Goal: Transaction & Acquisition: Book appointment/travel/reservation

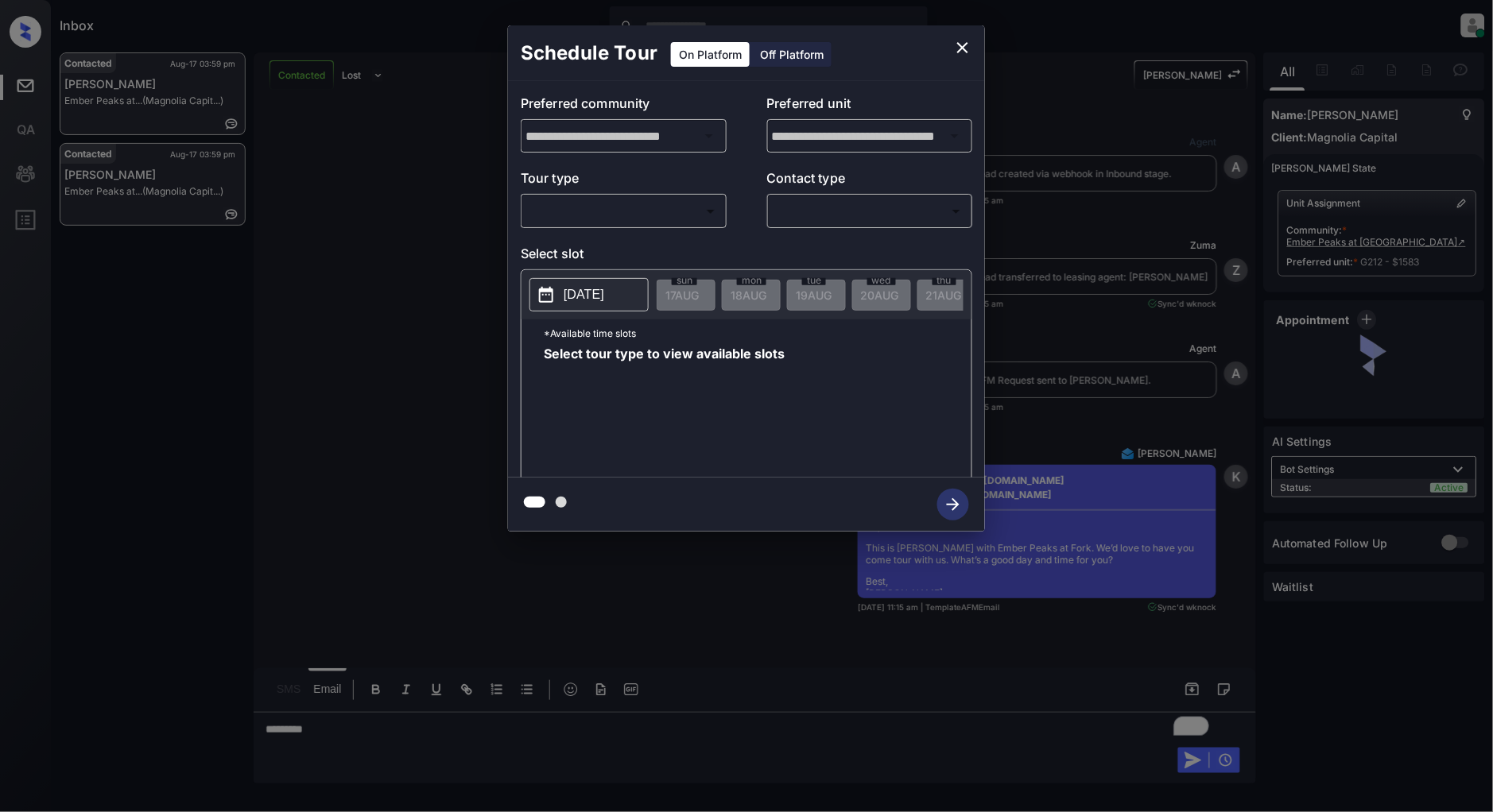
scroll to position [8958, 0]
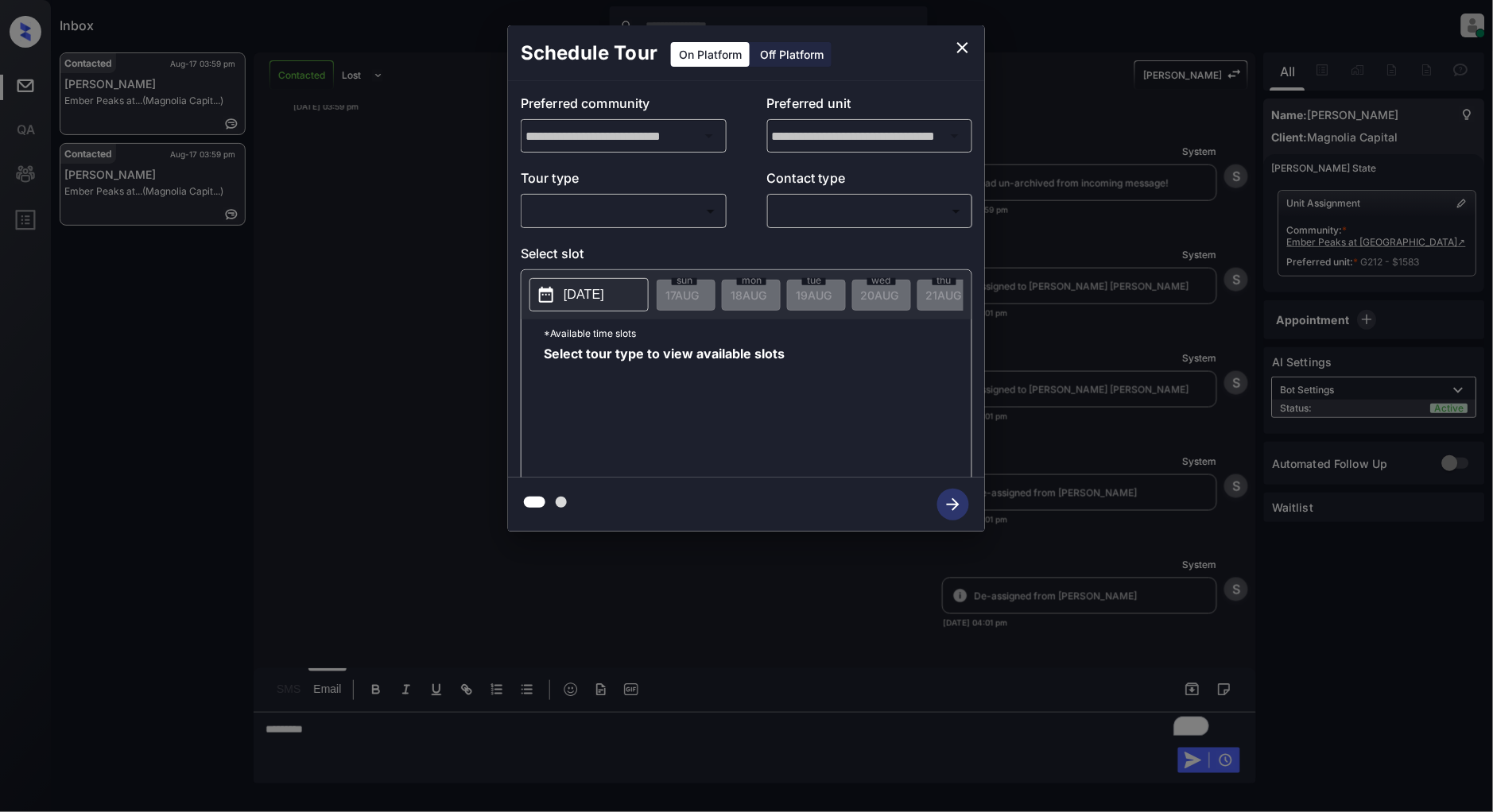
click at [578, 211] on body "Inbox [PERSON_NAME] Online Set yourself offline Set yourself on break Profile S…" at bounding box center [746, 406] width 1493 height 812
click at [584, 233] on li "In Person" at bounding box center [624, 247] width 196 height 28
type input "********"
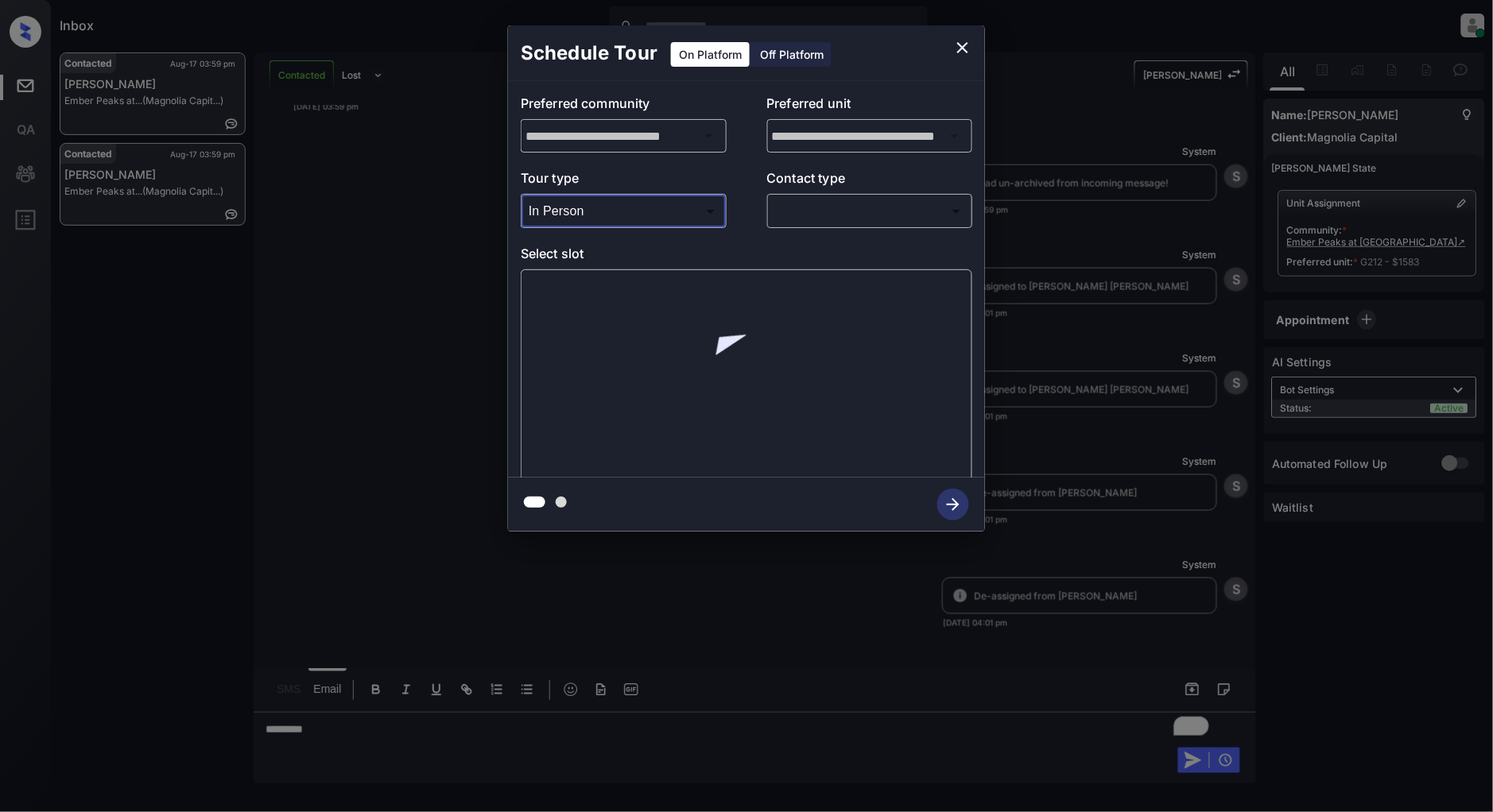
click at [827, 228] on div "**********" at bounding box center [746, 279] width 477 height 397
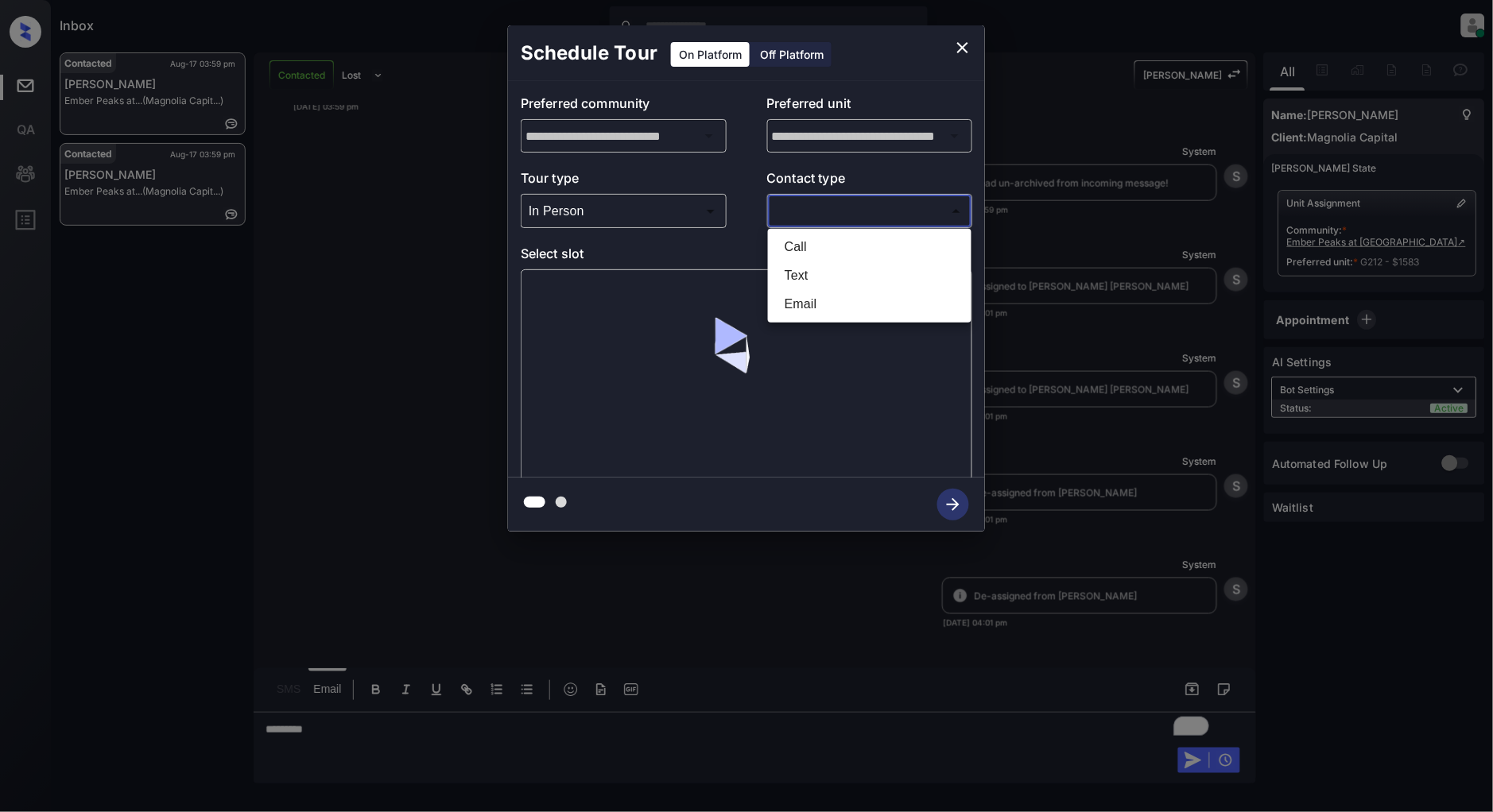
click at [832, 216] on body "Inbox [PERSON_NAME] Online Set yourself offline Set yourself on break Profile S…" at bounding box center [746, 406] width 1493 height 812
click at [805, 269] on li "Text" at bounding box center [870, 275] width 196 height 28
type input "****"
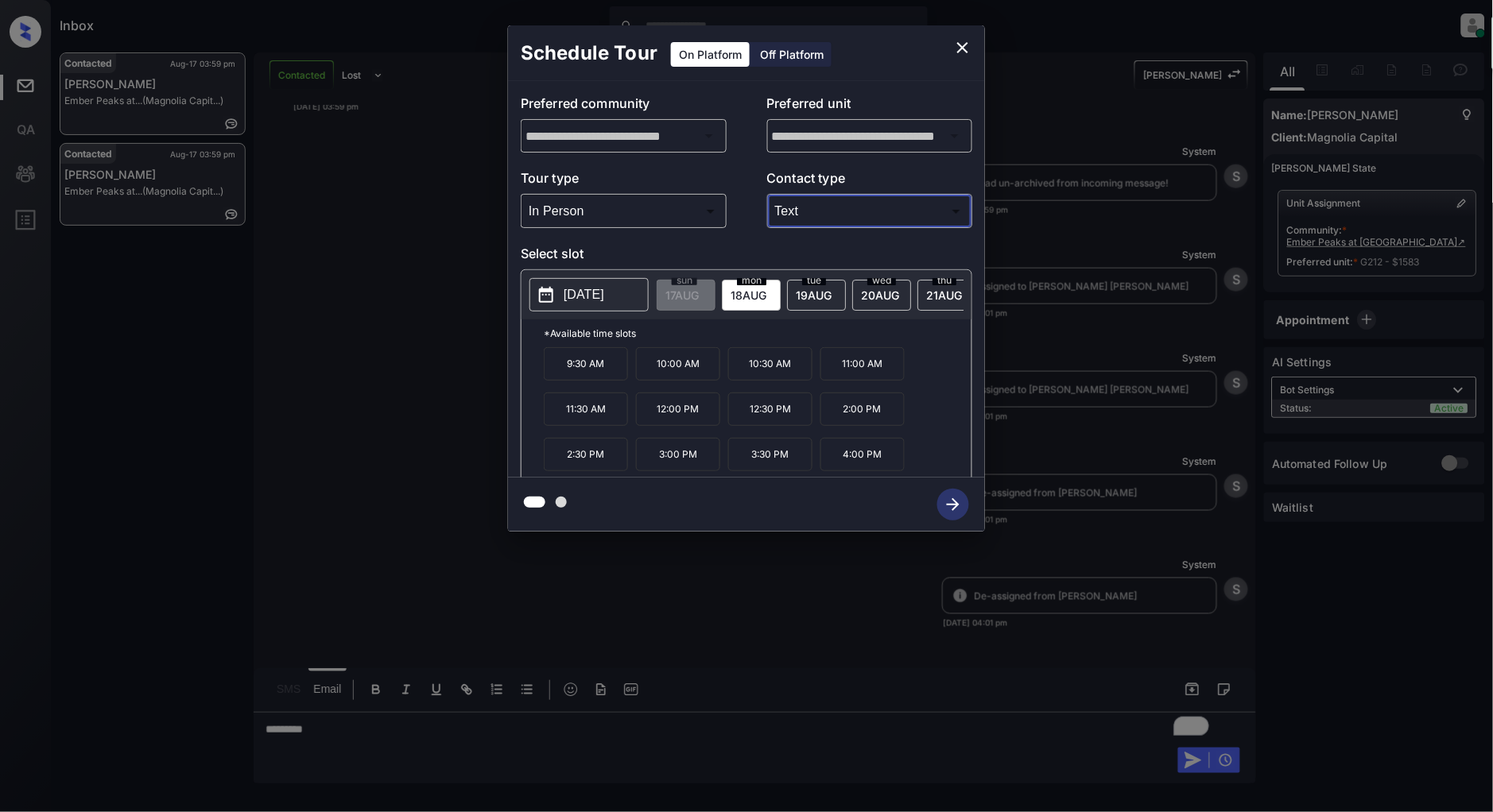
click at [699, 296] on span "19 AUG" at bounding box center [682, 296] width 34 height 14
click at [884, 303] on div "wed 20 AUG" at bounding box center [882, 296] width 58 height 31
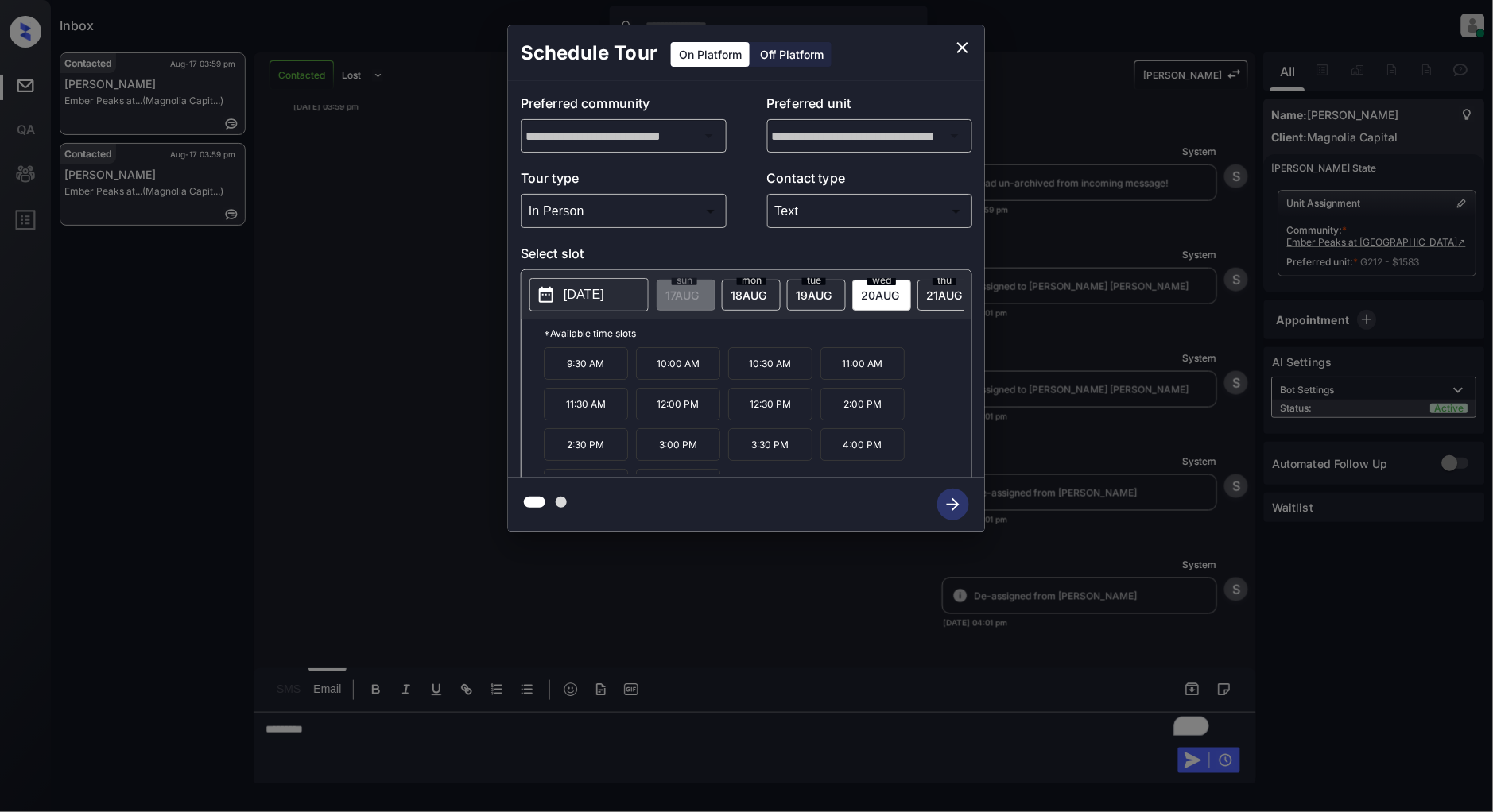
click at [699, 296] on span "19 AUG" at bounding box center [682, 296] width 34 height 14
click at [757, 465] on p "5:00 PM" at bounding box center [770, 455] width 84 height 34
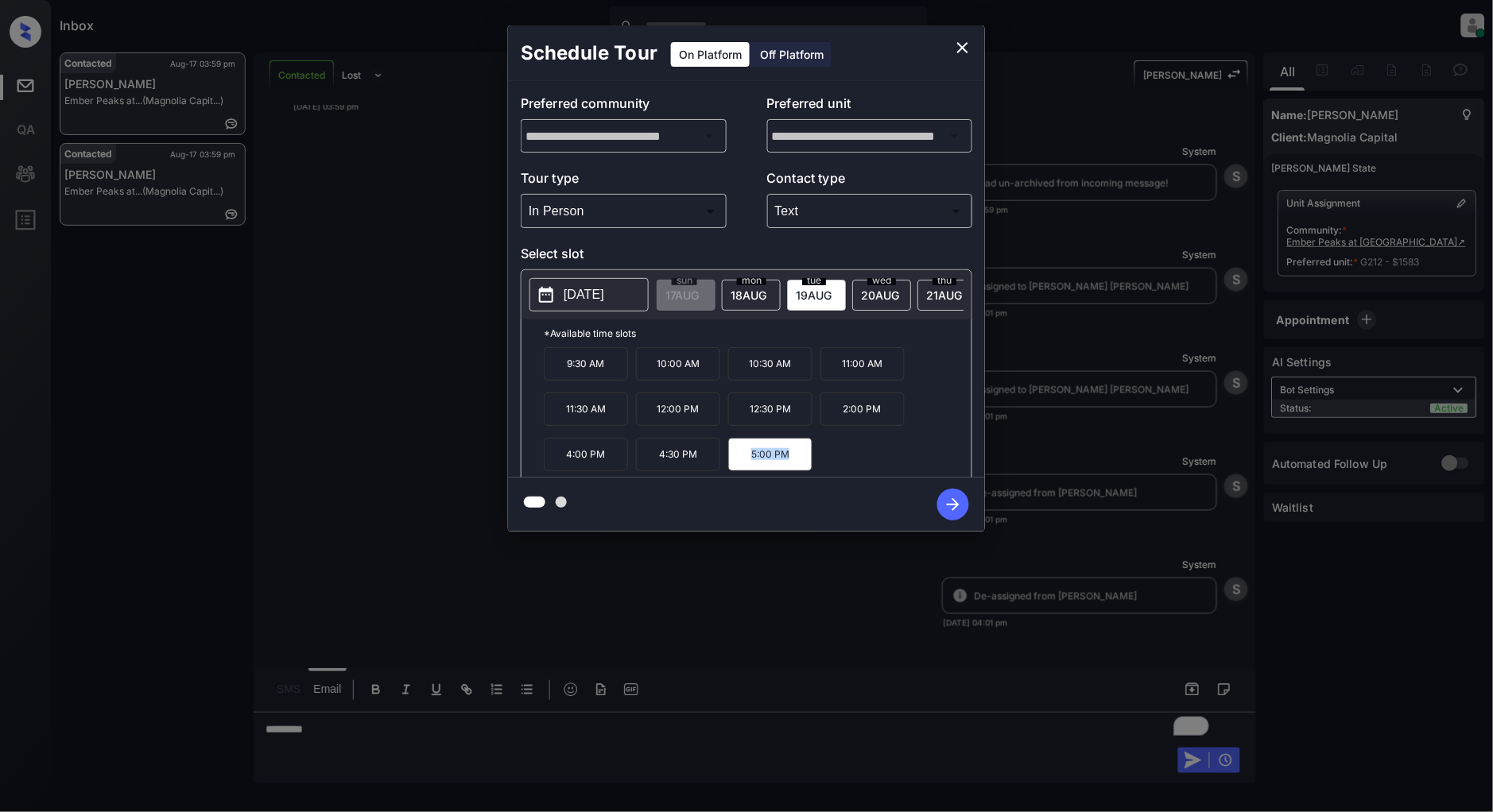
drag, startPoint x: 807, startPoint y: 462, endPoint x: 739, endPoint y: 462, distance: 68.0
click at [739, 462] on p "5:00 PM" at bounding box center [770, 455] width 84 height 34
copy p "5:00 PM"
click at [964, 46] on icon "close" at bounding box center [963, 47] width 11 height 11
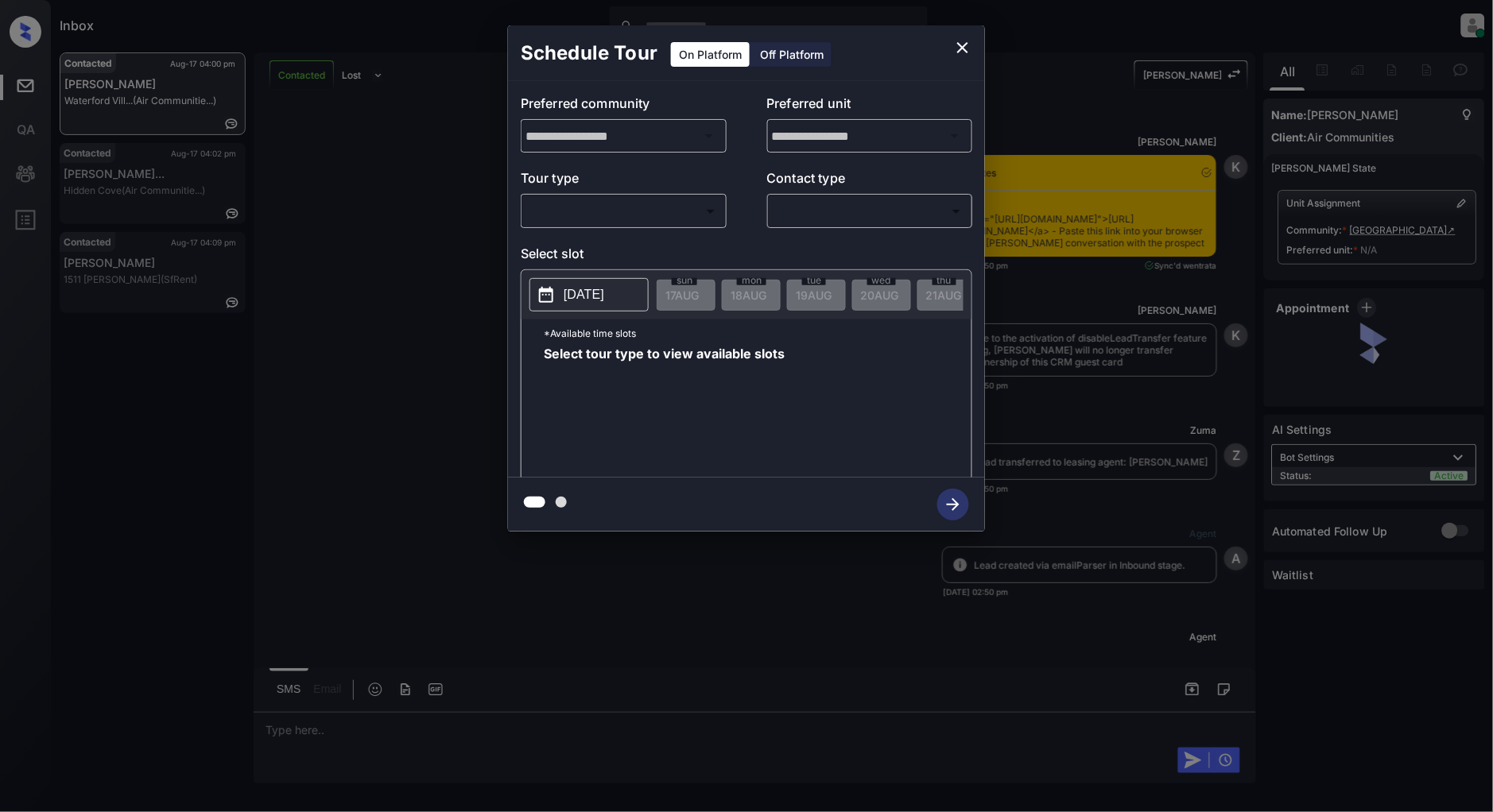
scroll to position [4572, 0]
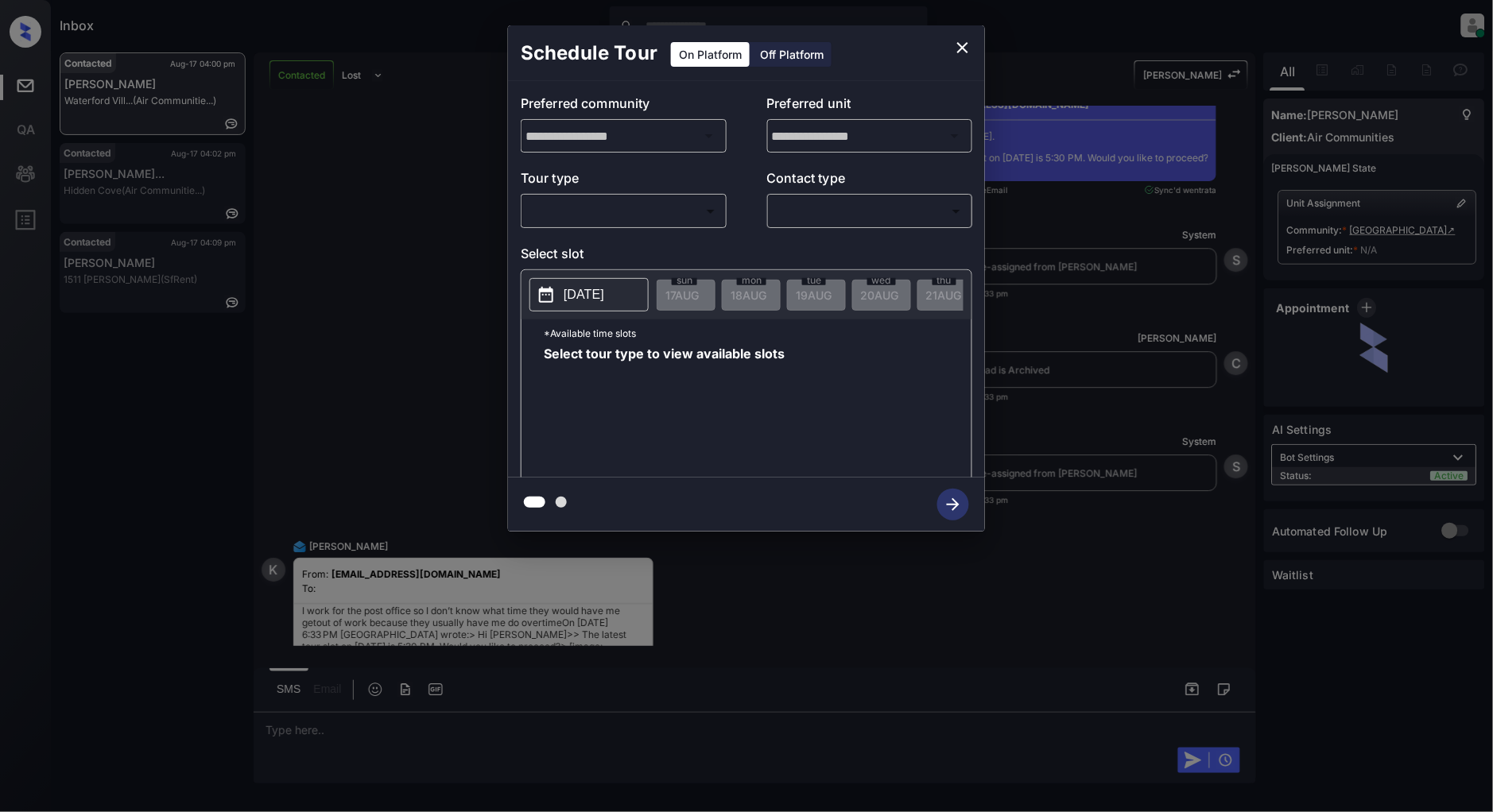
click at [652, 223] on body "Inbox Patrick Deasis Online Set yourself offline Set yourself on break Profile …" at bounding box center [746, 406] width 1493 height 812
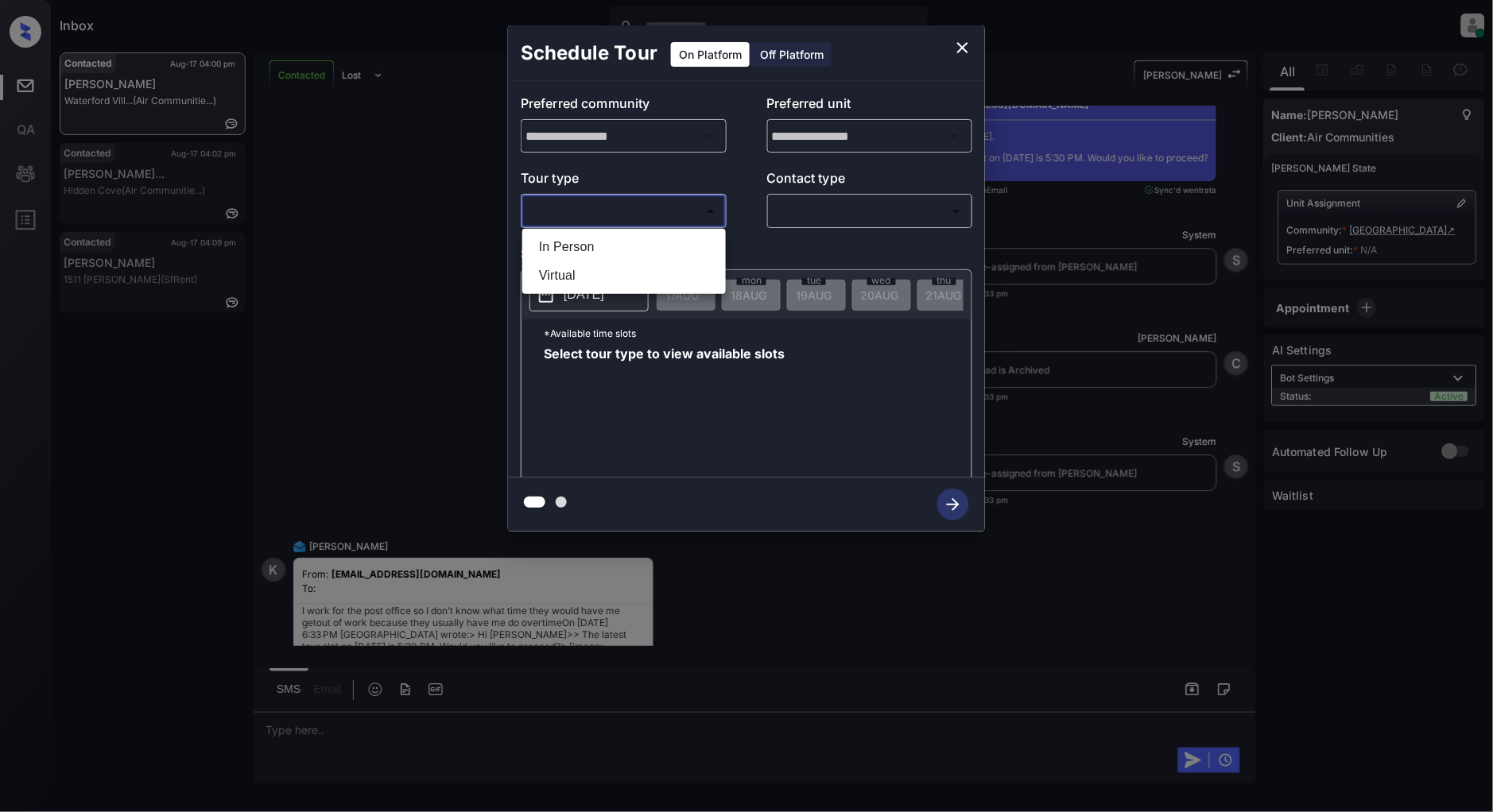
click at [622, 248] on li "In Person" at bounding box center [624, 247] width 196 height 28
type input "********"
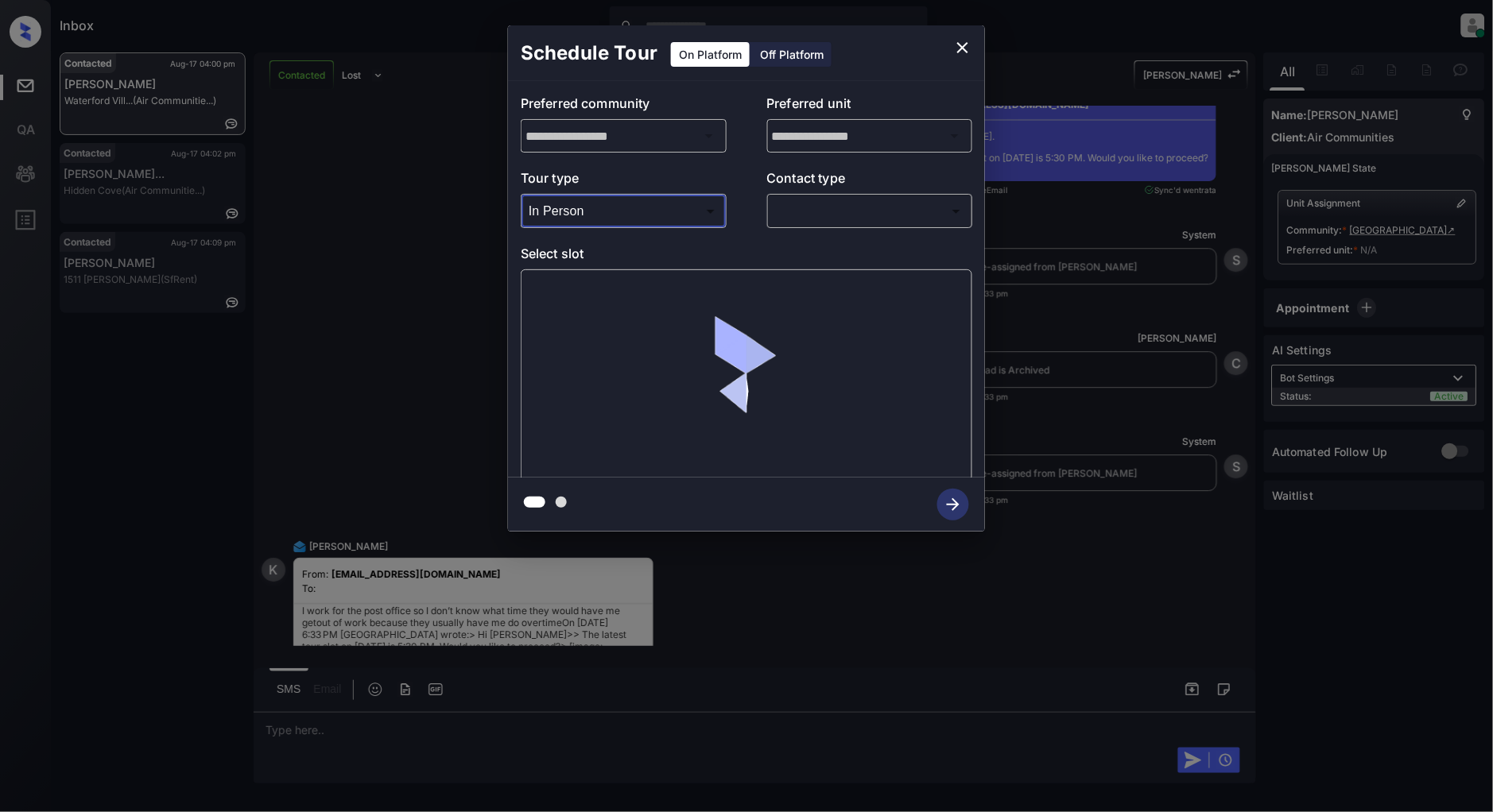
click at [866, 217] on body "Inbox Patrick Deasis Online Set yourself offline Set yourself on break Profile …" at bounding box center [746, 406] width 1493 height 812
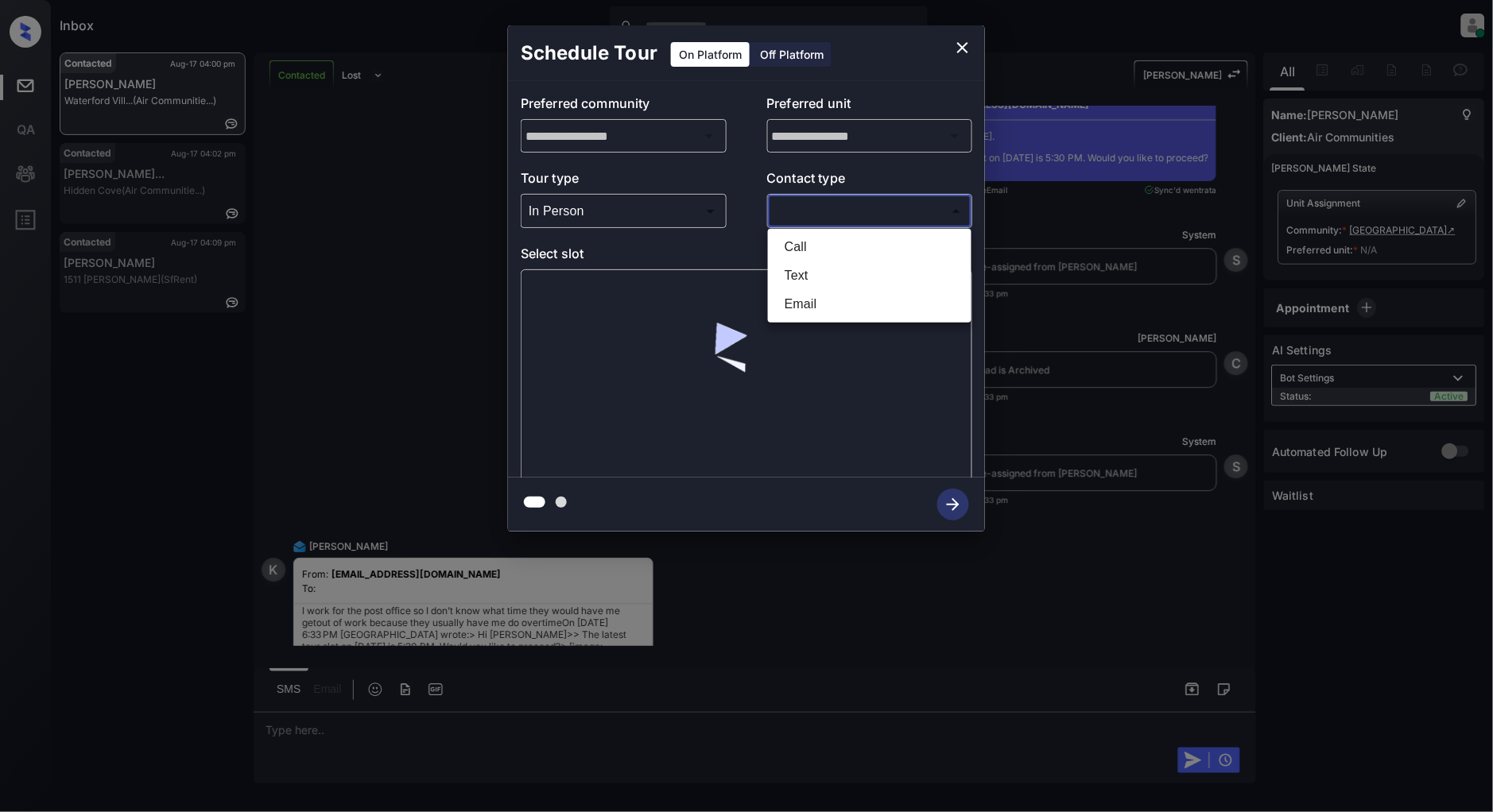
click at [841, 281] on li "Text" at bounding box center [870, 275] width 196 height 28
type input "****"
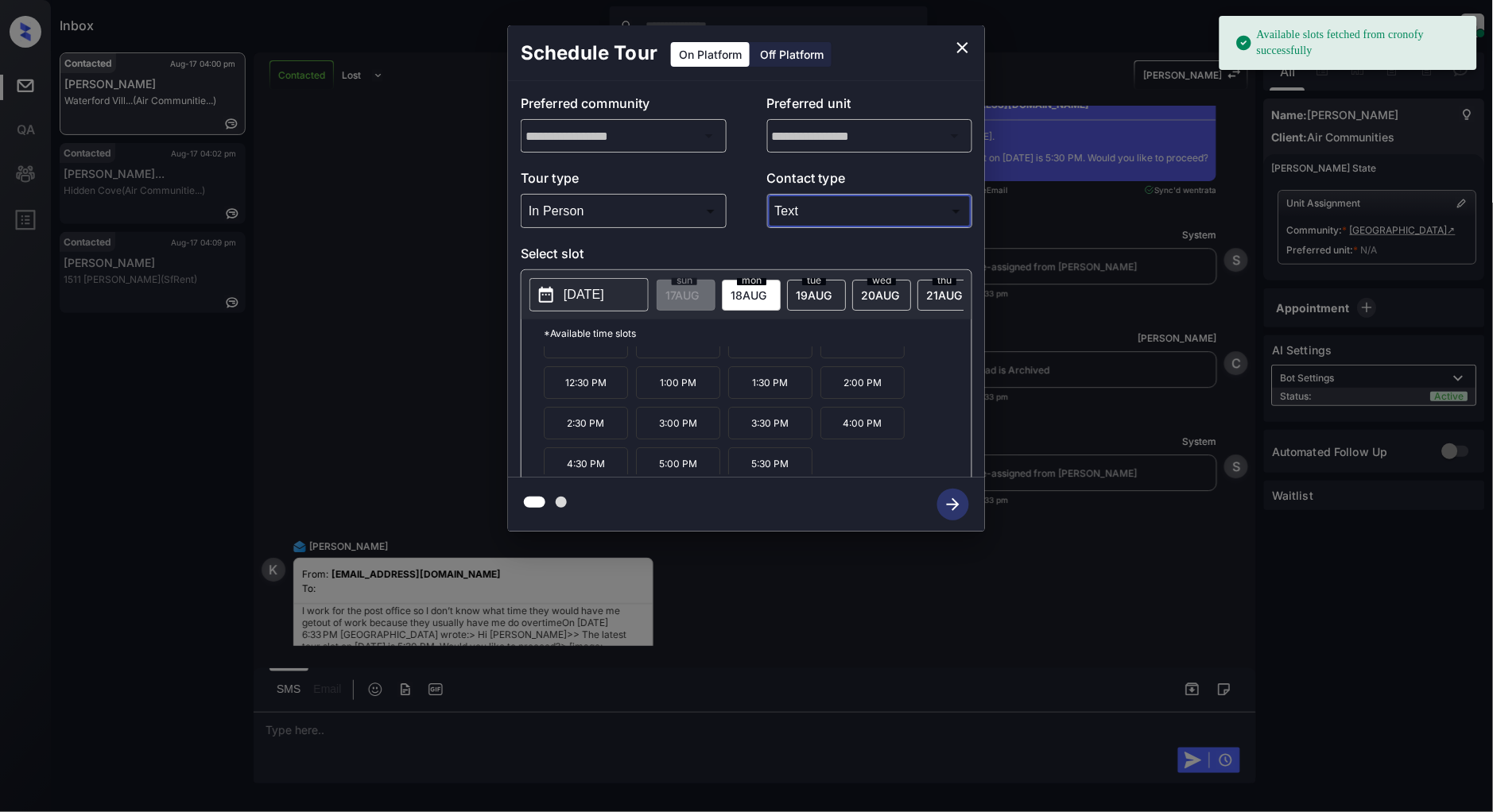
scroll to position [27, 0]
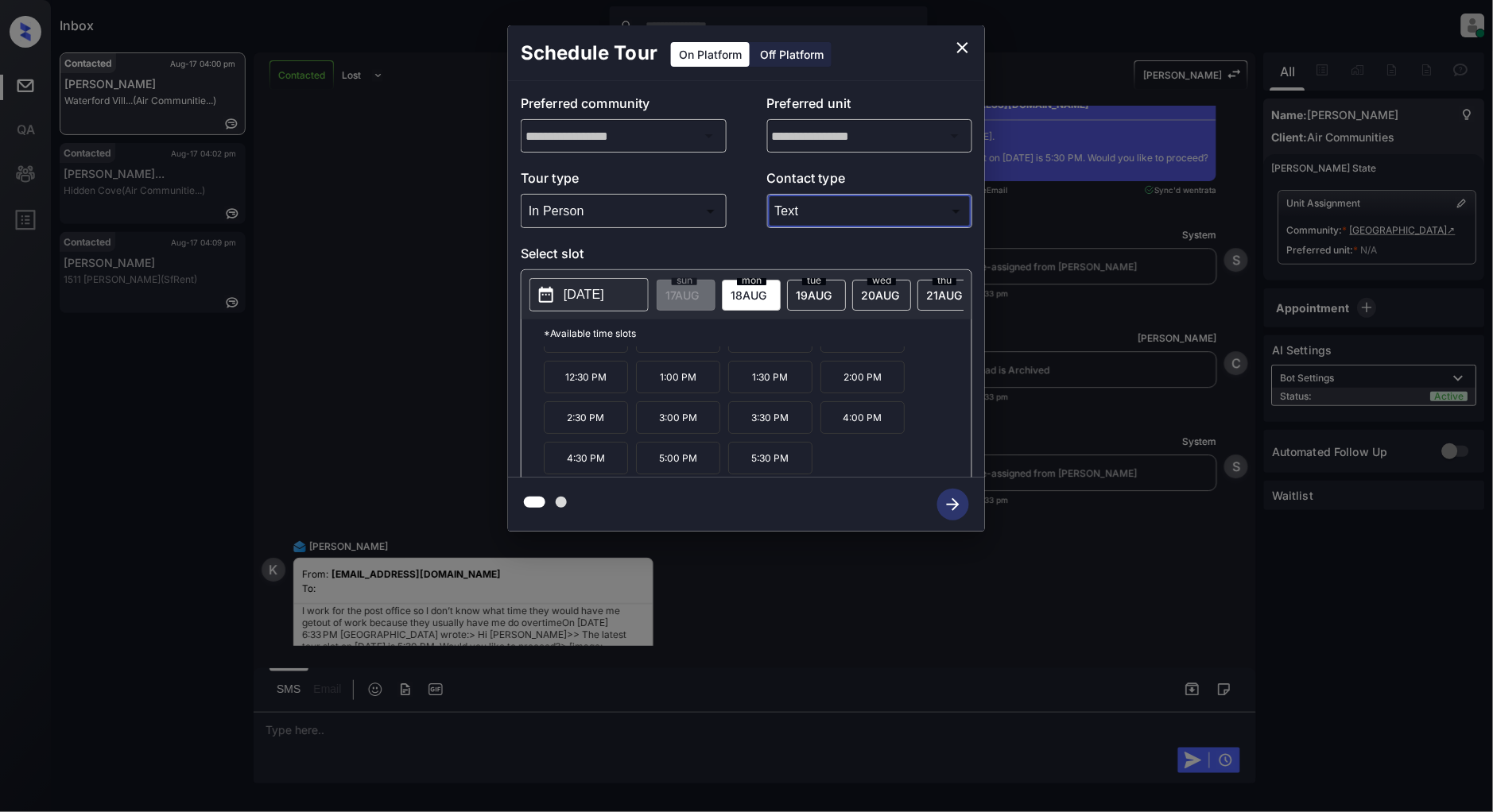
click at [699, 298] on span "[DATE]" at bounding box center [682, 296] width 34 height 14
click at [880, 306] on div "[DATE]" at bounding box center [882, 296] width 58 height 31
click at [699, 295] on span "21 AUG" at bounding box center [682, 296] width 34 height 14
click at [960, 52] on icon "close" at bounding box center [963, 47] width 19 height 19
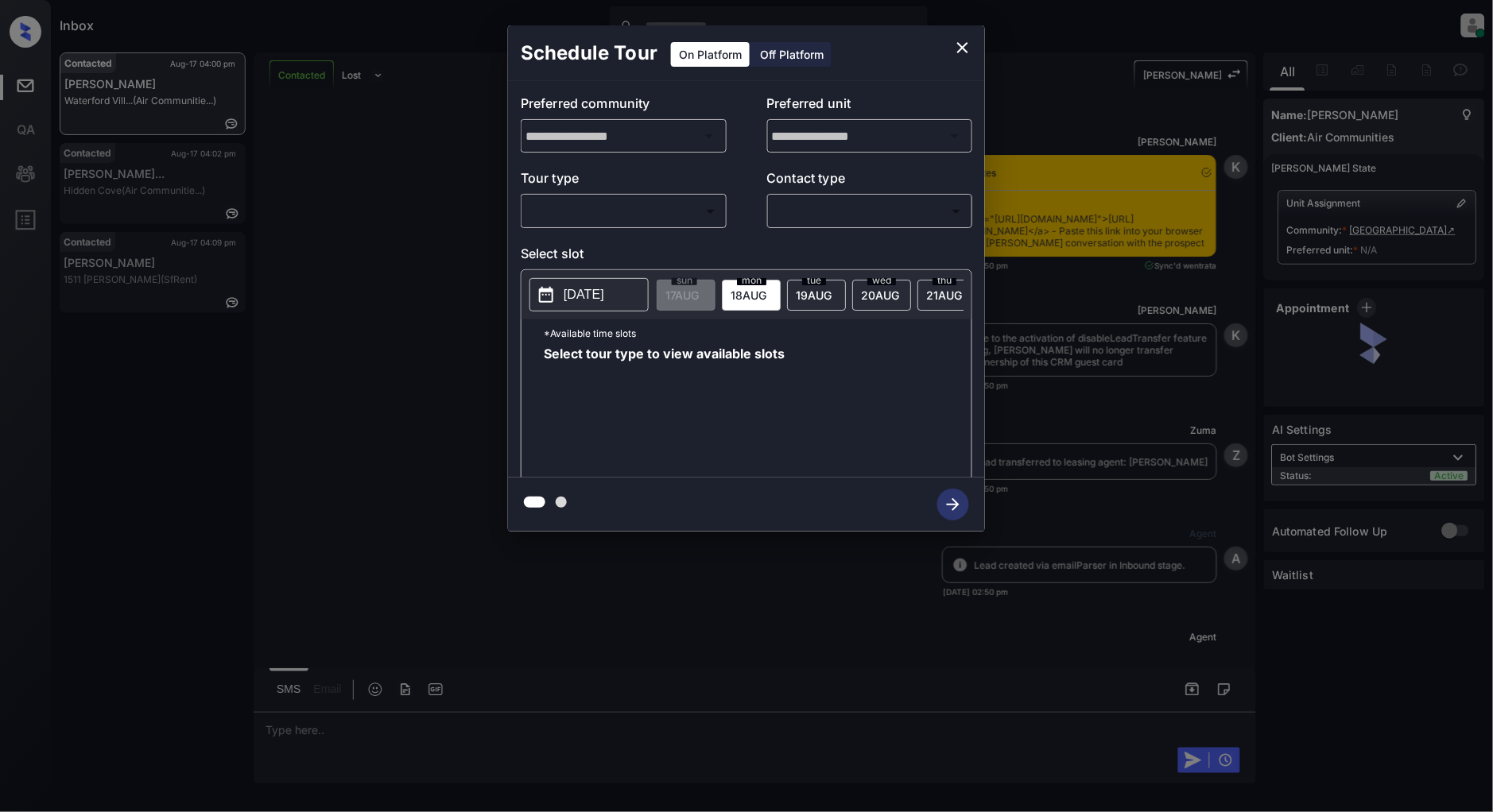
scroll to position [4130, 0]
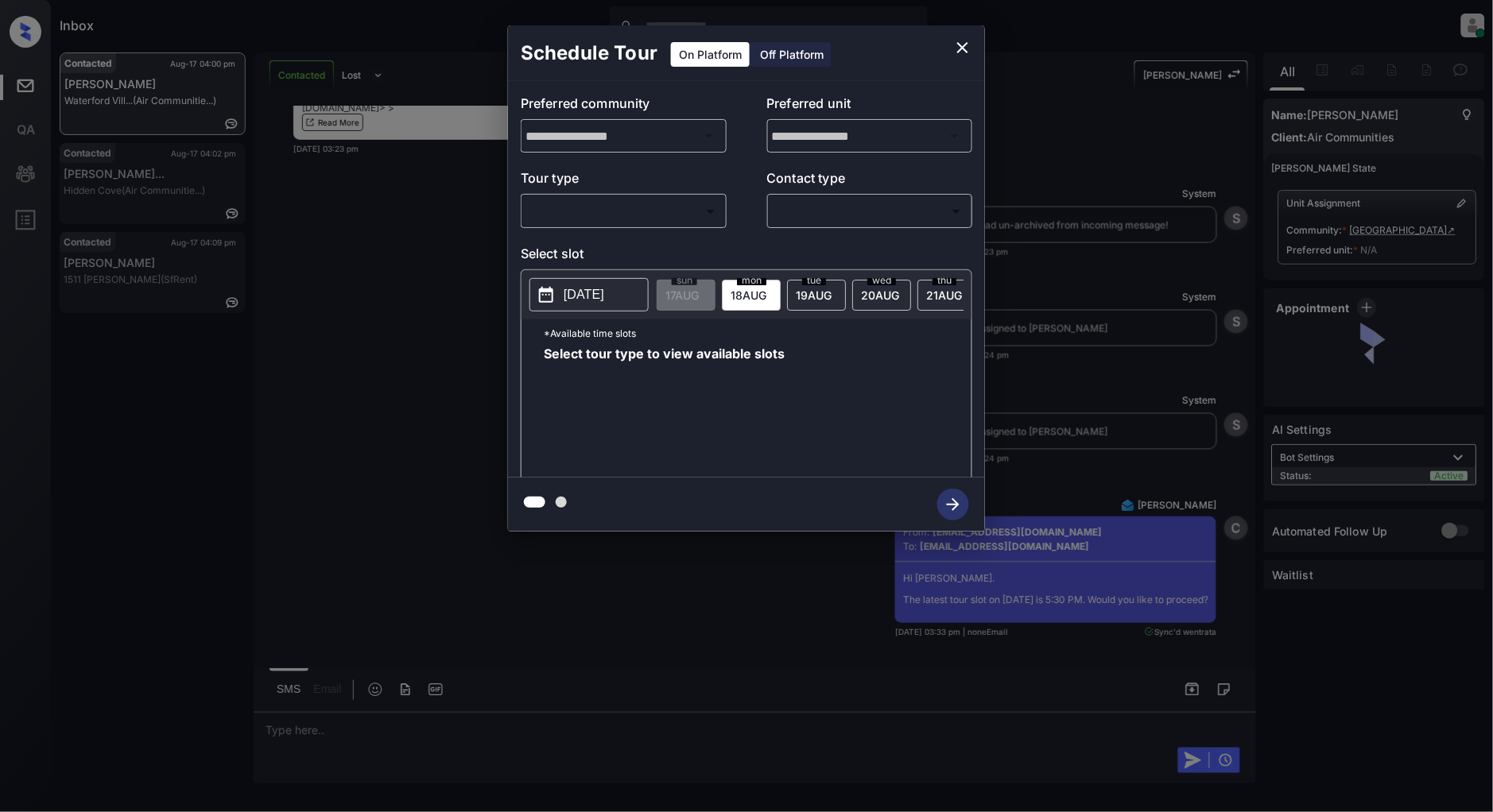
click at [629, 216] on body "Inbox Patrick Deasis Online Set yourself offline Set yourself on break Profile …" at bounding box center [746, 406] width 1493 height 812
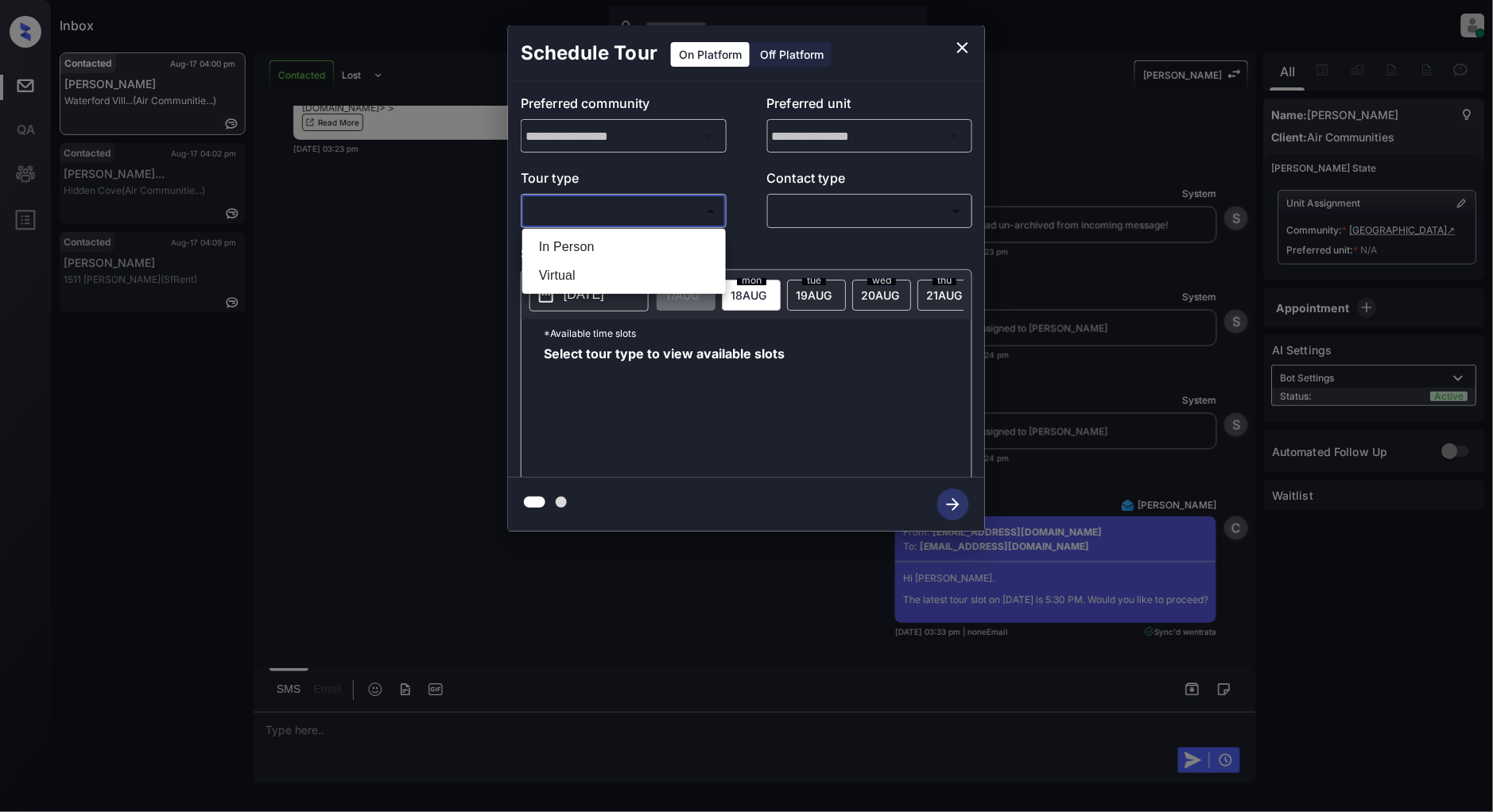
click at [644, 261] on li "Virtual" at bounding box center [624, 275] width 196 height 28
type input "*******"
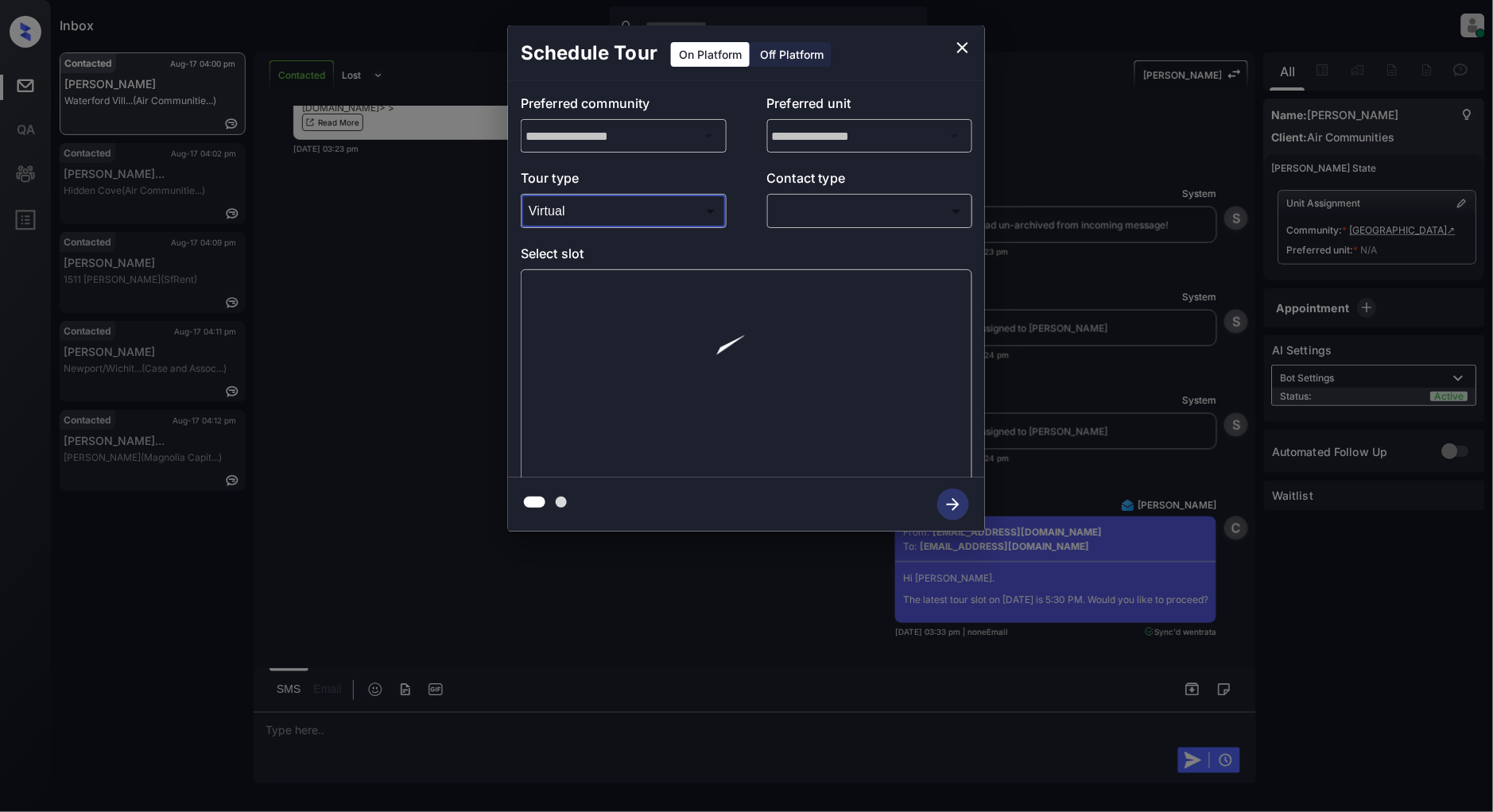
click at [875, 215] on body "Inbox Patrick Deasis Online Set yourself offline Set yourself on break Profile …" at bounding box center [746, 406] width 1493 height 812
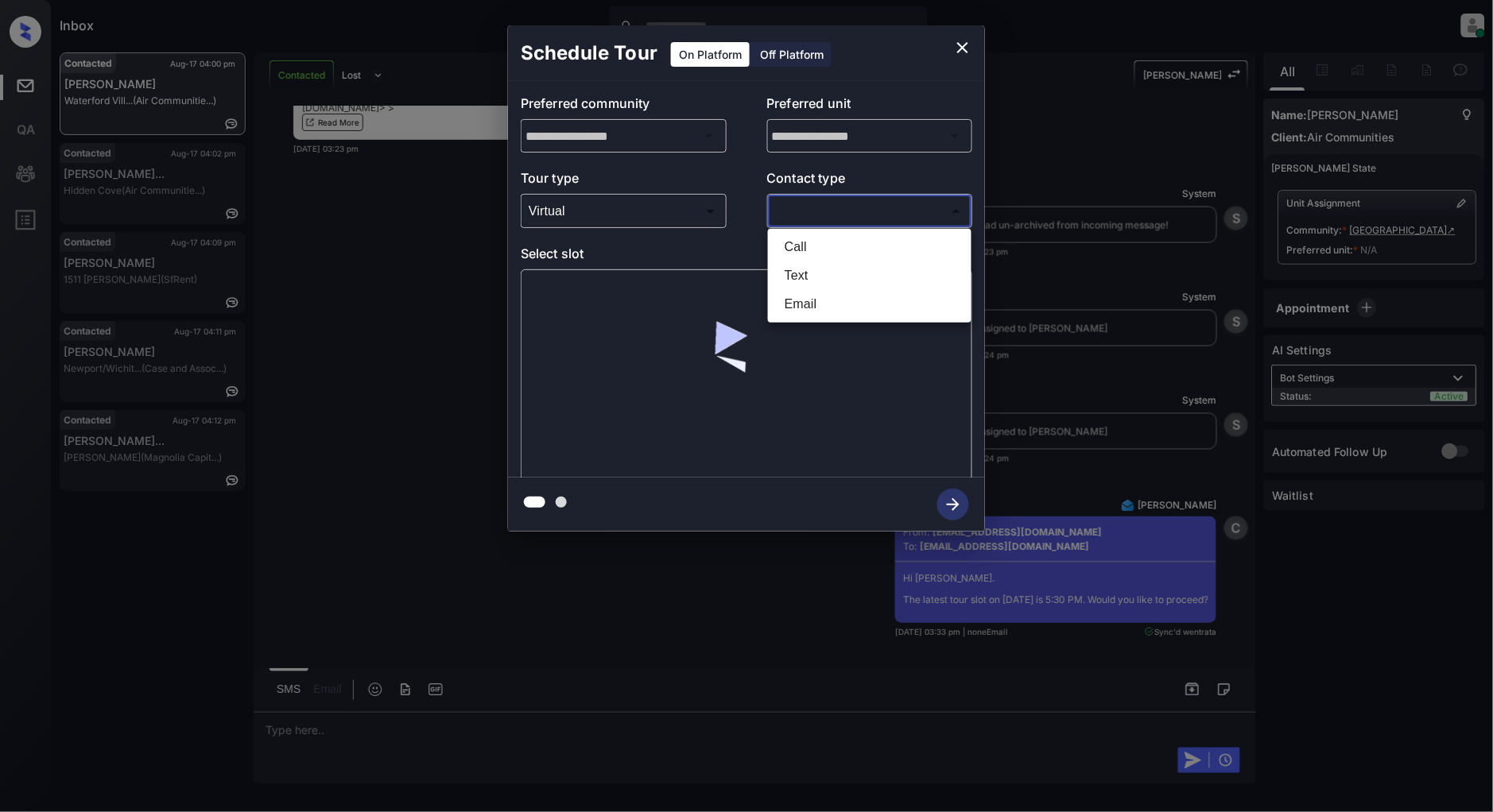
click at [811, 275] on li "Text" at bounding box center [870, 275] width 196 height 28
type input "****"
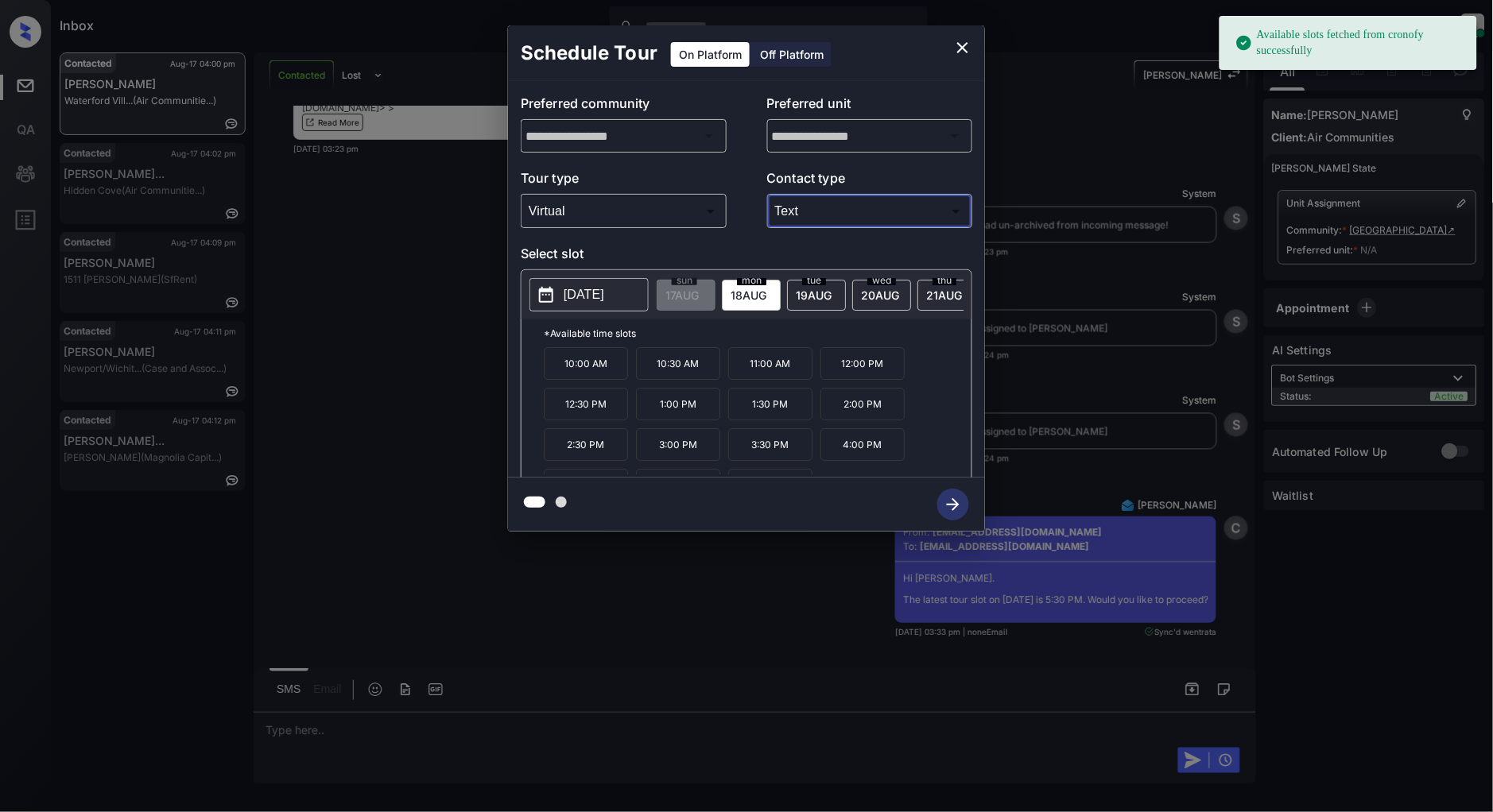
click at [604, 290] on p "[DATE]" at bounding box center [584, 295] width 40 height 19
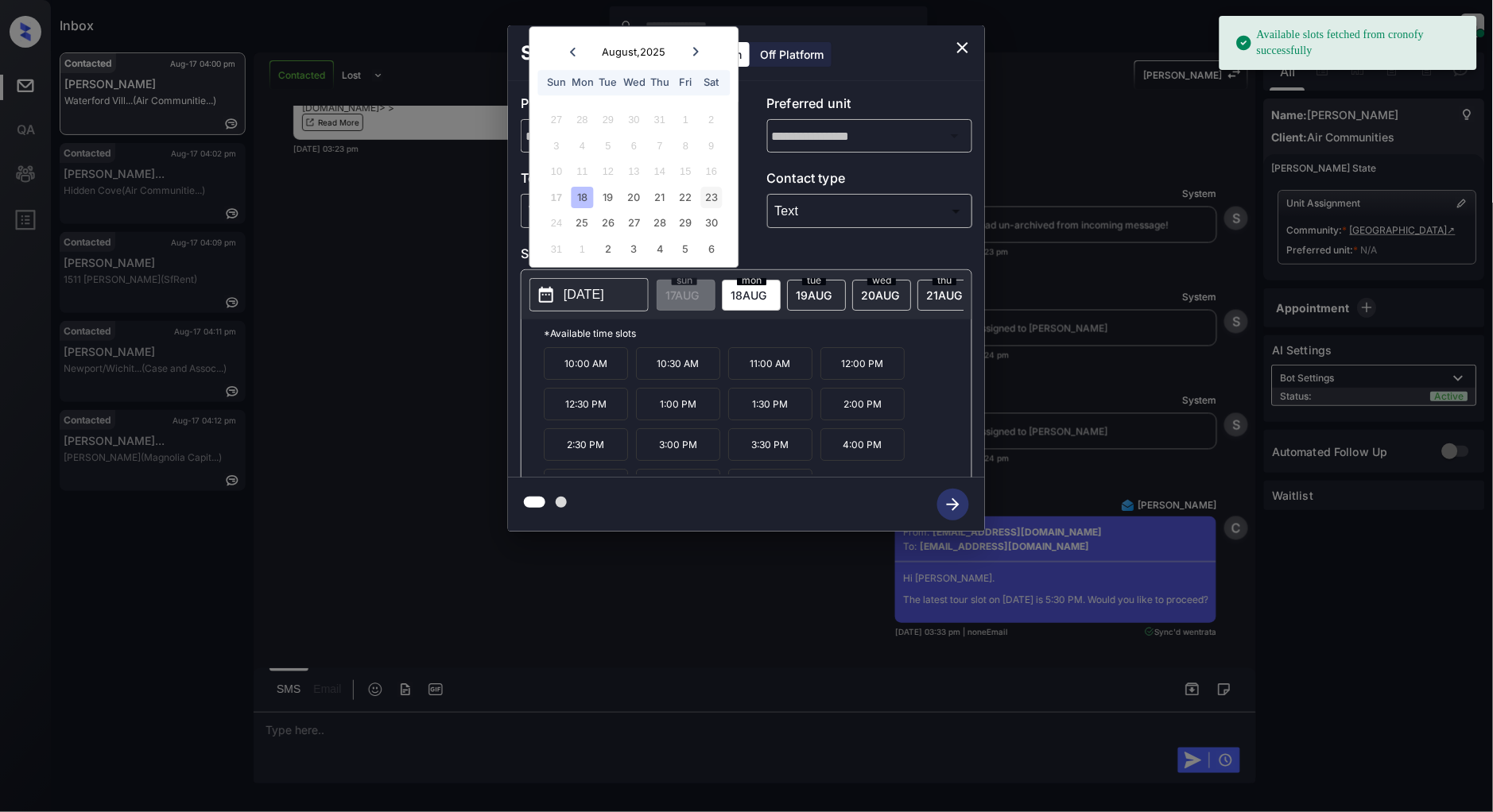
click at [706, 199] on div "23" at bounding box center [711, 197] width 21 height 21
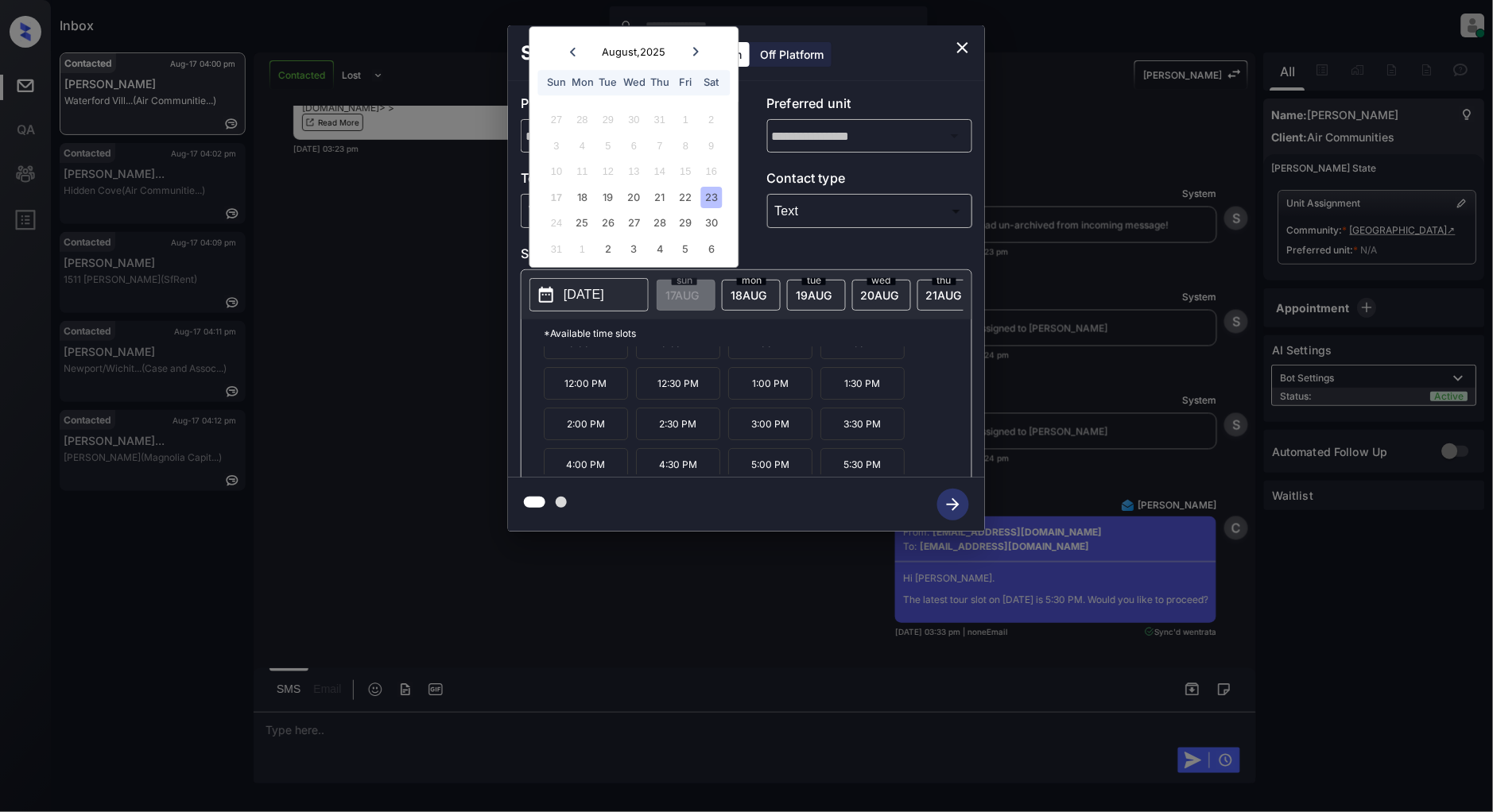
scroll to position [27, 0]
click at [677, 197] on div "22" at bounding box center [685, 197] width 21 height 21
click at [663, 193] on div "21" at bounding box center [660, 197] width 21 height 21
click at [716, 201] on div "23" at bounding box center [711, 197] width 21 height 21
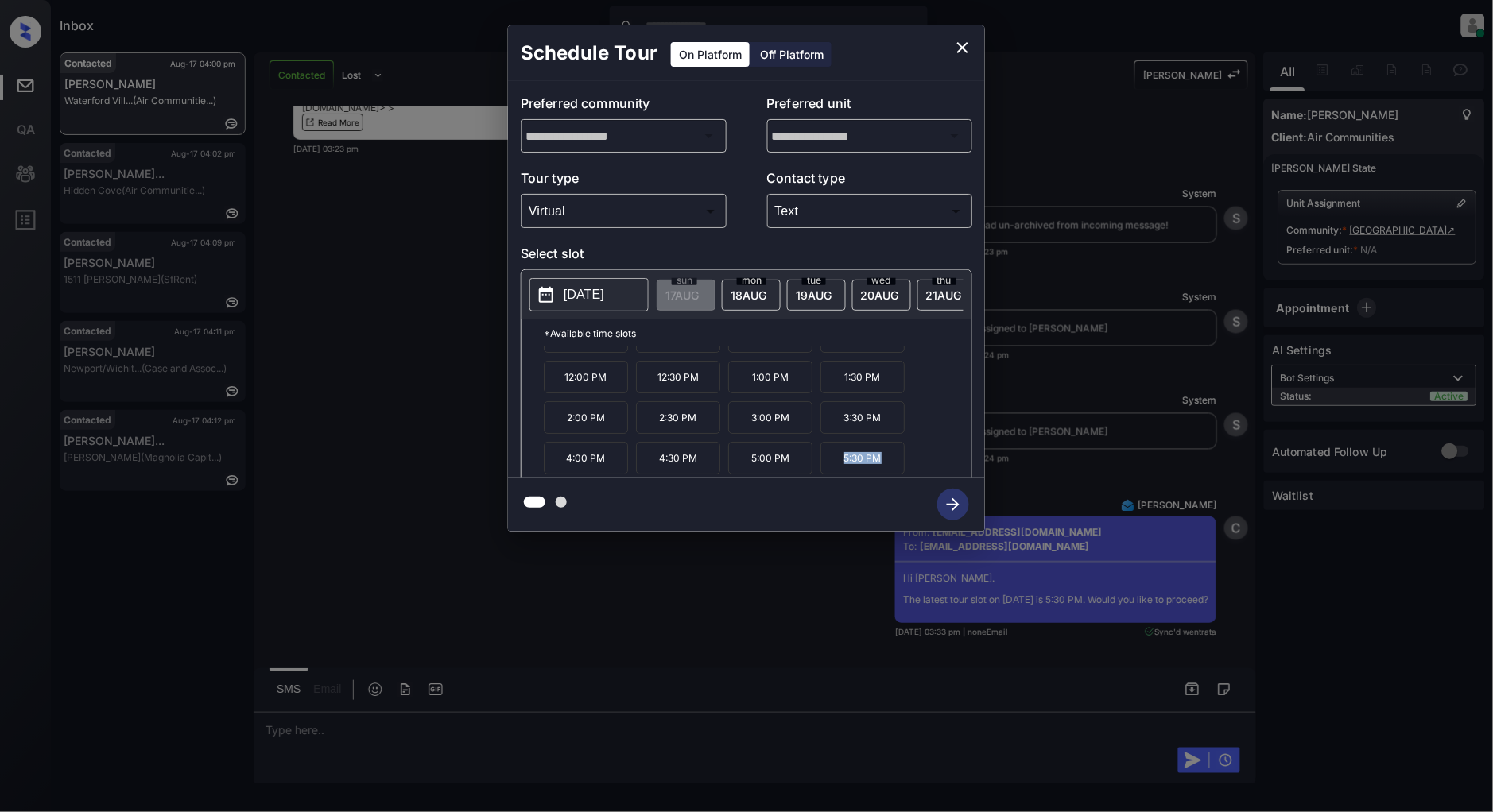
drag, startPoint x: 878, startPoint y: 466, endPoint x: 838, endPoint y: 471, distance: 40.3
click at [838, 471] on p "5:30 PM" at bounding box center [863, 458] width 84 height 33
copy p "5:30 PM"
click at [602, 290] on p "2025-08-23" at bounding box center [584, 295] width 40 height 19
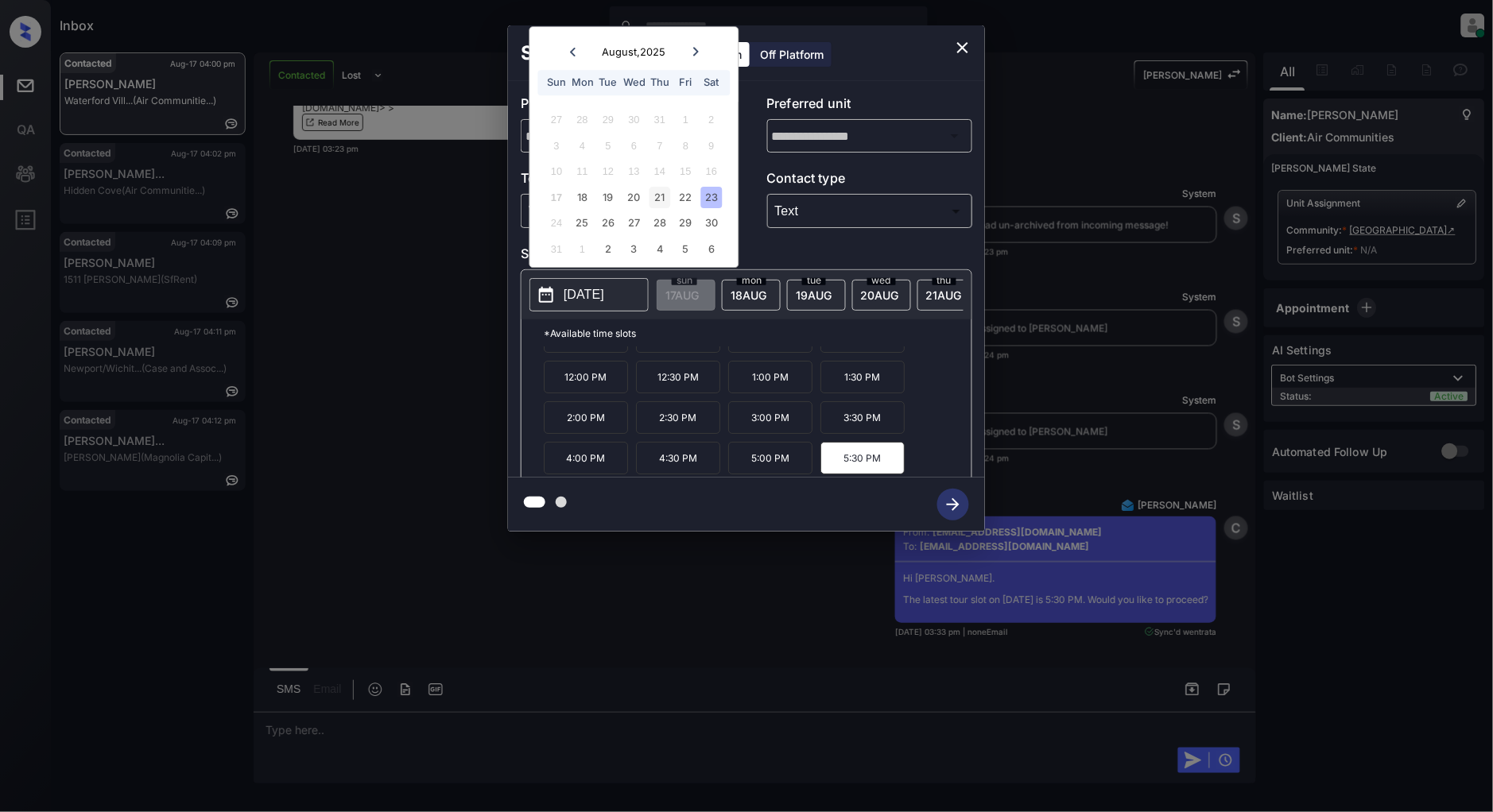
click at [661, 194] on div "21" at bounding box center [660, 197] width 21 height 21
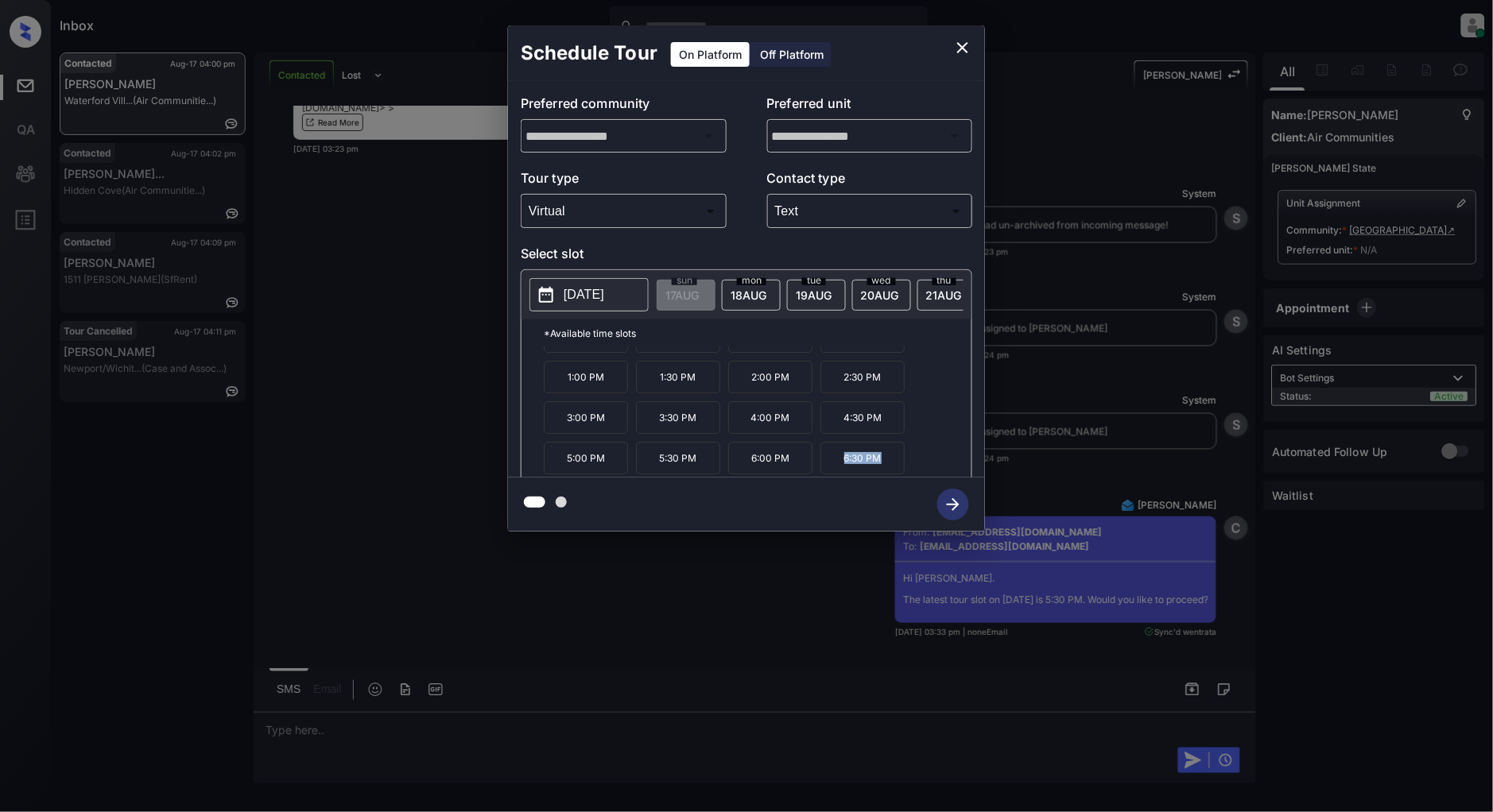
drag, startPoint x: 885, startPoint y: 470, endPoint x: 829, endPoint y: 470, distance: 56.0
click at [829, 470] on p "6:30 PM" at bounding box center [863, 458] width 84 height 33
copy p "6:30 PM"
click at [962, 42] on icon "close" at bounding box center [963, 47] width 19 height 19
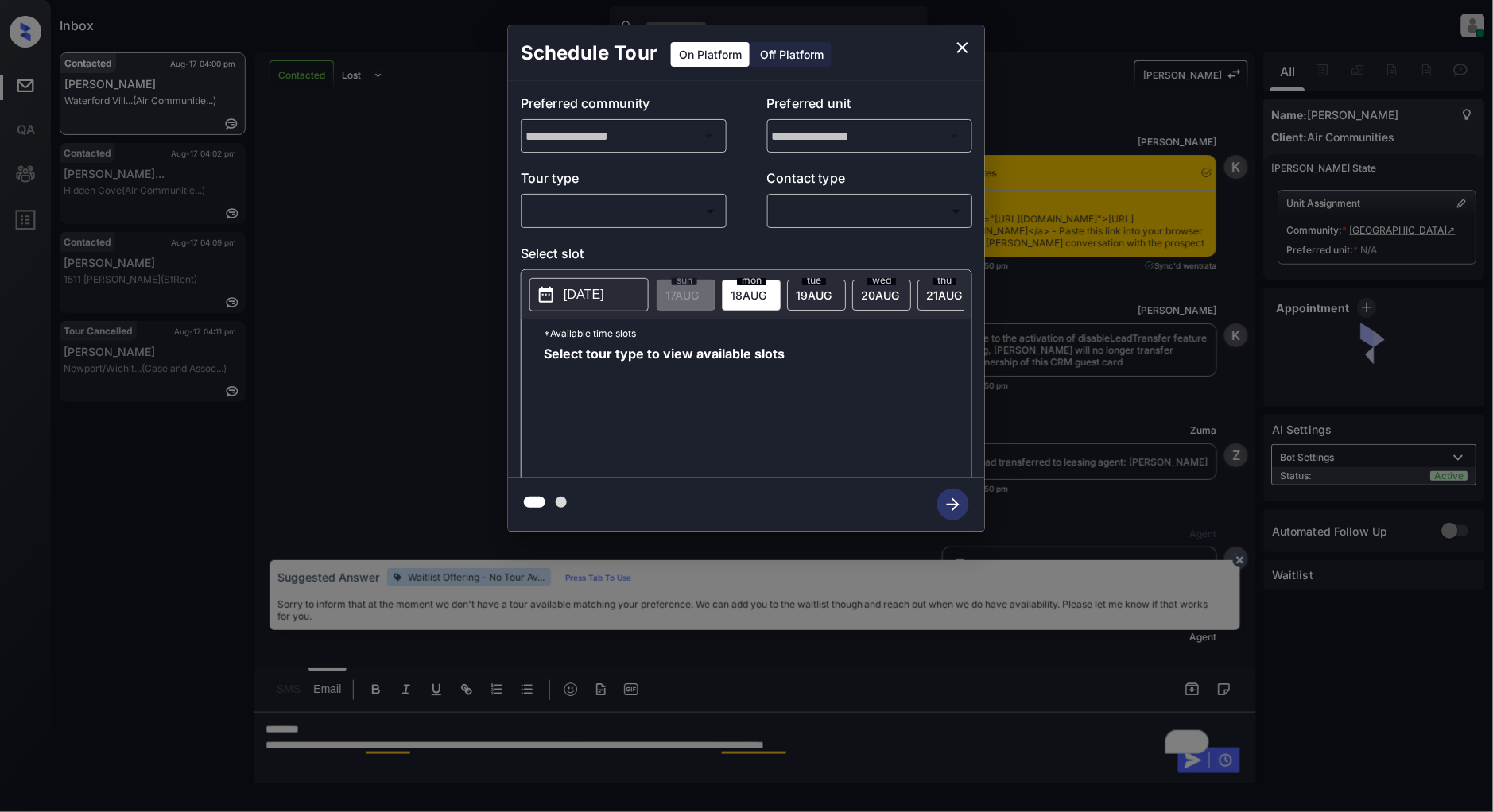
scroll to position [4924, 0]
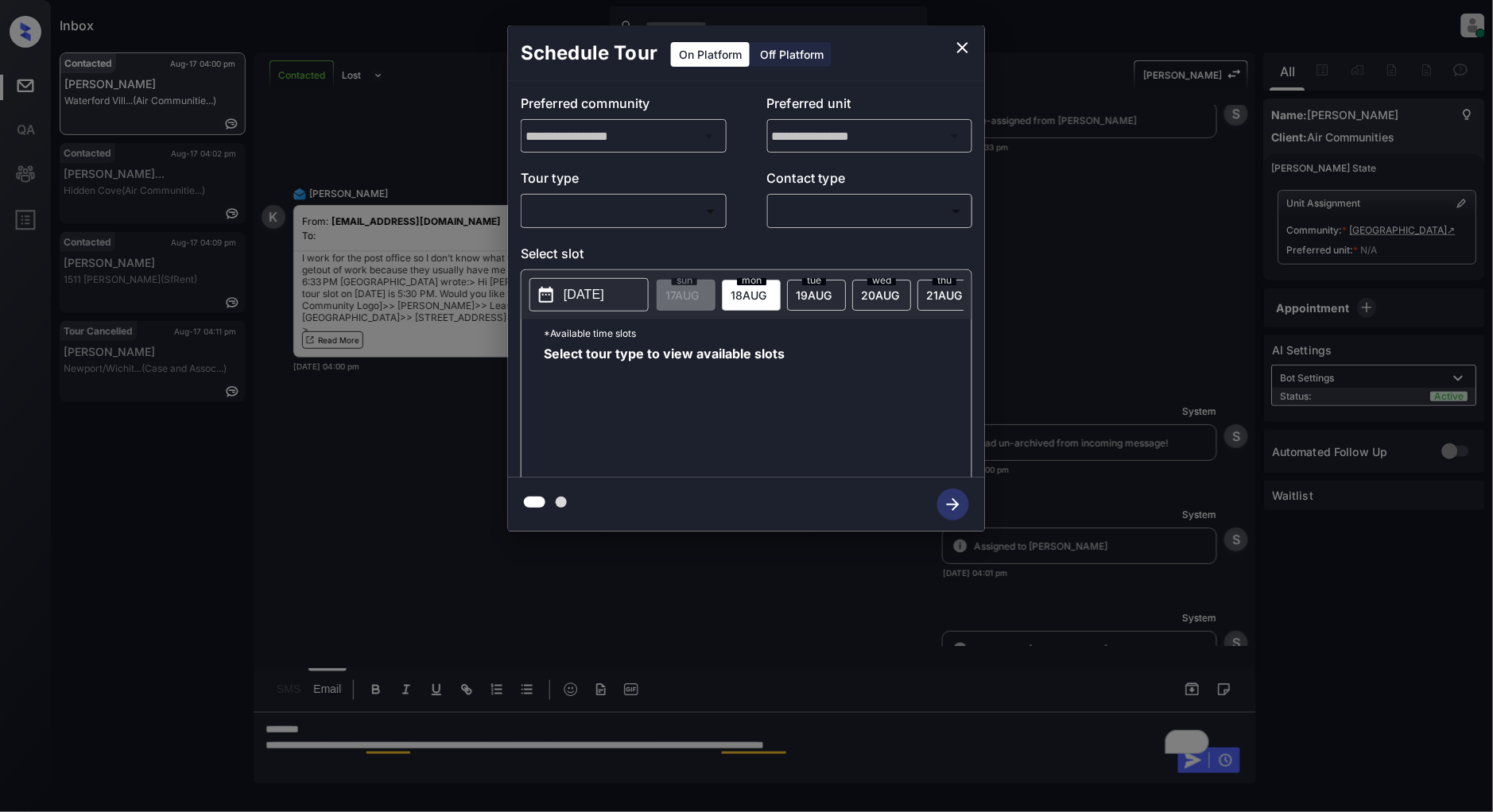
click at [673, 198] on body "Inbox Patrick Deasis Online Set yourself offline Set yourself on break Profile …" at bounding box center [746, 406] width 1493 height 812
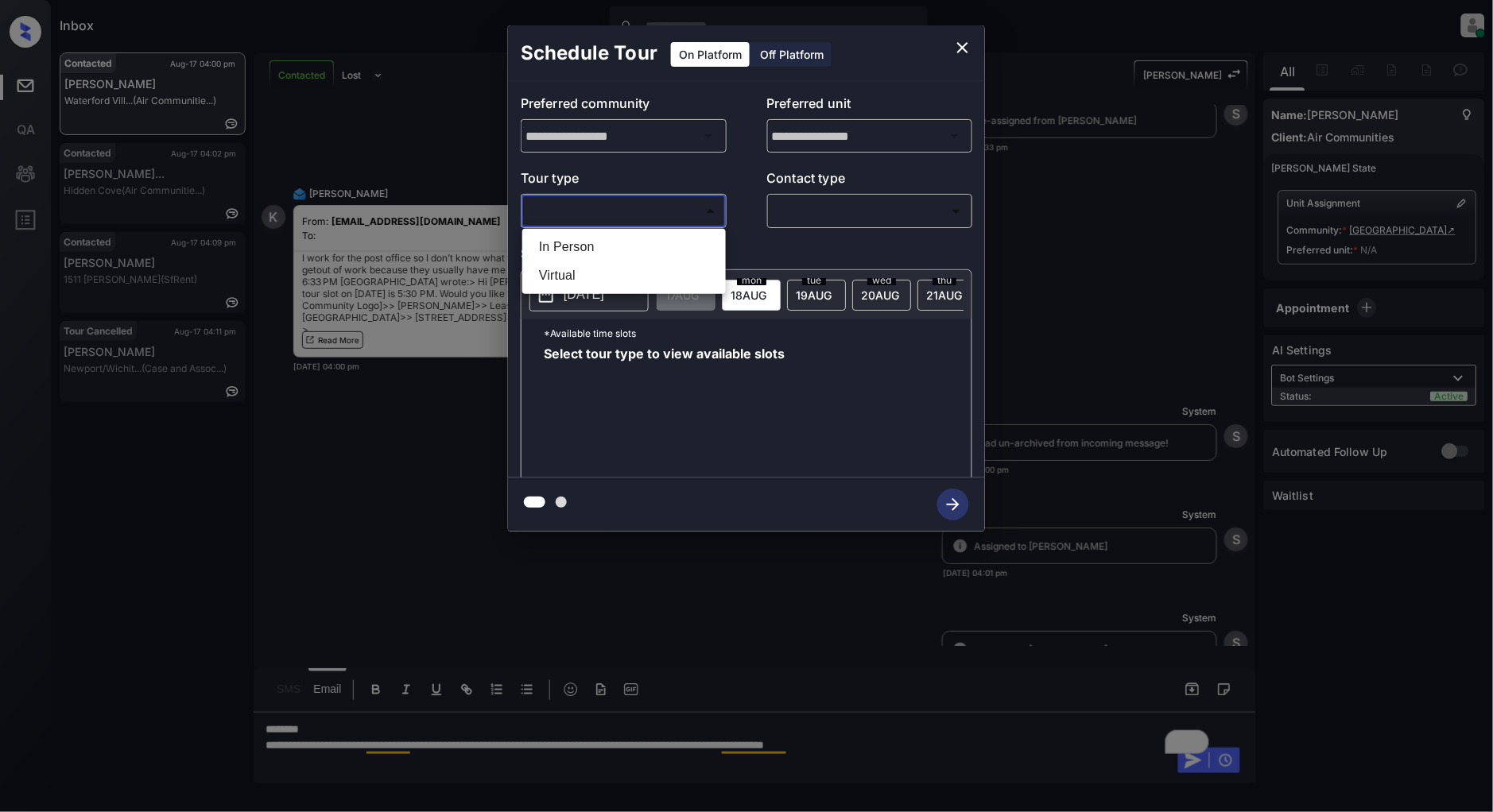
click at [615, 235] on li "In Person" at bounding box center [624, 247] width 196 height 28
type input "********"
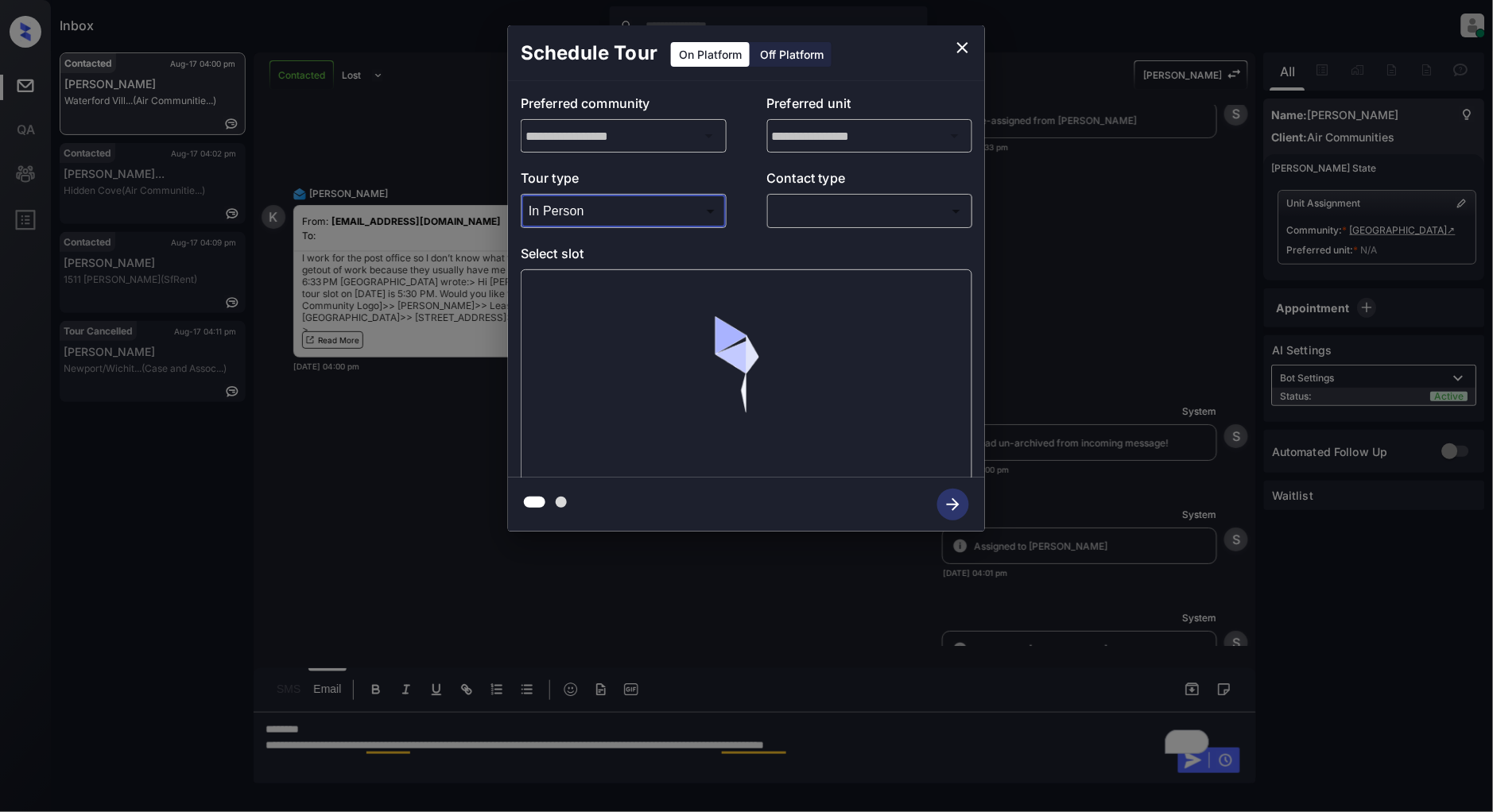
click at [841, 201] on body "Inbox Patrick Deasis Online Set yourself offline Set yourself on break Profile …" at bounding box center [746, 406] width 1493 height 812
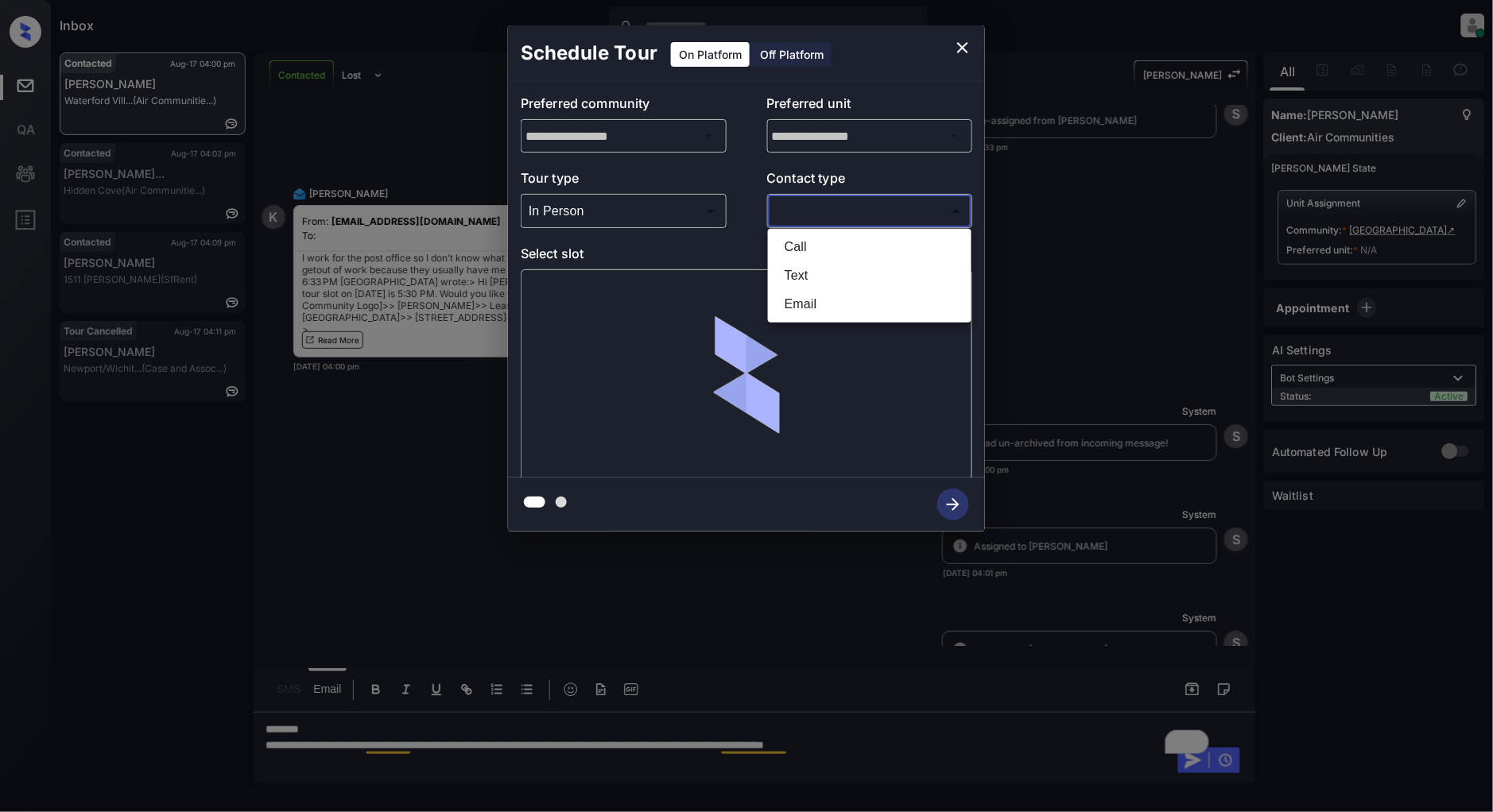
click at [823, 267] on li "Text" at bounding box center [870, 275] width 196 height 28
type input "****"
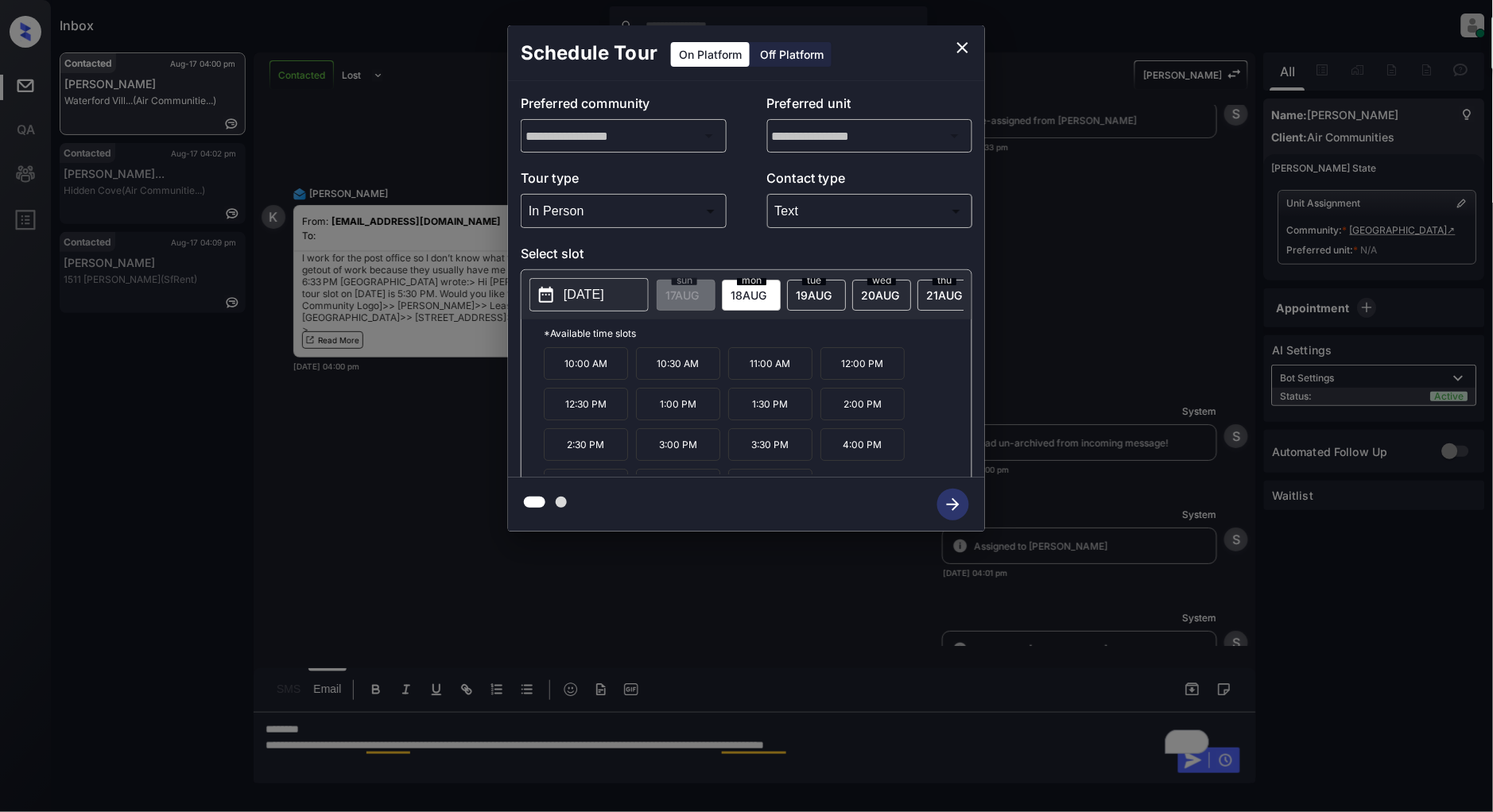
click at [602, 296] on p "[DATE]" at bounding box center [584, 295] width 40 height 19
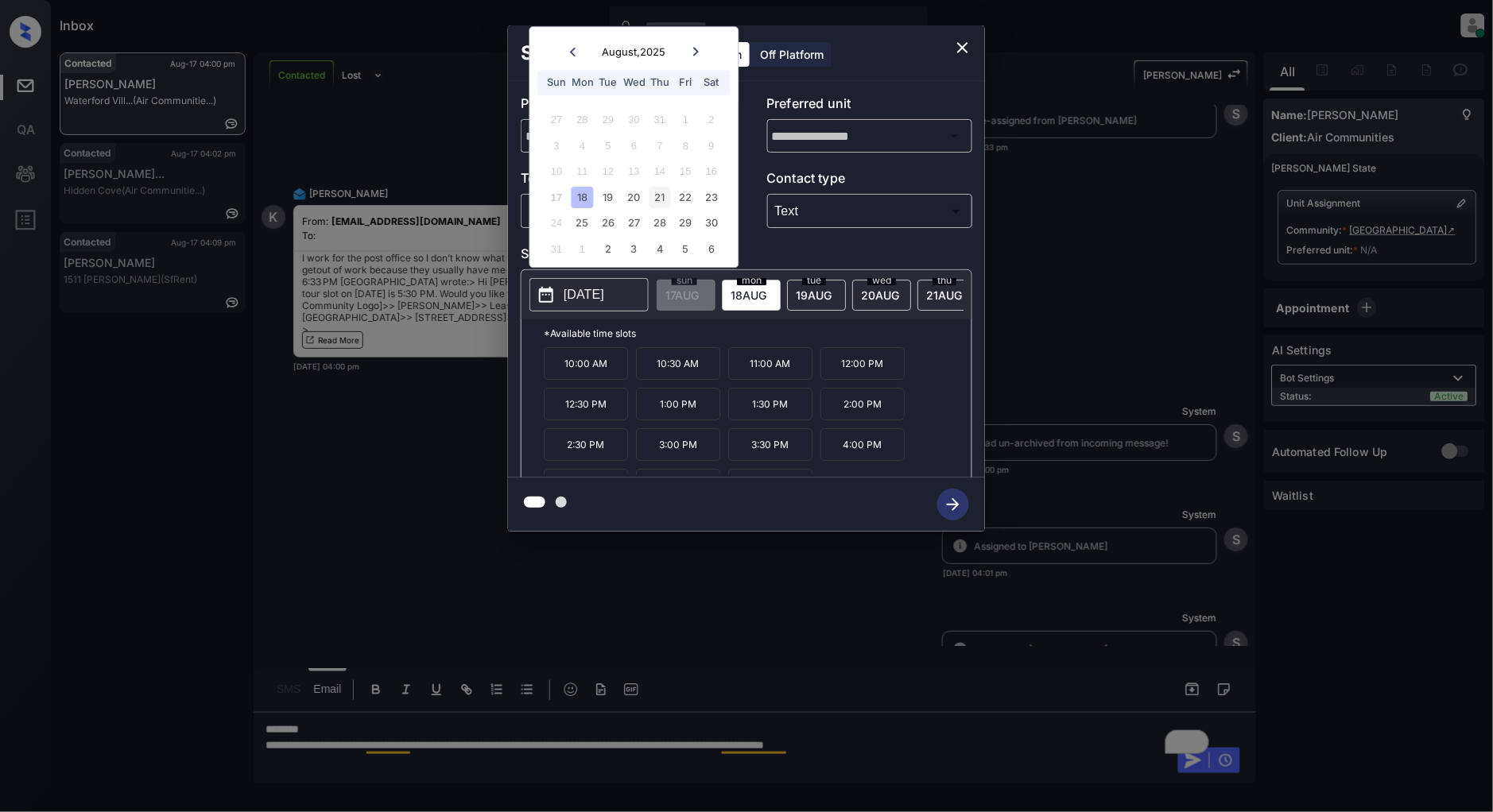
click at [663, 203] on div "21" at bounding box center [660, 197] width 21 height 21
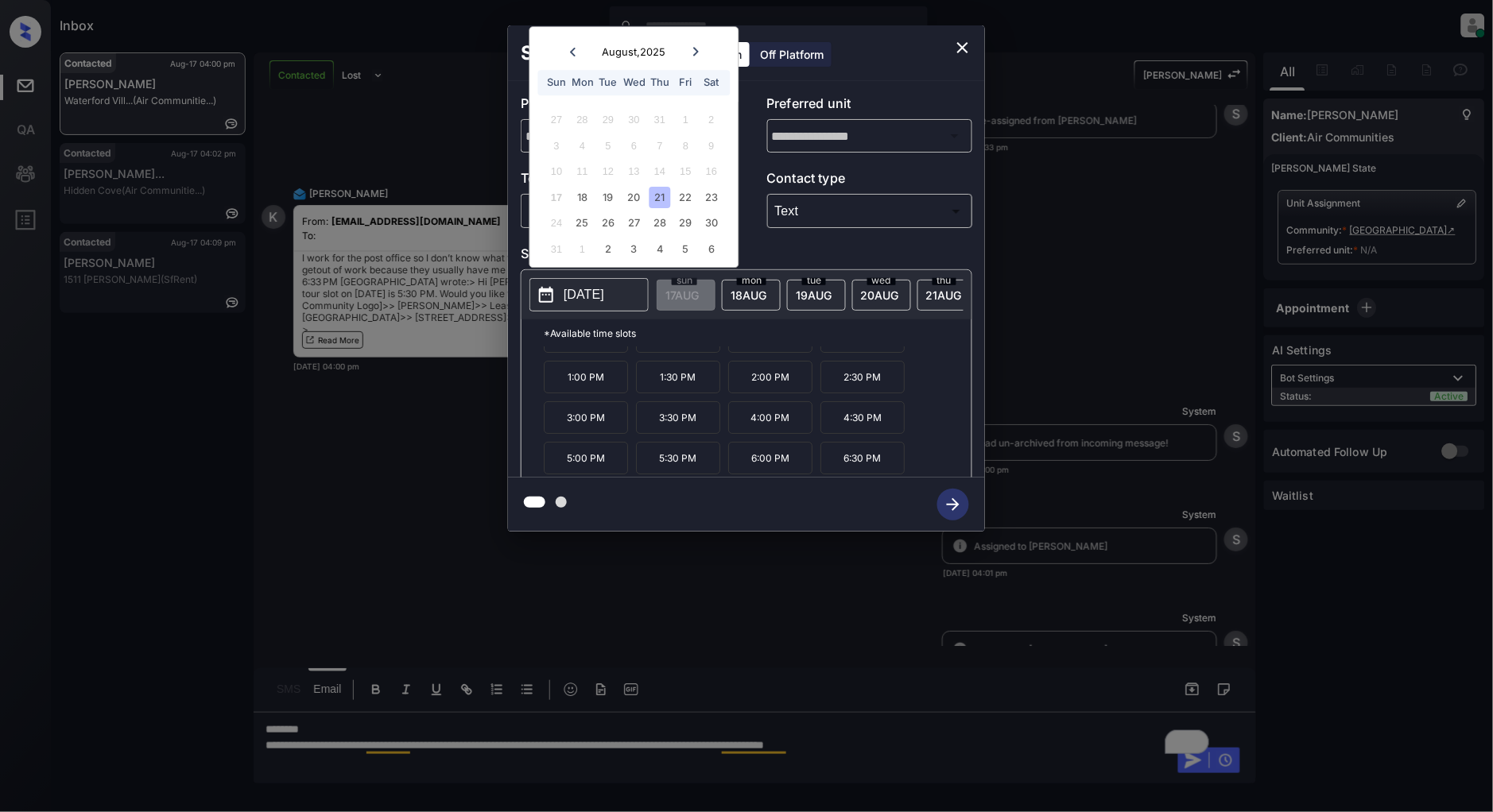
click at [970, 42] on icon "close" at bounding box center [963, 47] width 19 height 19
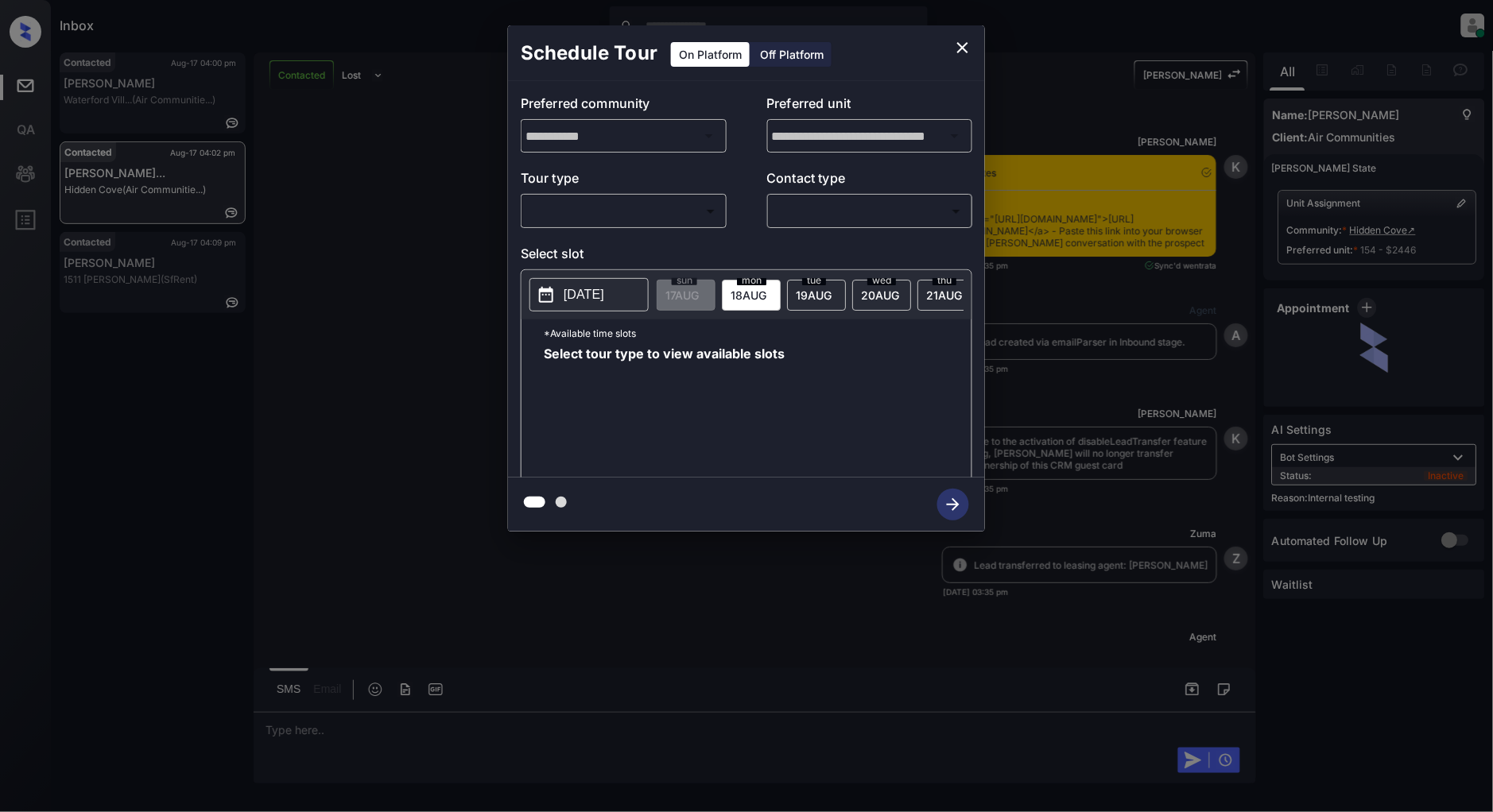
scroll to position [3825, 0]
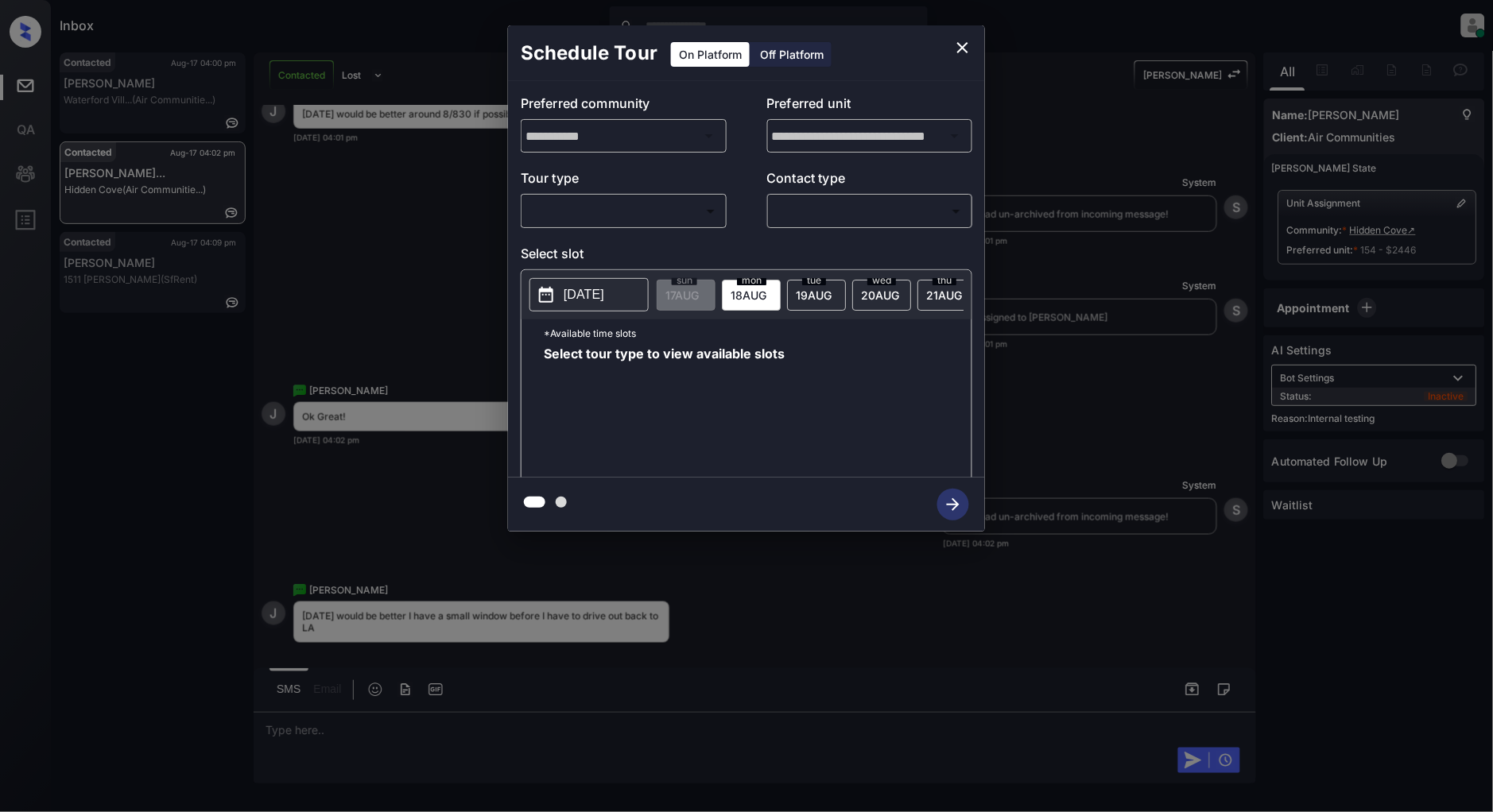
click at [629, 192] on p "Tour type" at bounding box center [624, 181] width 206 height 26
click at [627, 200] on body "Inbox Patrick Deasis Online Set yourself offline Set yourself on break Profile …" at bounding box center [746, 406] width 1493 height 812
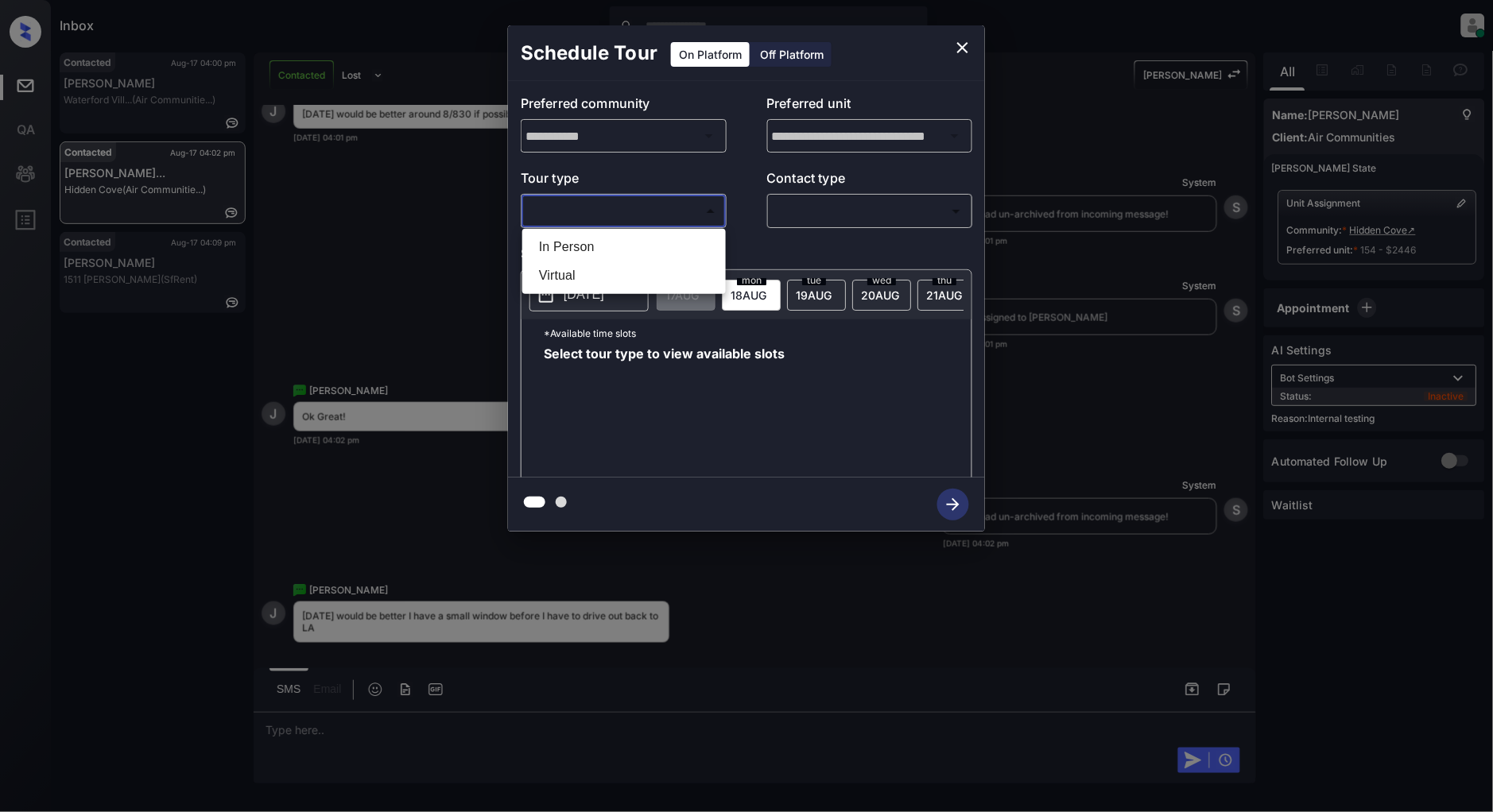
click at [603, 237] on li "In Person" at bounding box center [624, 247] width 196 height 28
type input "********"
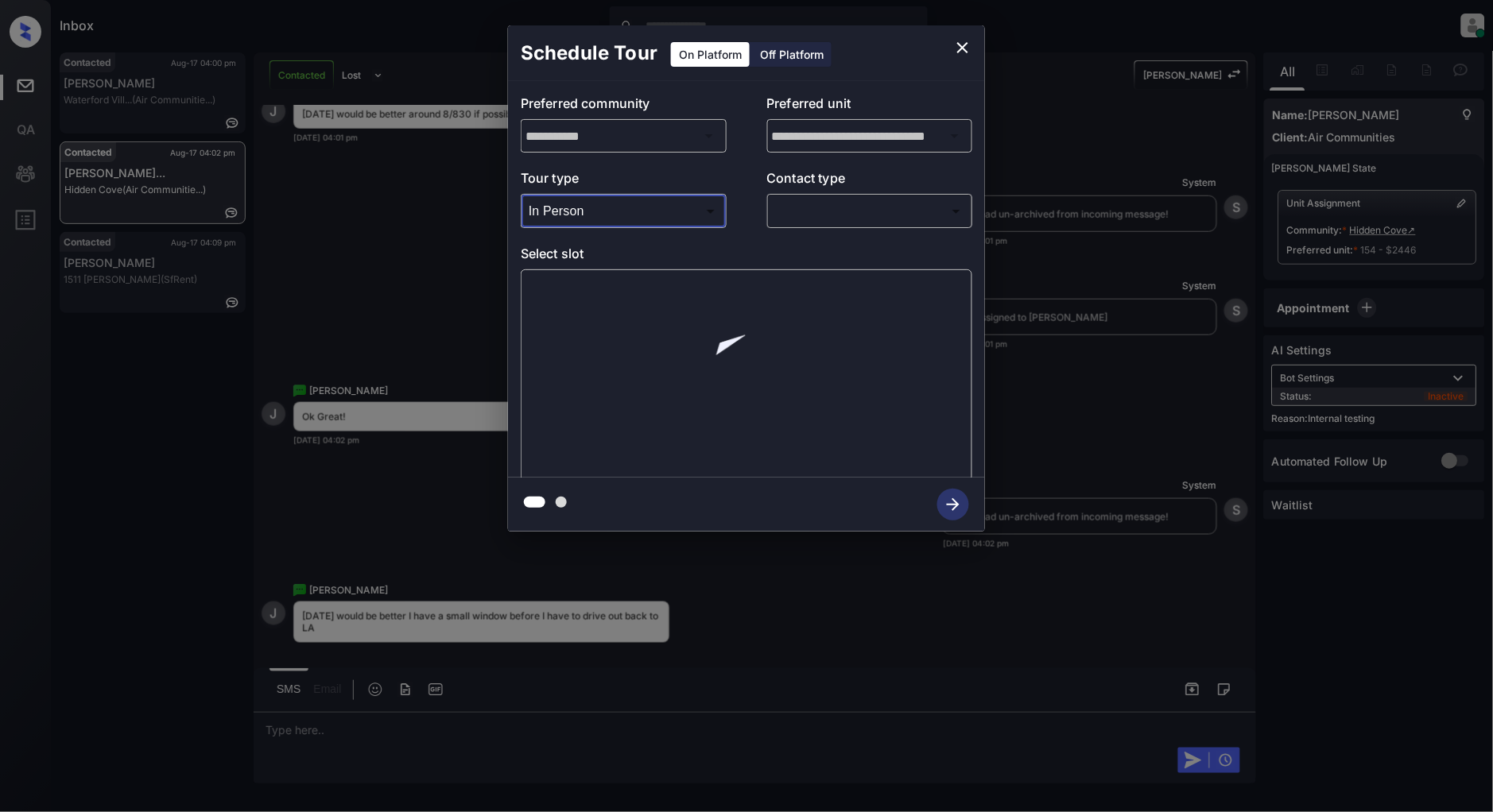
click at [820, 212] on body "Inbox Patrick Deasis Online Set yourself offline Set yourself on break Profile …" at bounding box center [746, 406] width 1493 height 812
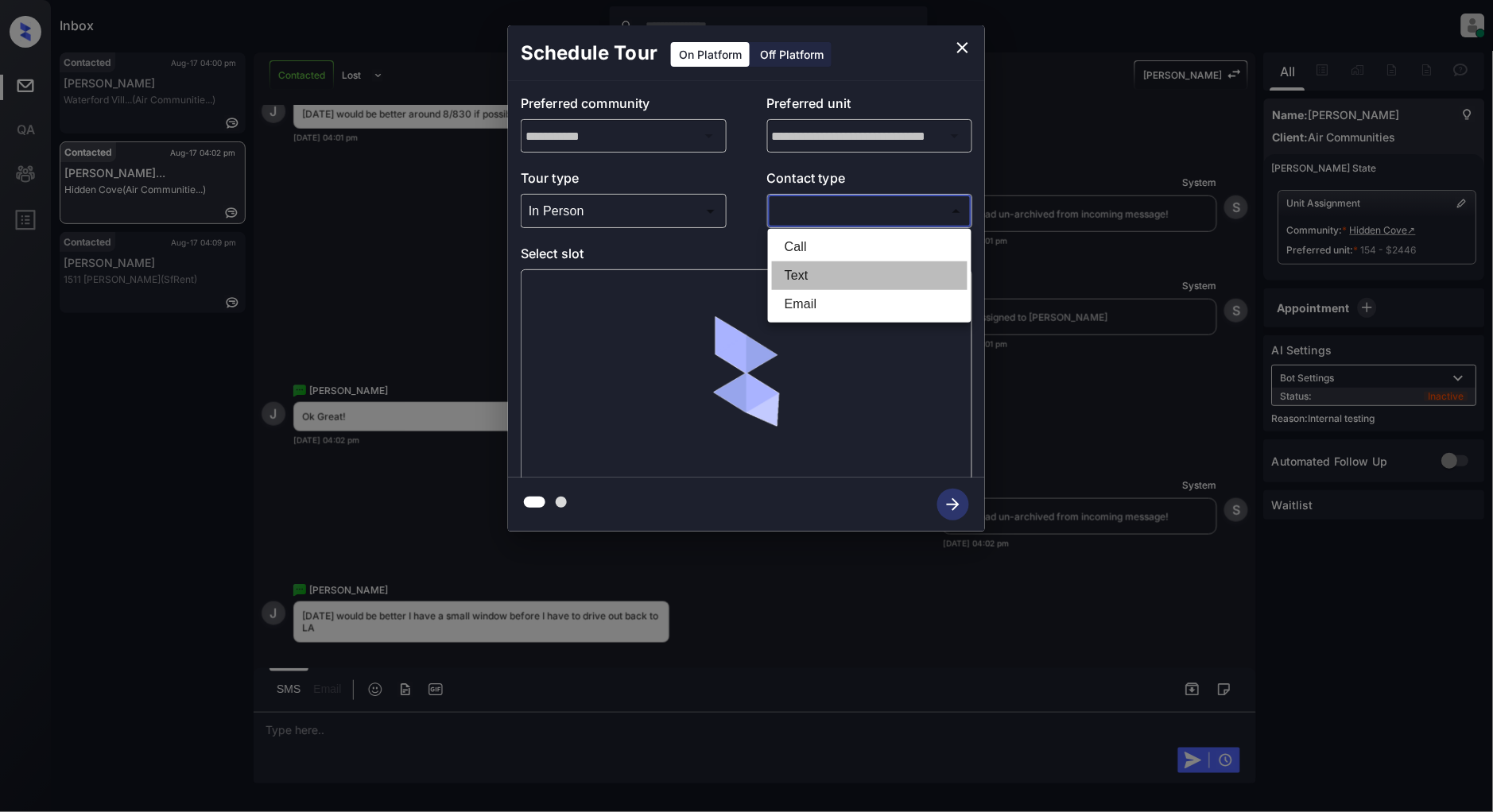
click at [790, 274] on li "Text" at bounding box center [870, 275] width 196 height 28
type input "****"
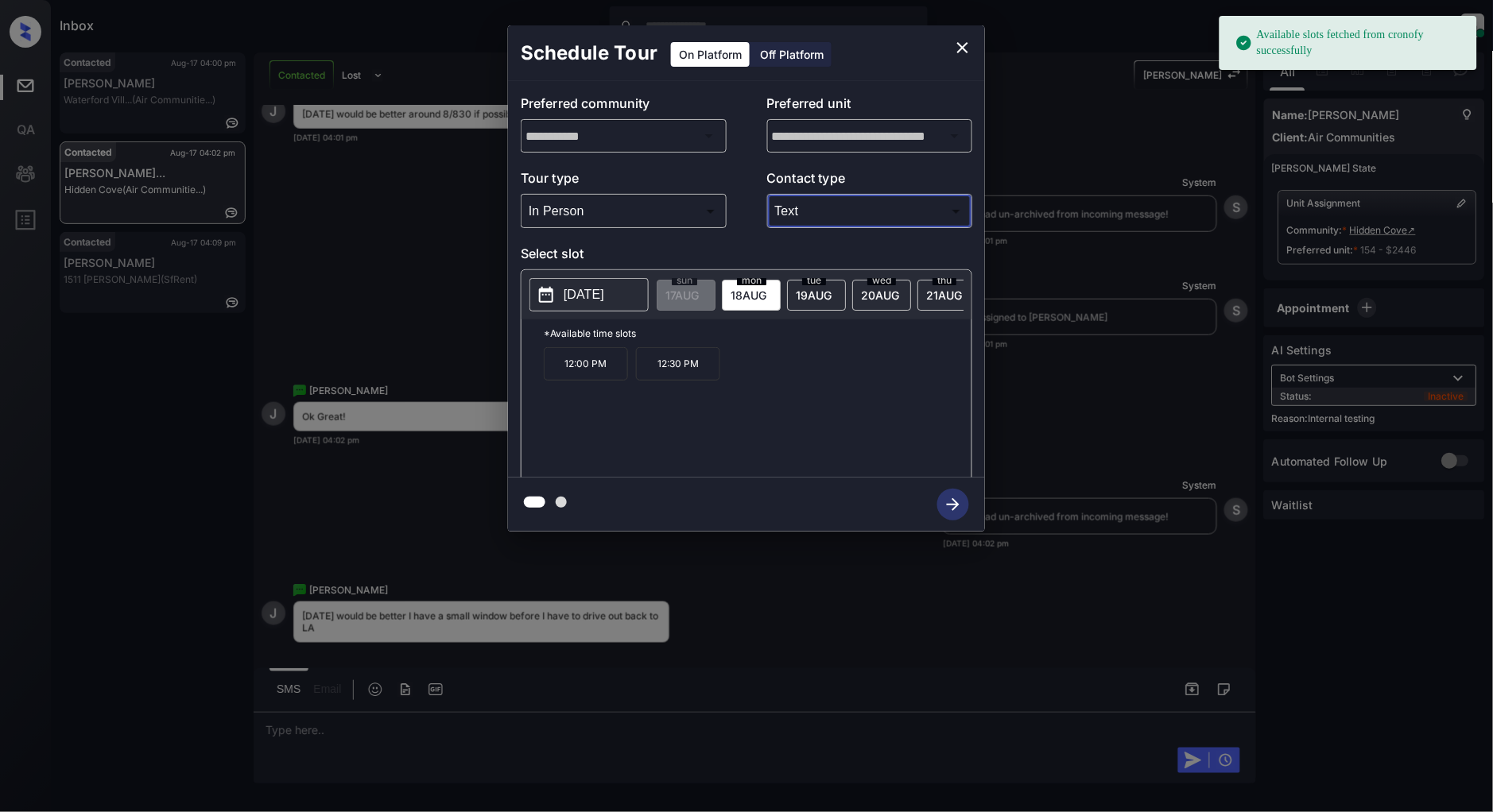
click at [699, 296] on span "19 AUG" at bounding box center [682, 296] width 34 height 14
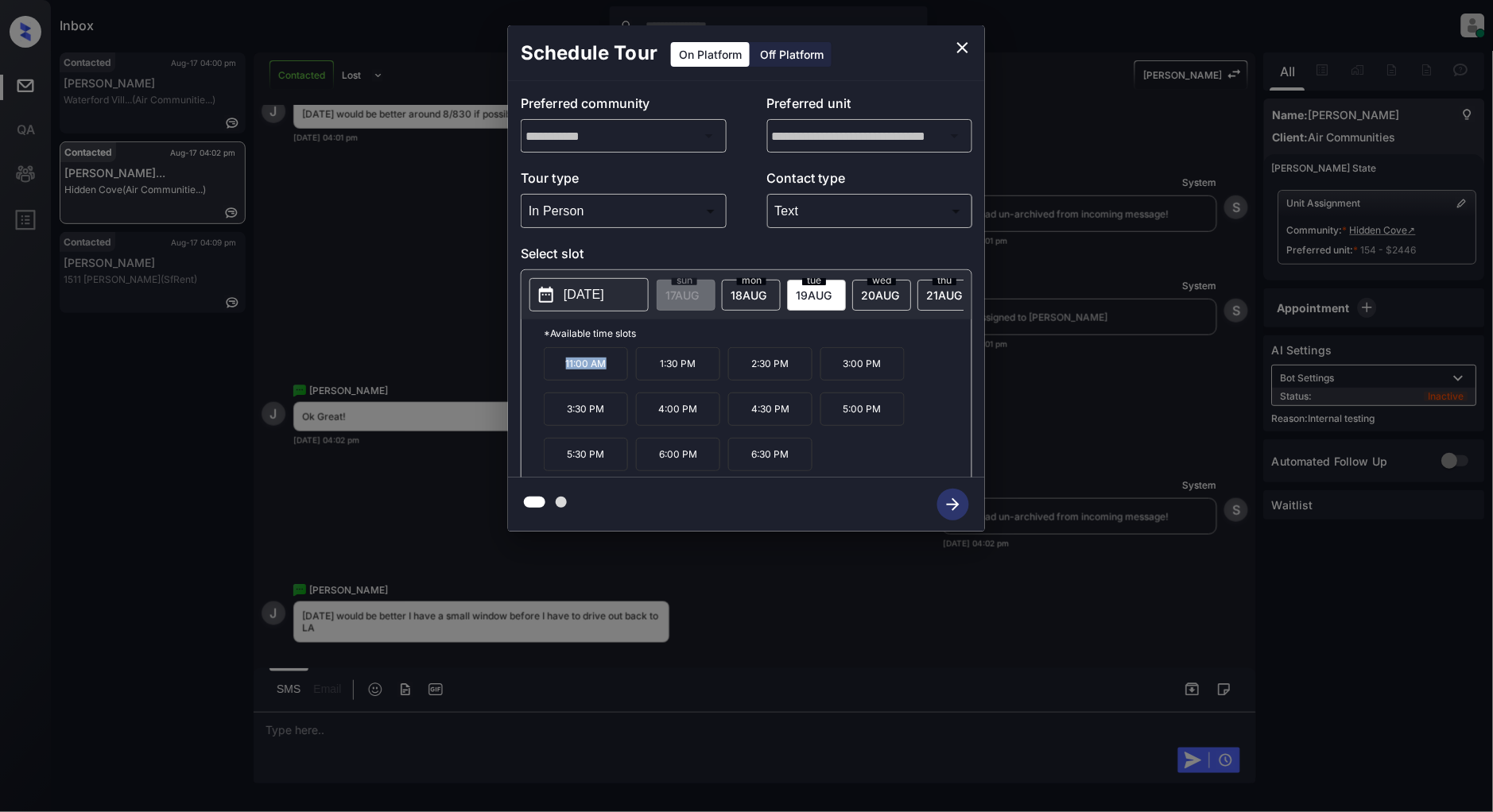
drag, startPoint x: 616, startPoint y: 375, endPoint x: 555, endPoint y: 374, distance: 61.0
click at [555, 374] on p "11:00 AM" at bounding box center [586, 363] width 84 height 34
copy p "11:00 AM"
click at [888, 375] on p "3:00 PM" at bounding box center [863, 363] width 84 height 34
drag, startPoint x: 798, startPoint y: 376, endPoint x: 743, endPoint y: 376, distance: 55.0
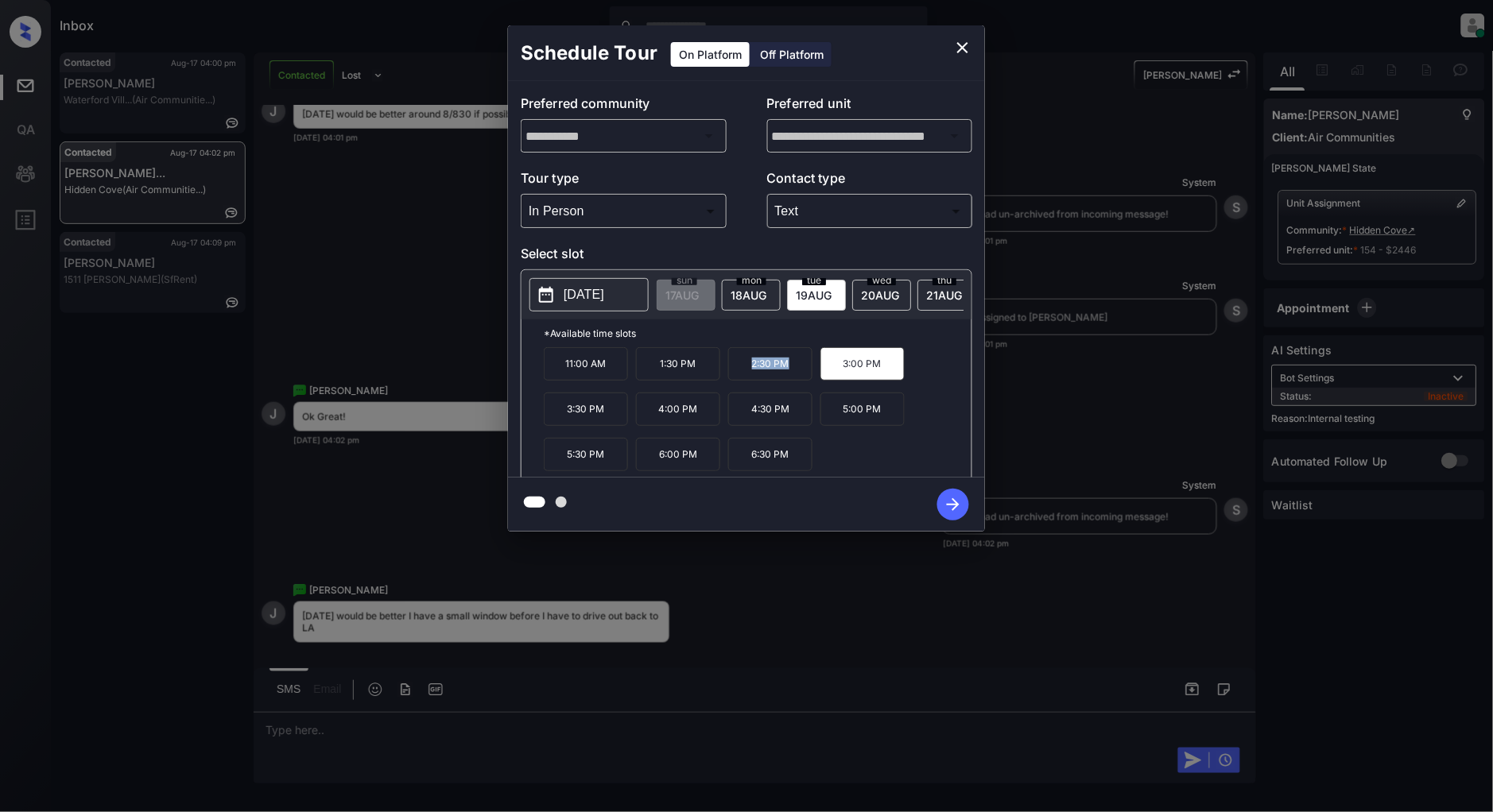
click at [743, 376] on p "2:30 PM" at bounding box center [770, 363] width 84 height 34
copy p "2:30 PM"
drag, startPoint x: 792, startPoint y: 419, endPoint x: 713, endPoint y: 421, distance: 79.0
click at [713, 421] on div "11:00 AM 1:30 PM 2:30 PM 3:00 PM 3:30 PM 4:00 PM 4:30 PM 5:00 PM 5:30 PM 6:00 P…" at bounding box center [758, 411] width 428 height 127
copy div "4:30 PM"
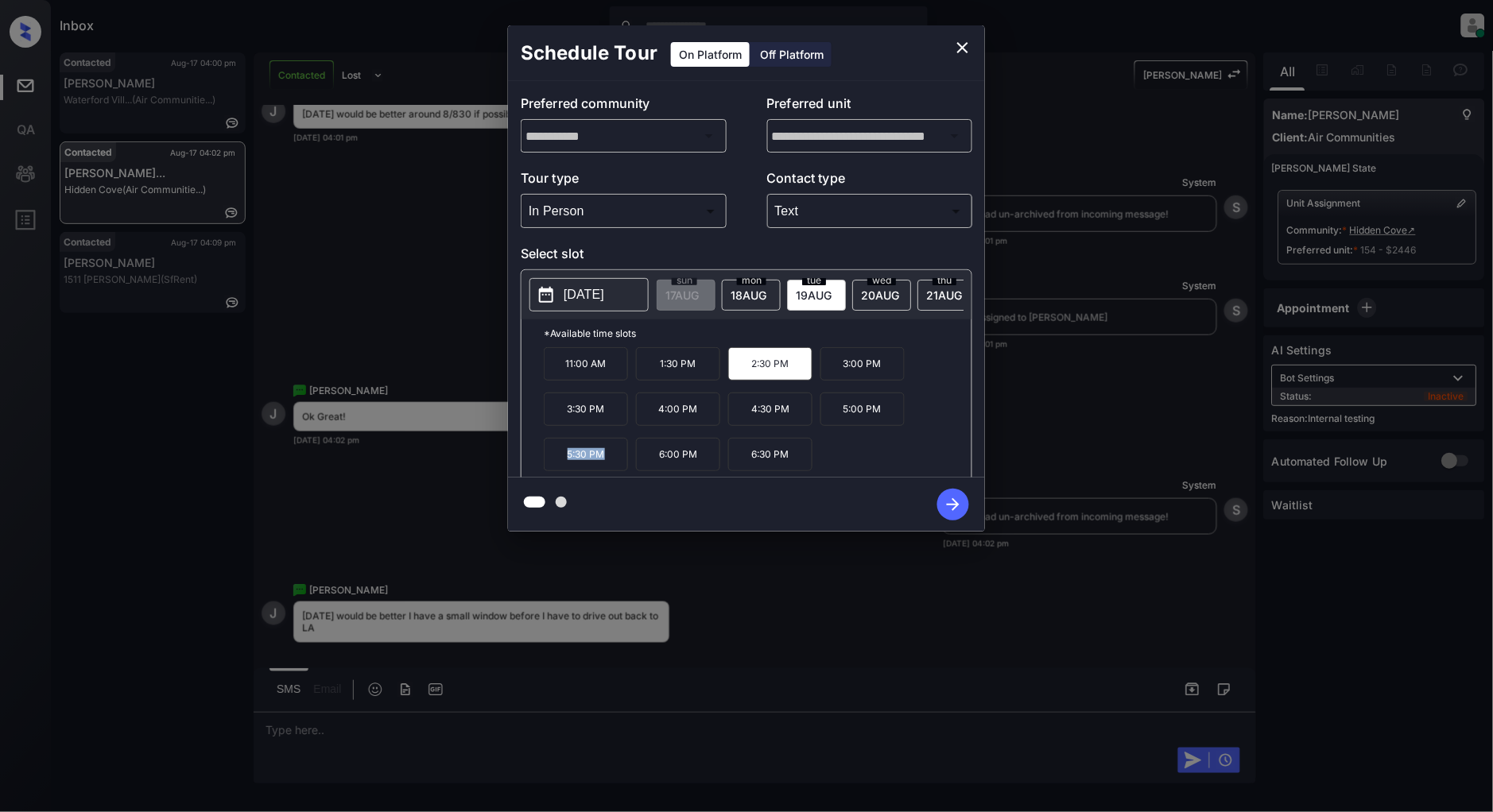
drag, startPoint x: 607, startPoint y: 463, endPoint x: 546, endPoint y: 467, distance: 61.1
click at [546, 467] on p "5:30 PM" at bounding box center [586, 455] width 84 height 34
copy p "5:30 PM"
click at [966, 48] on icon "close" at bounding box center [963, 47] width 19 height 19
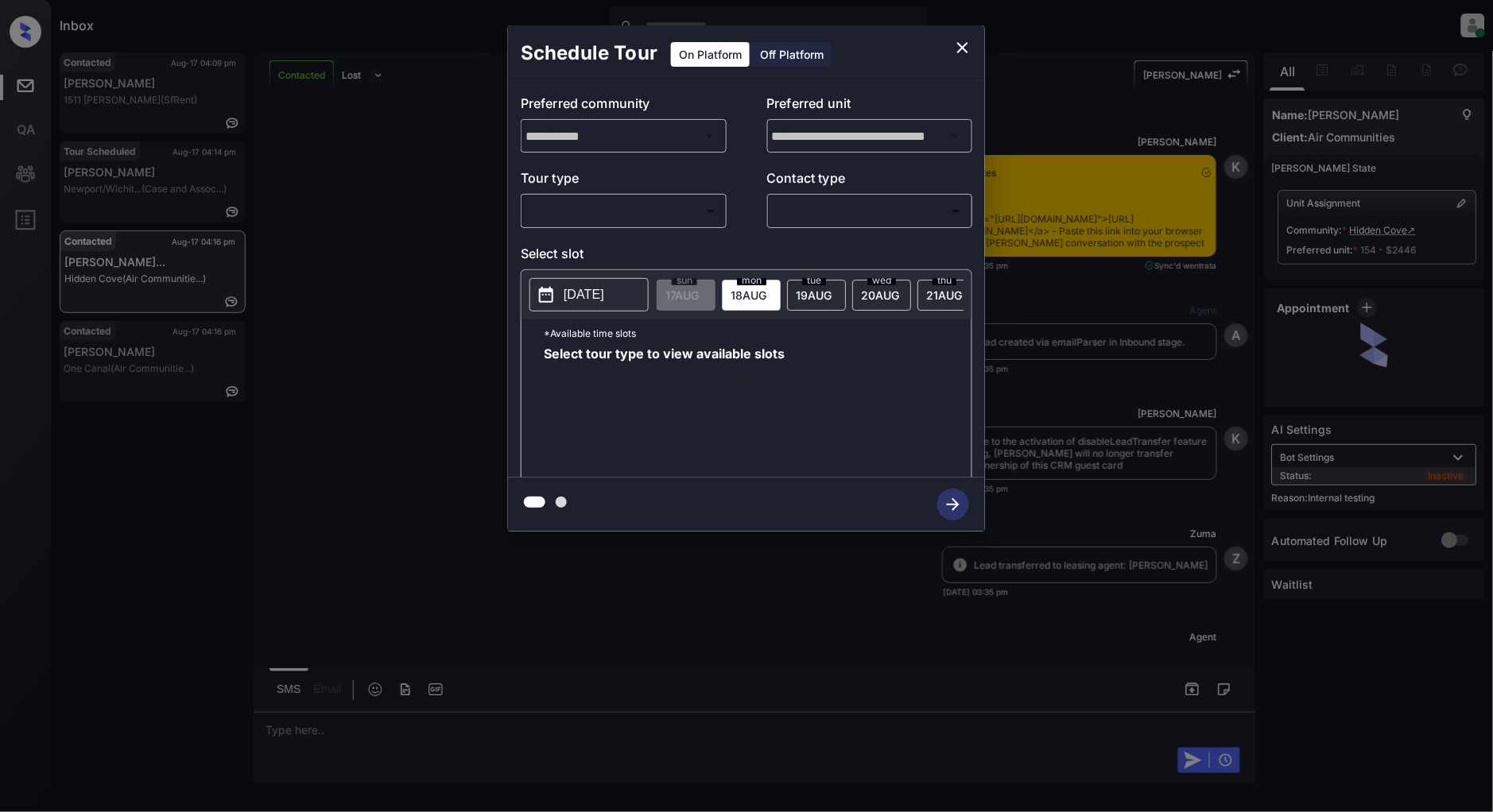
scroll to position [5050, 0]
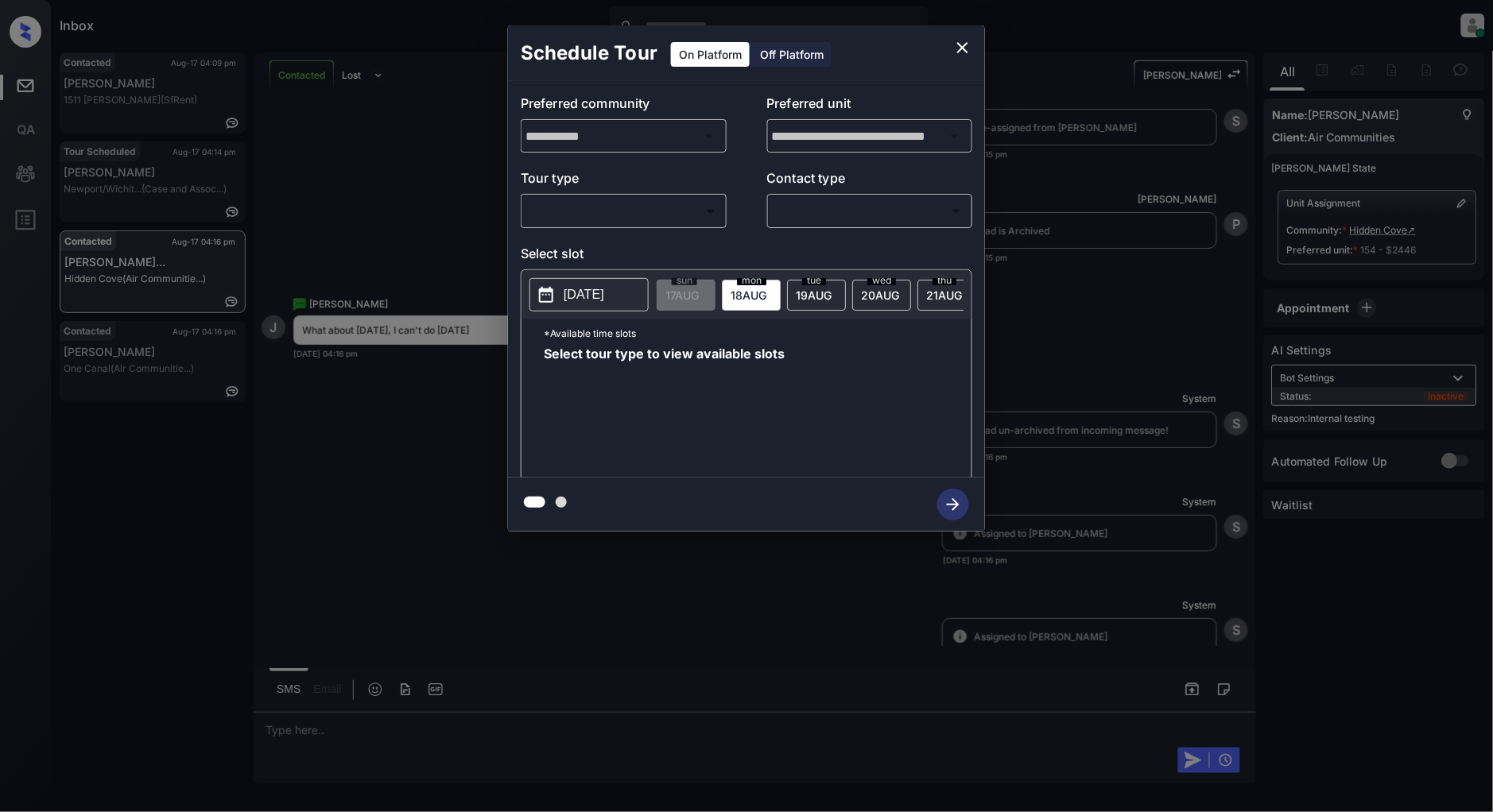
click at [646, 209] on body "Inbox [PERSON_NAME] Online Set yourself offline Set yourself on break Profile S…" at bounding box center [746, 406] width 1493 height 812
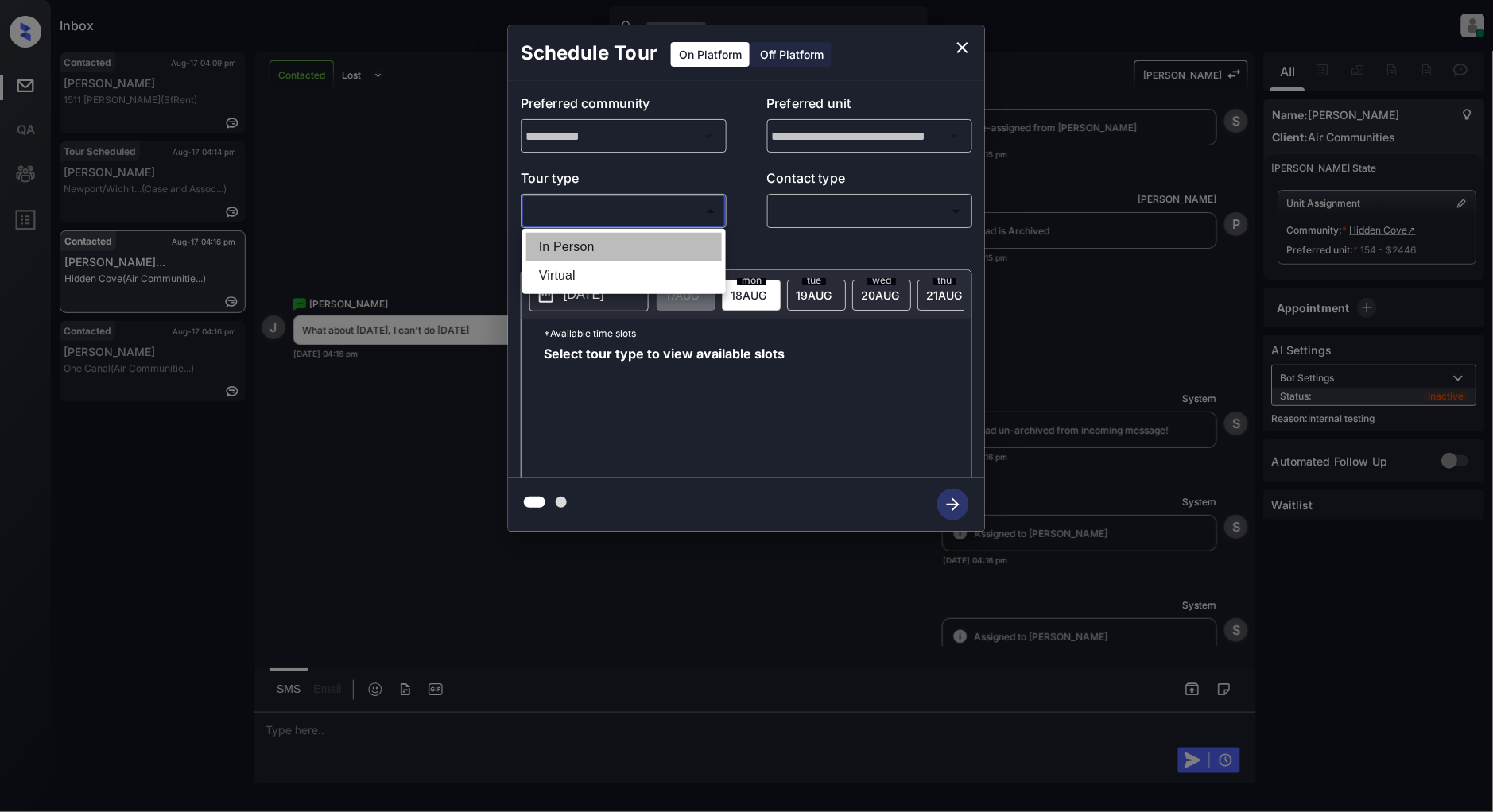
click at [563, 250] on li "In Person" at bounding box center [624, 247] width 196 height 28
type input "********"
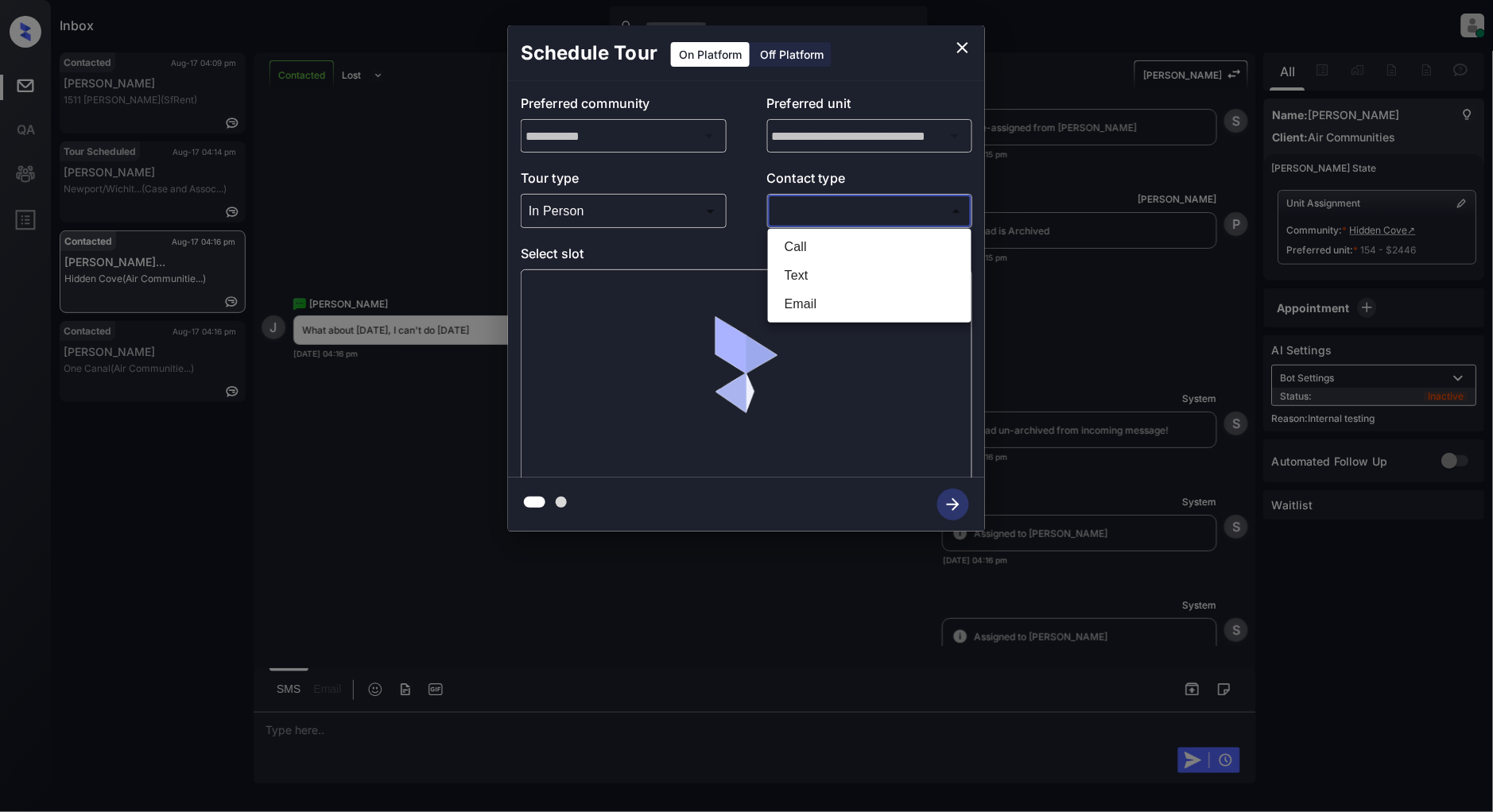
click at [907, 205] on body "Inbox [PERSON_NAME] Online Set yourself offline Set yourself on break Profile S…" at bounding box center [746, 406] width 1493 height 812
click at [799, 275] on li "Text" at bounding box center [870, 275] width 196 height 28
type input "****"
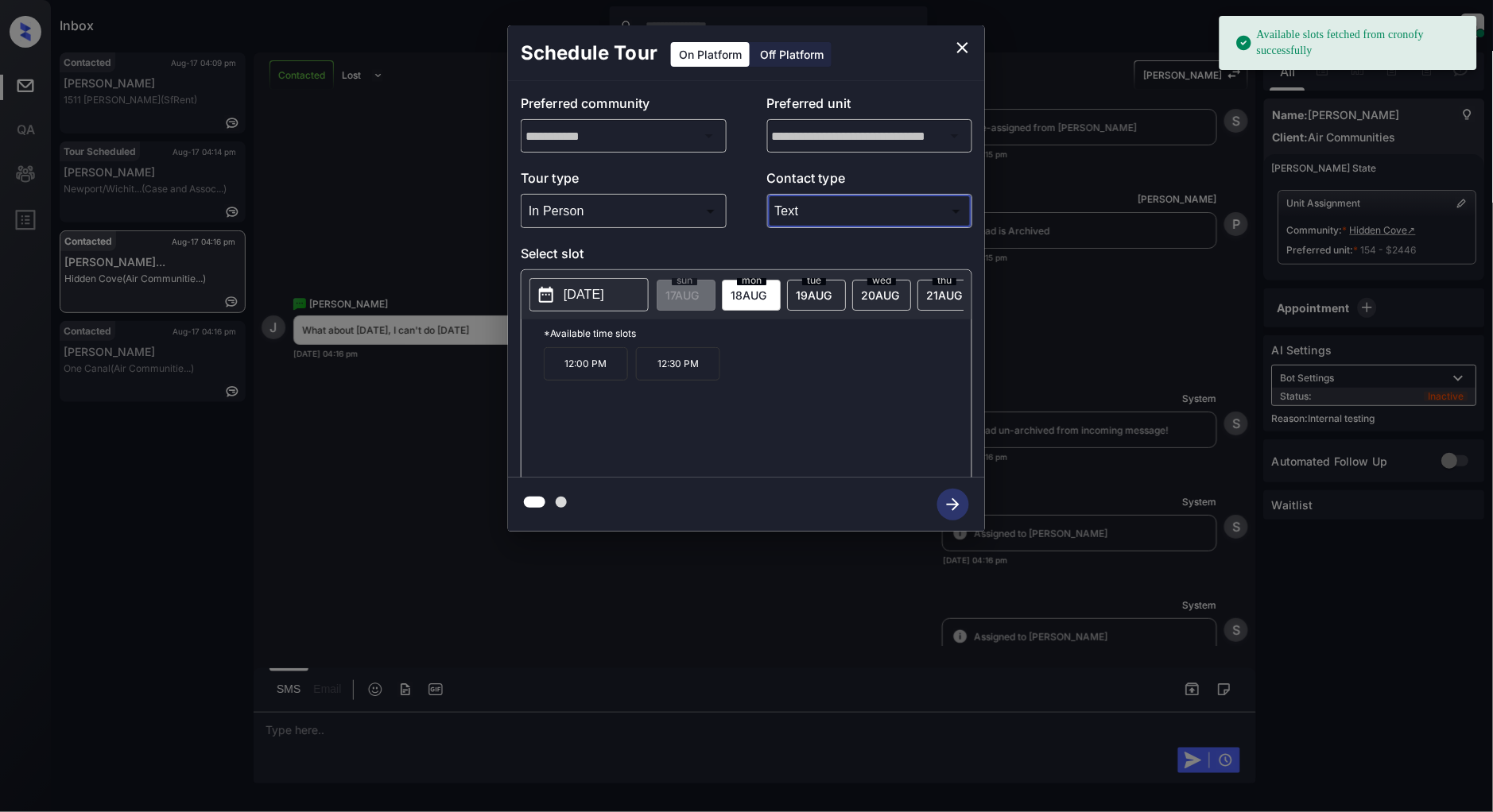
click at [584, 294] on p "[DATE]" at bounding box center [584, 295] width 40 height 19
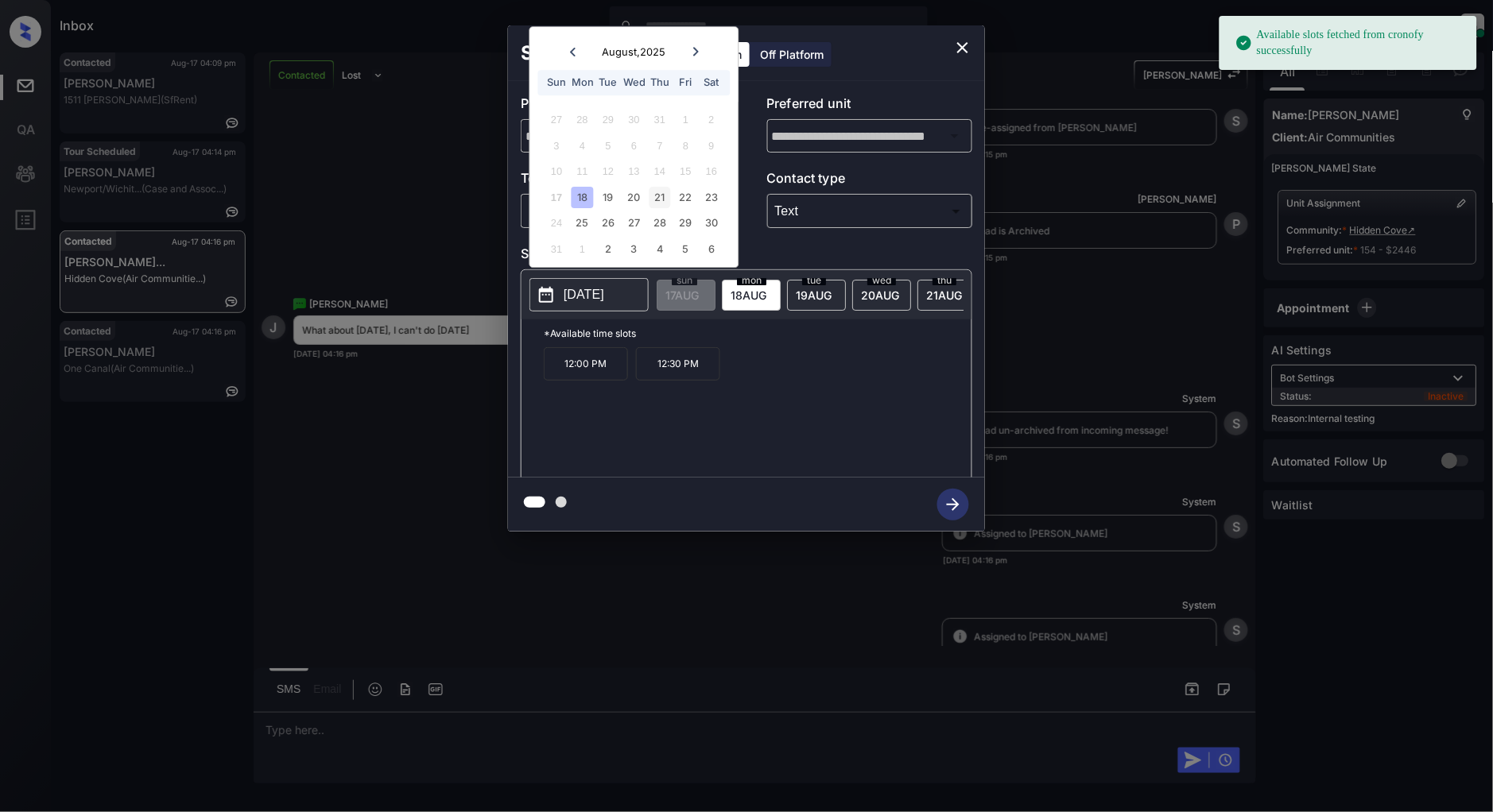
click at [661, 198] on div "21" at bounding box center [660, 197] width 21 height 21
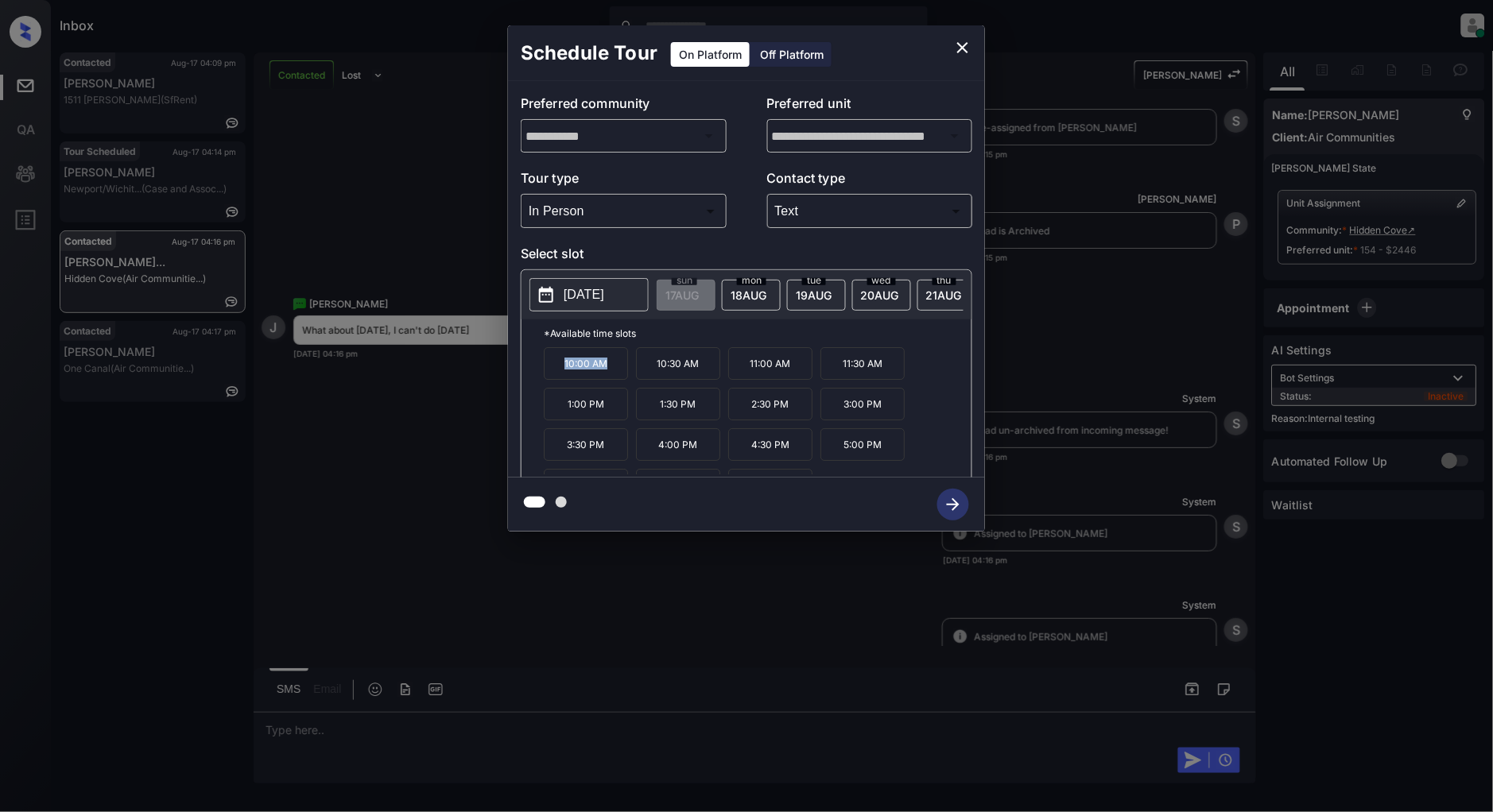
drag, startPoint x: 617, startPoint y: 379, endPoint x: 514, endPoint y: 379, distance: 103.0
click at [514, 379] on div "**********" at bounding box center [746, 279] width 477 height 397
copy p "10:00 AM"
drag, startPoint x: 697, startPoint y: 415, endPoint x: 650, endPoint y: 414, distance: 47.0
click at [650, 414] on p "1:30 PM" at bounding box center [678, 404] width 84 height 33
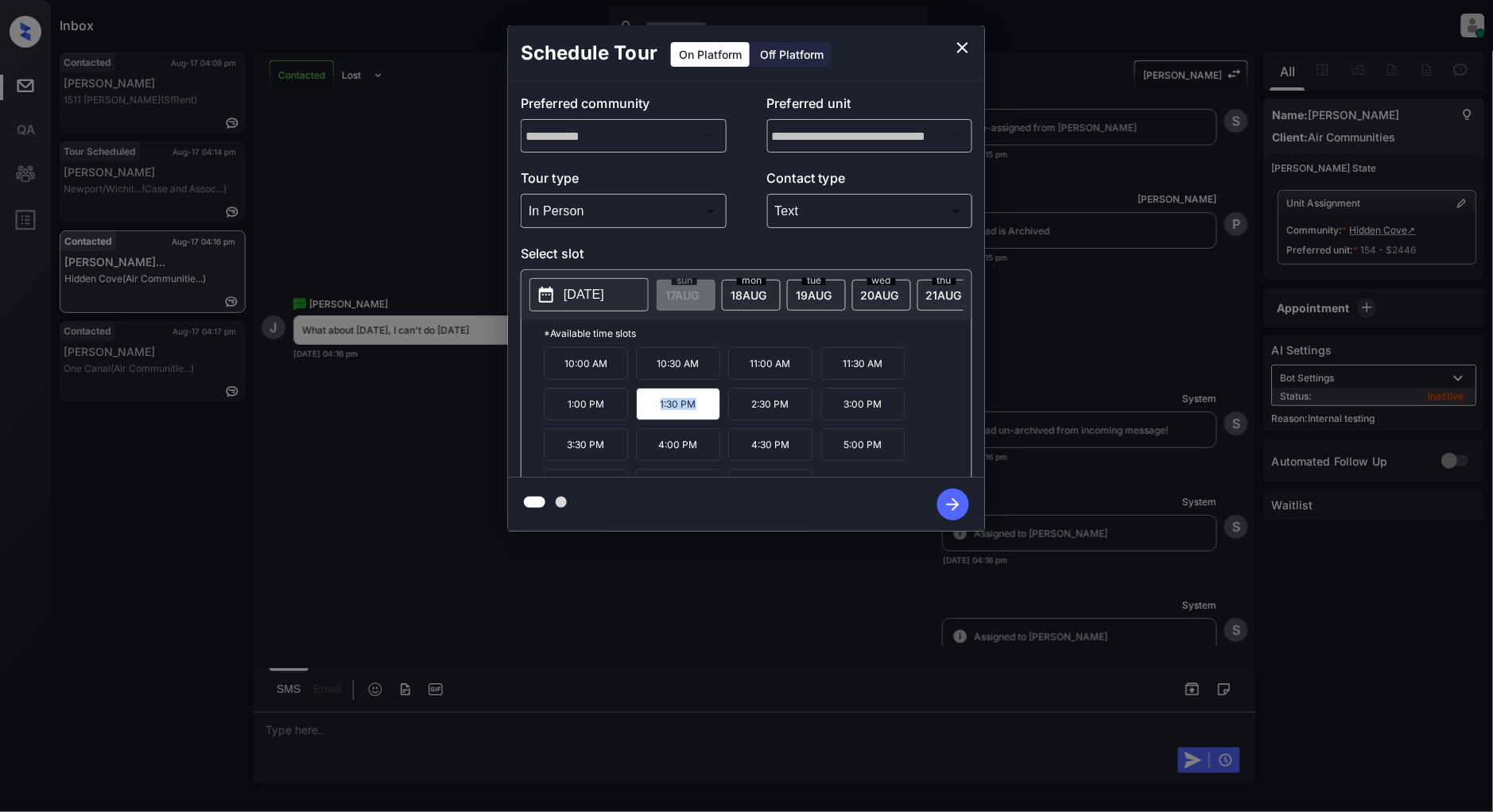
copy p "1:30 PM"
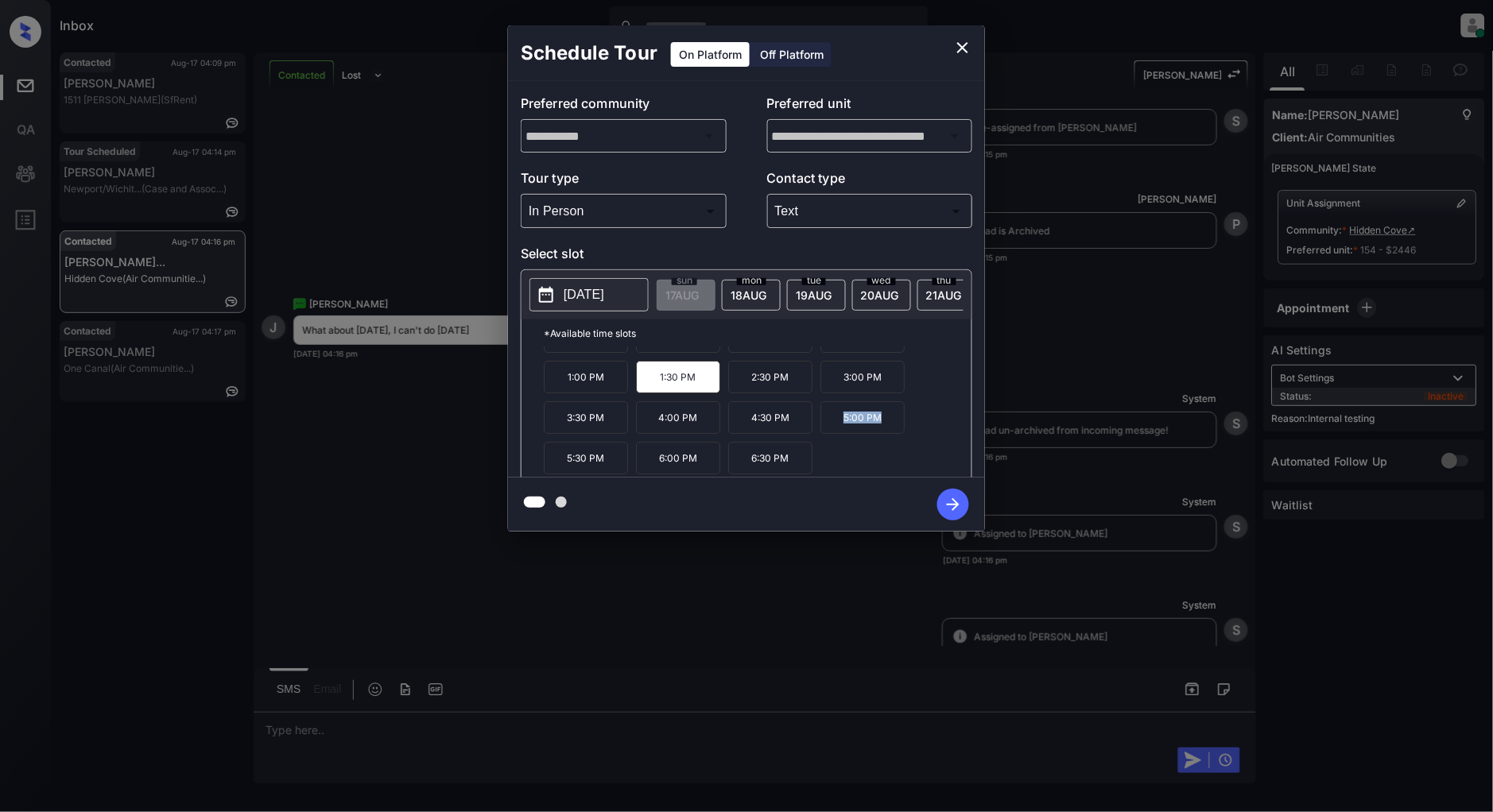
drag, startPoint x: 890, startPoint y: 430, endPoint x: 839, endPoint y: 431, distance: 51.0
click at [839, 431] on p "5:00 PM" at bounding box center [863, 418] width 84 height 33
copy p "5:00 PM"
click at [587, 298] on p "2025-08-21" at bounding box center [584, 295] width 40 height 19
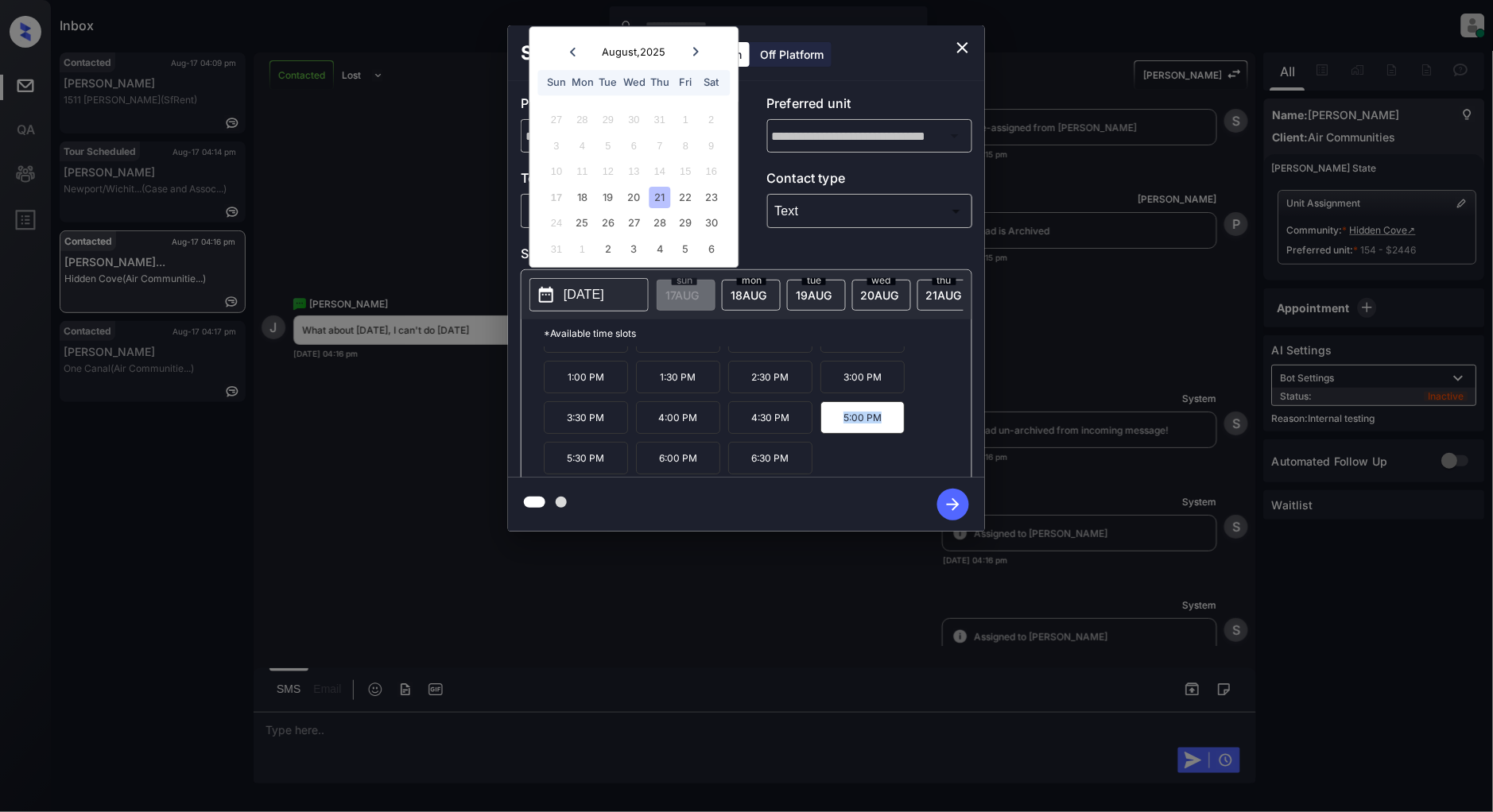
click at [963, 48] on icon "close" at bounding box center [963, 47] width 11 height 11
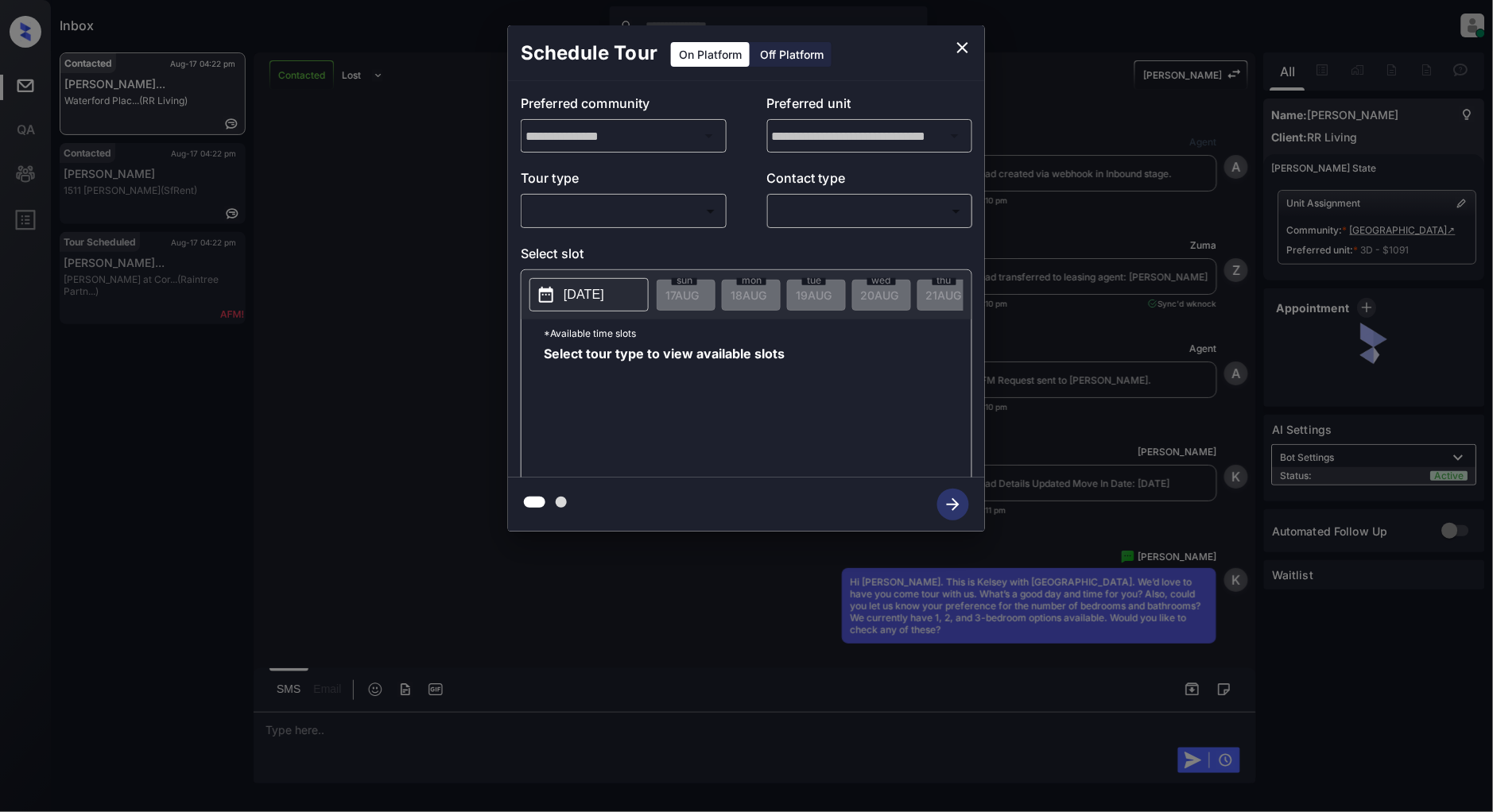
scroll to position [1831, 0]
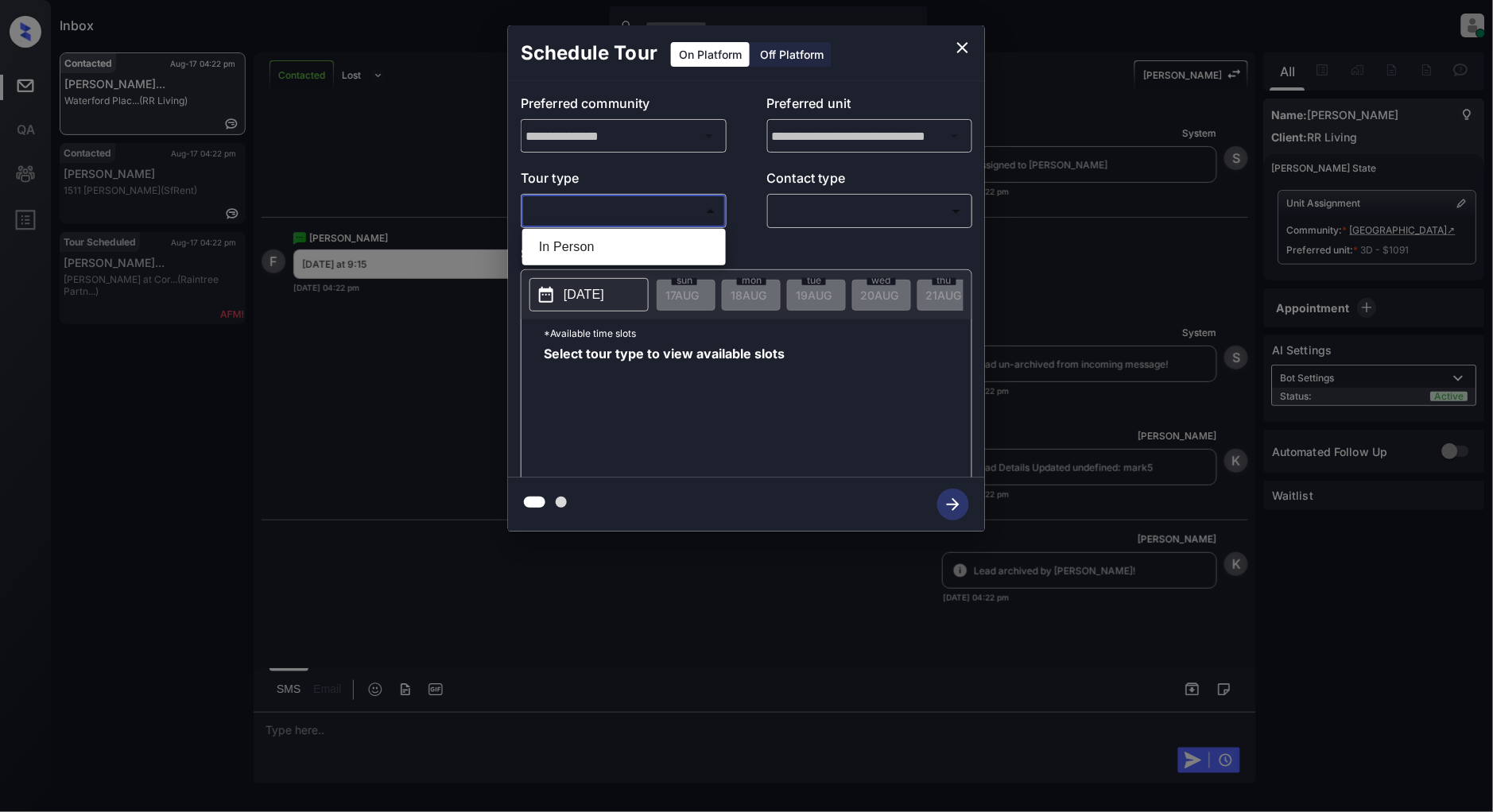
click at [670, 210] on body "Inbox Patrick Deasis Online Set yourself offline Set yourself on break Profile …" at bounding box center [746, 406] width 1493 height 812
click at [534, 240] on li "In Person" at bounding box center [624, 247] width 196 height 28
type input "********"
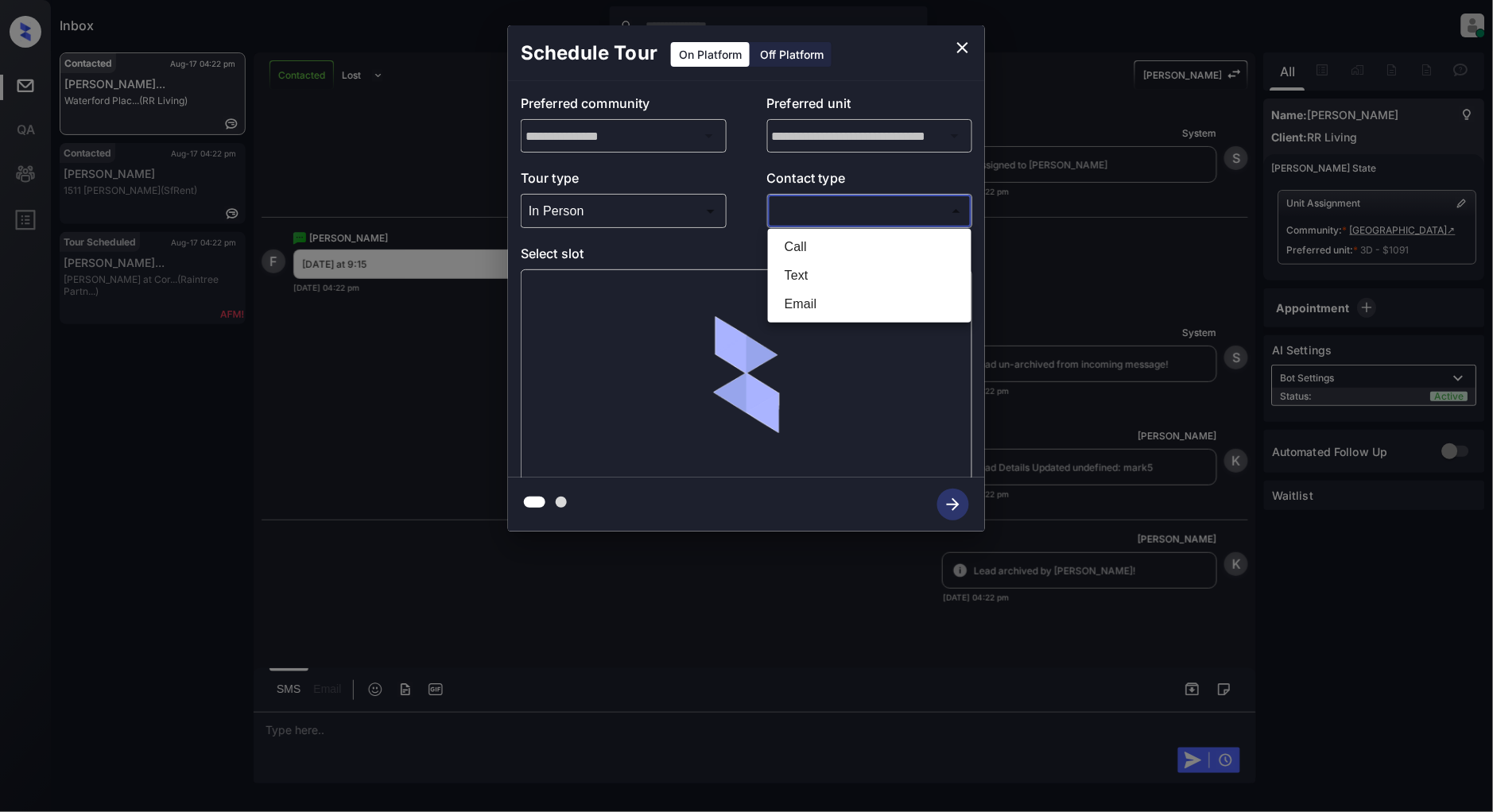
click at [822, 207] on body "Inbox Patrick Deasis Online Set yourself offline Set yourself on break Profile …" at bounding box center [746, 406] width 1493 height 812
click at [833, 282] on li "Text" at bounding box center [870, 275] width 196 height 28
type input "****"
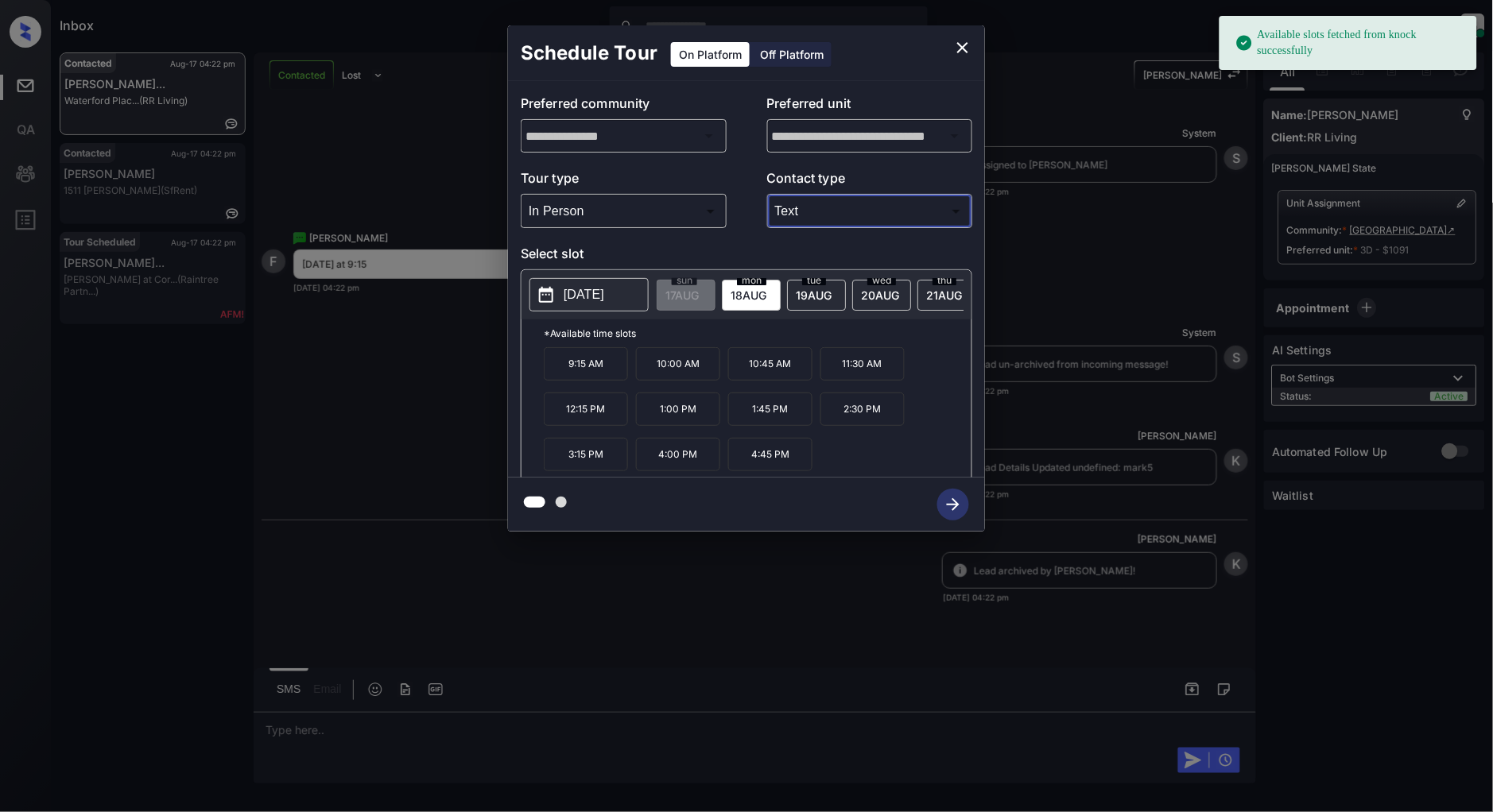
click at [604, 297] on p "2025-08-18" at bounding box center [584, 295] width 40 height 19
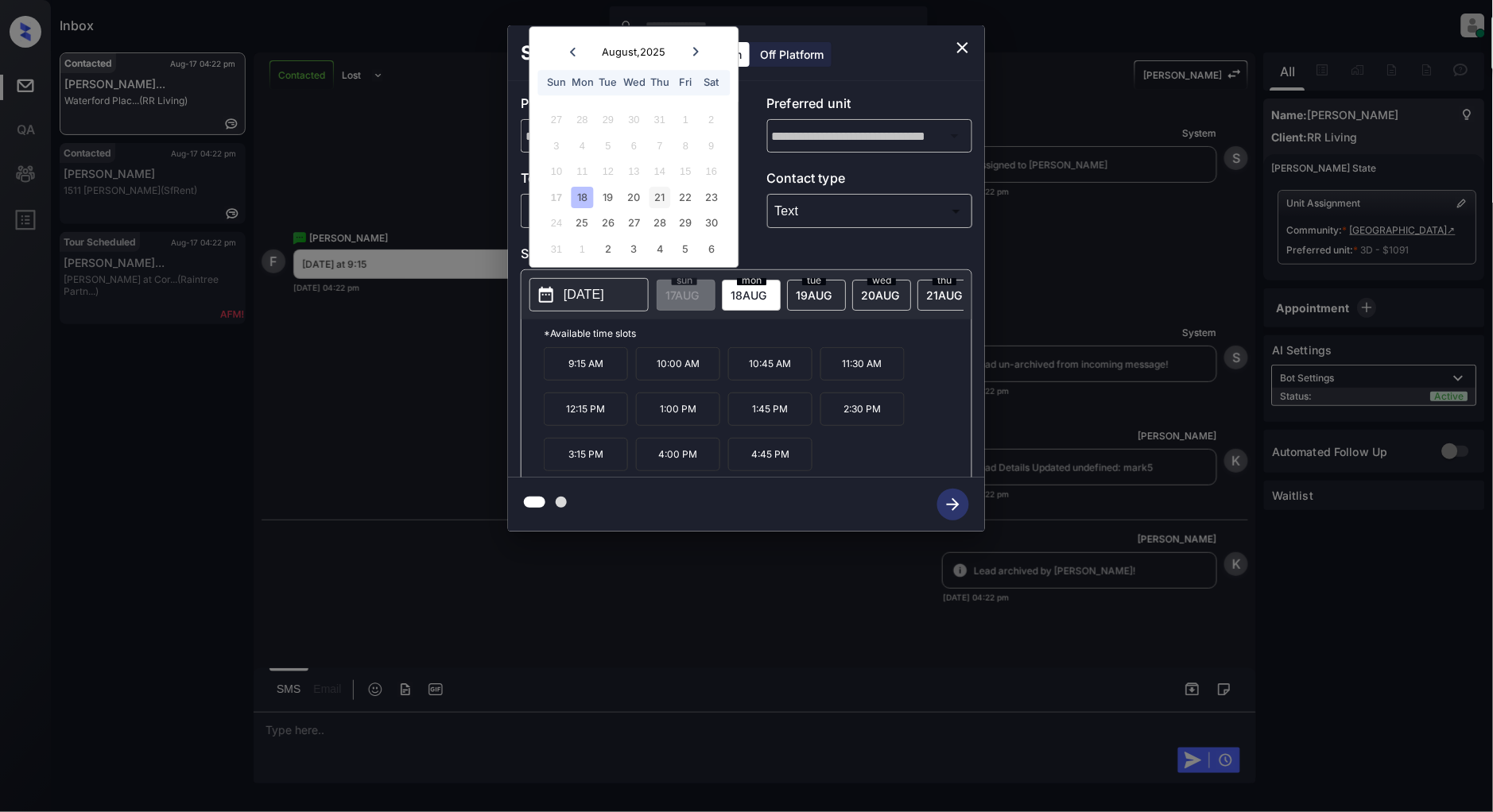
click at [663, 203] on div "21" at bounding box center [660, 197] width 21 height 21
click at [587, 381] on p "9:15 AM" at bounding box center [586, 363] width 84 height 34
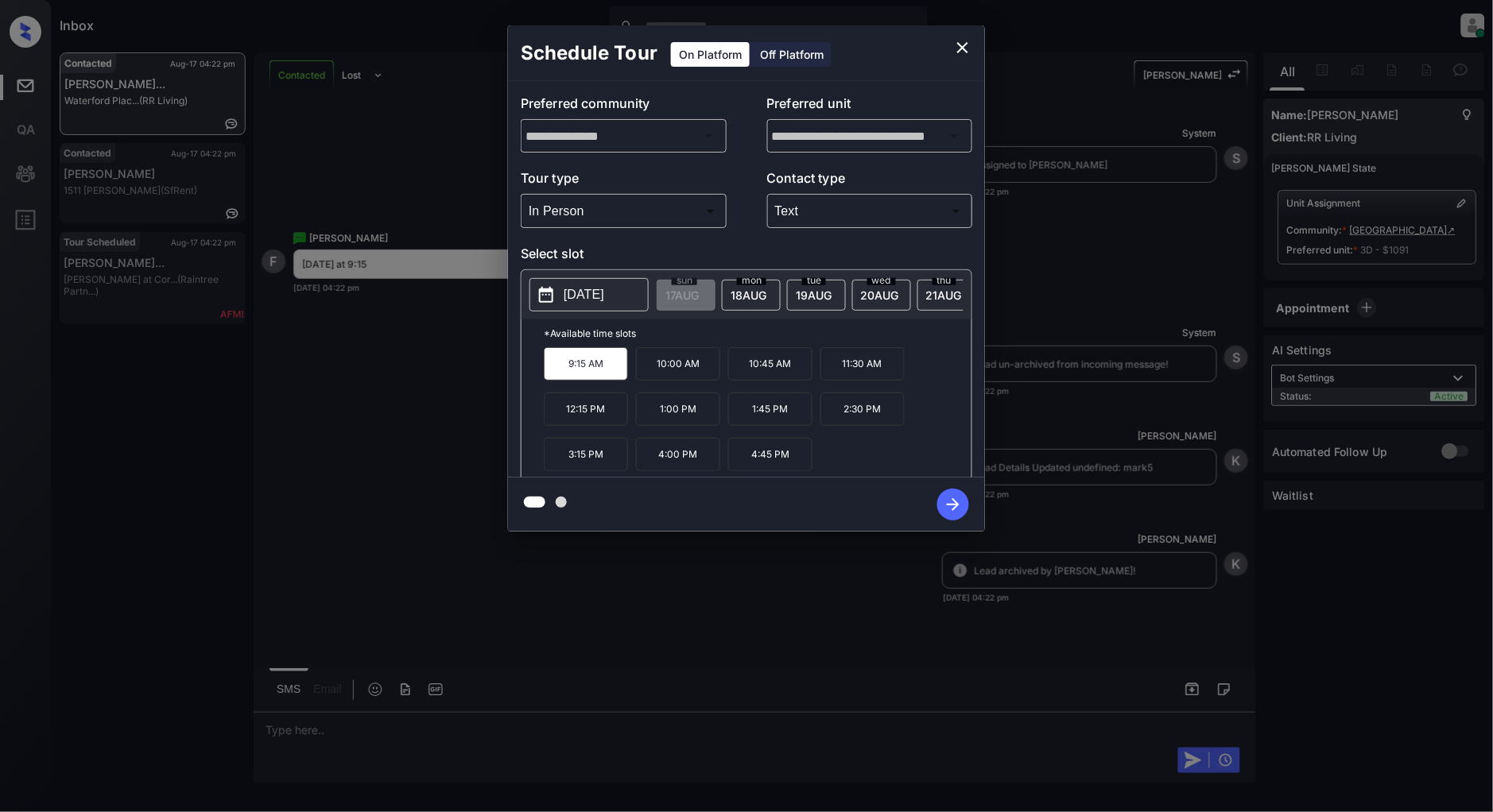
click at [958, 501] on icon "button" at bounding box center [953, 504] width 32 height 32
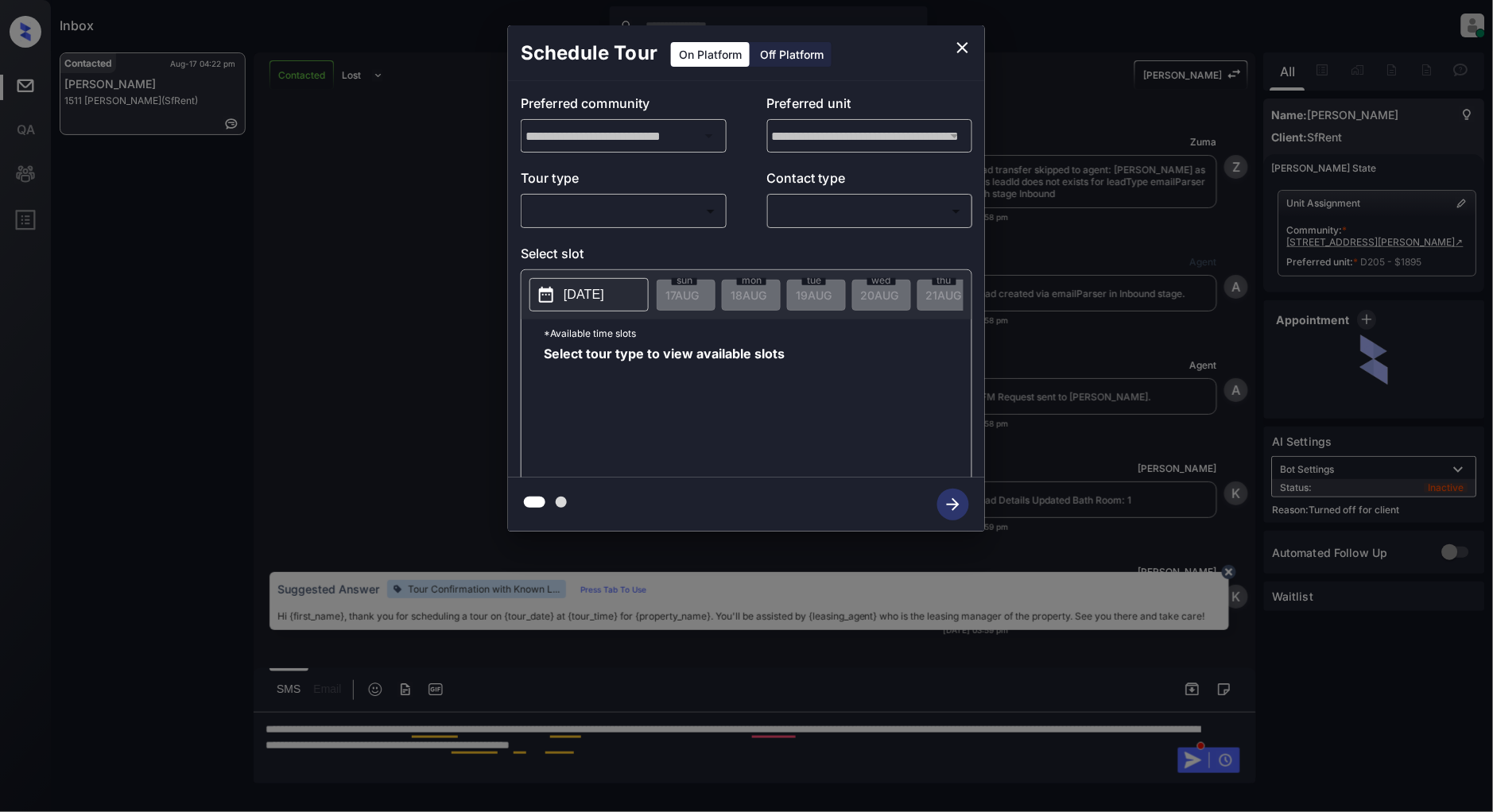
scroll to position [3214, 0]
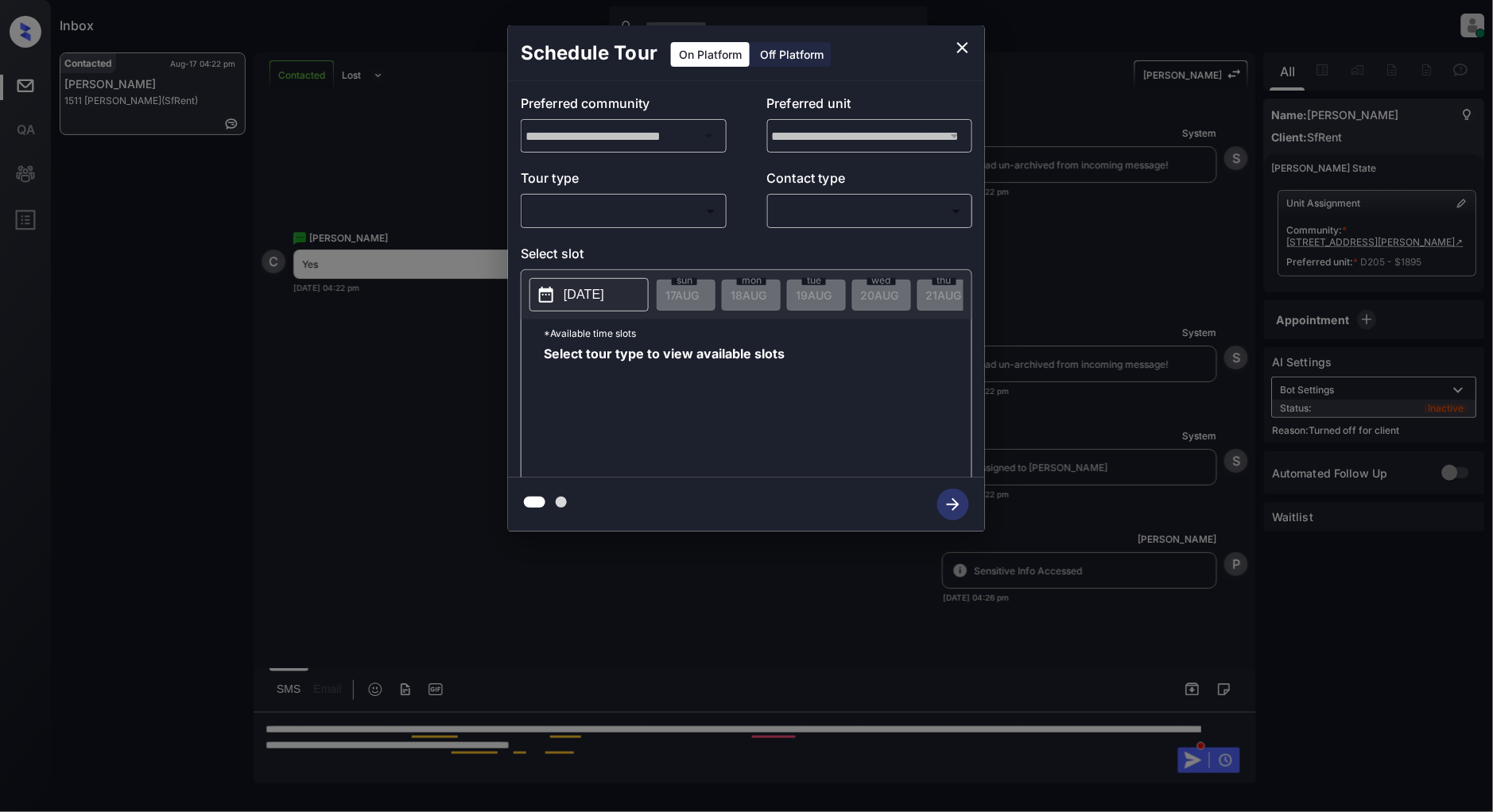
click at [783, 54] on div "Off Platform" at bounding box center [792, 54] width 80 height 25
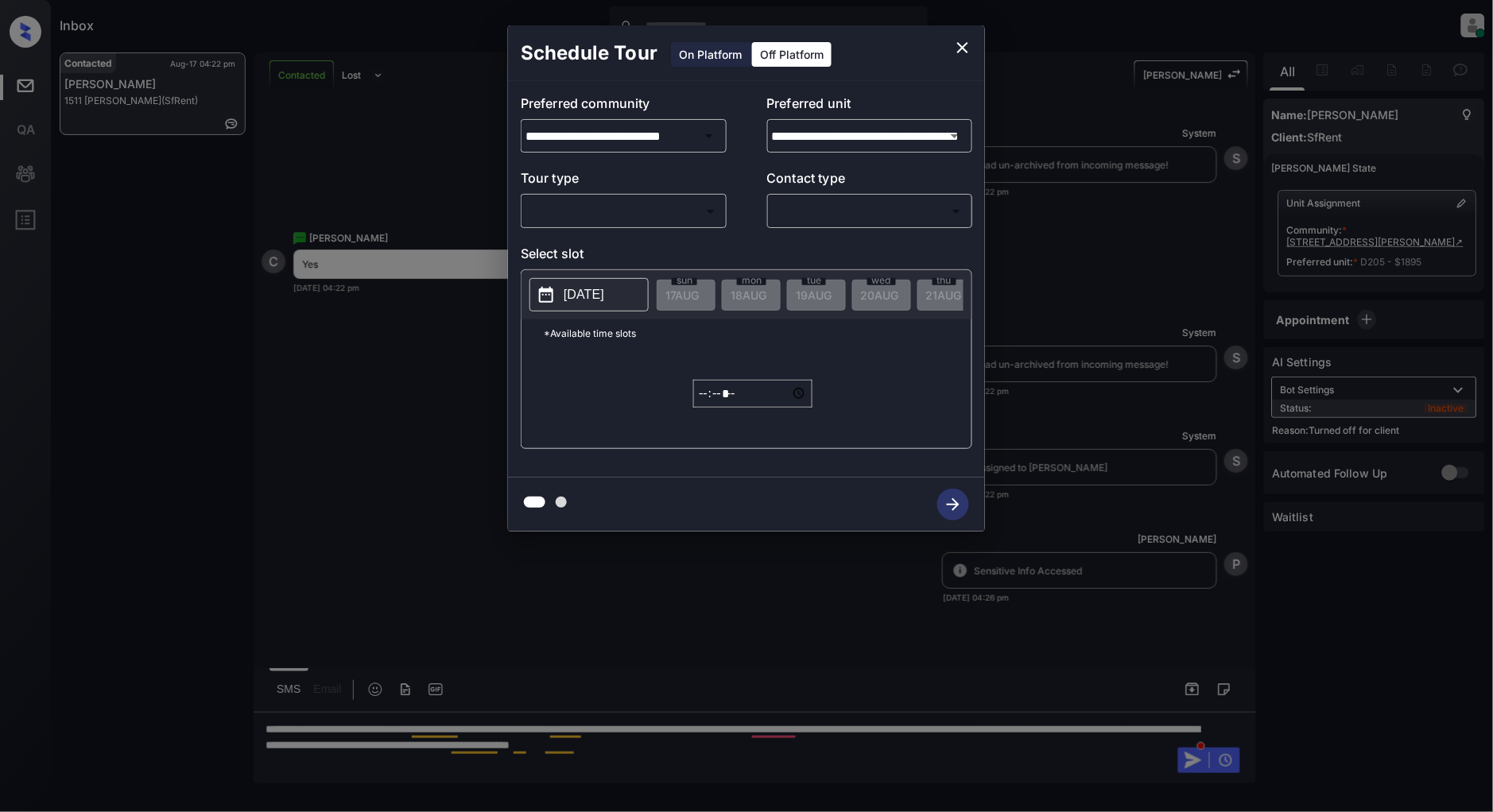
click at [623, 211] on body "Inbox [PERSON_NAME] Online Set yourself offline Set yourself on break Profile S…" at bounding box center [746, 406] width 1493 height 812
click at [603, 244] on li "In Person" at bounding box center [624, 247] width 196 height 28
type input "********"
click at [836, 211] on body "Inbox [PERSON_NAME] Online Set yourself offline Set yourself on break Profile S…" at bounding box center [746, 406] width 1493 height 812
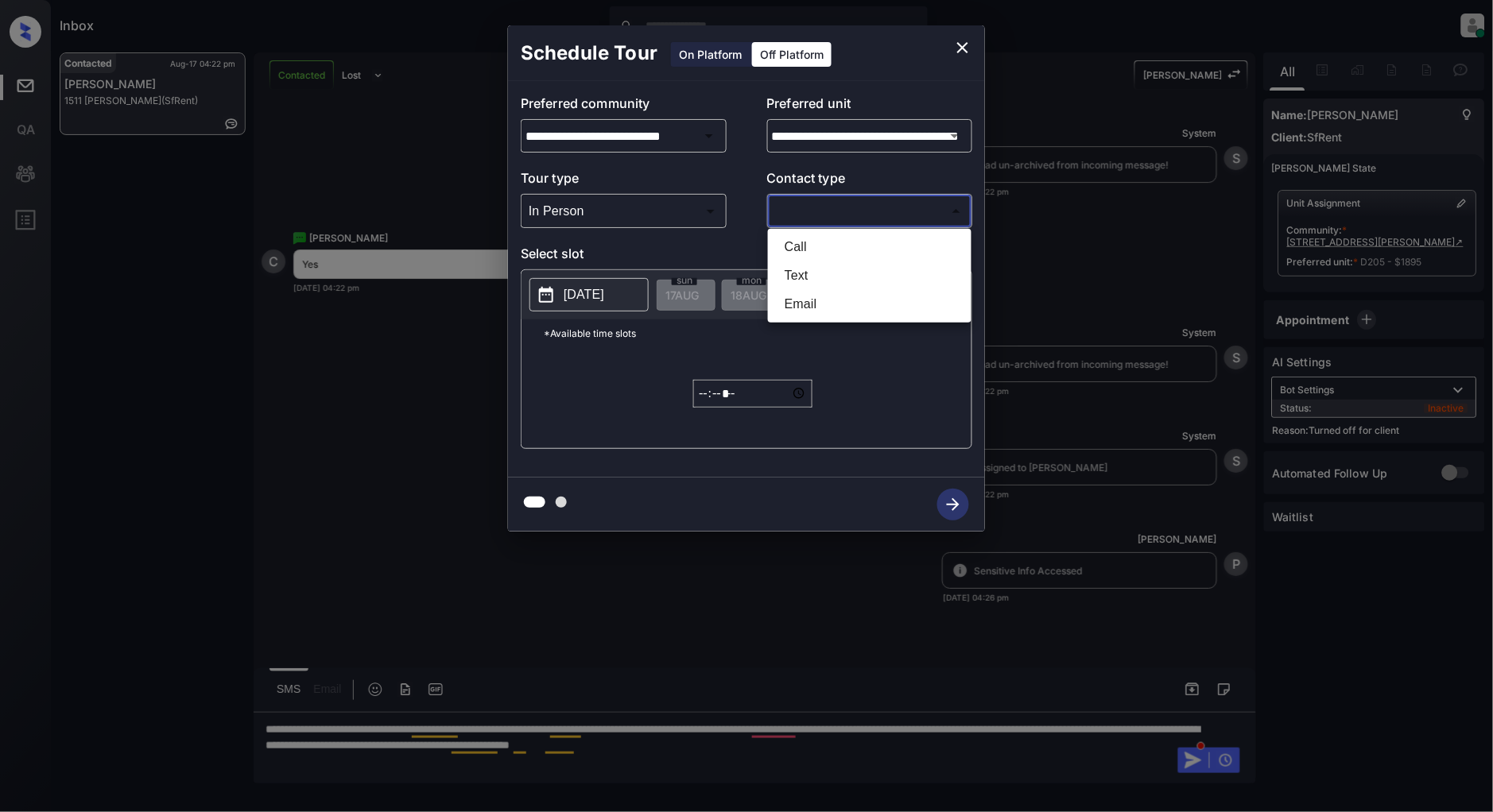
click at [811, 268] on li "Text" at bounding box center [870, 275] width 196 height 28
type input "****"
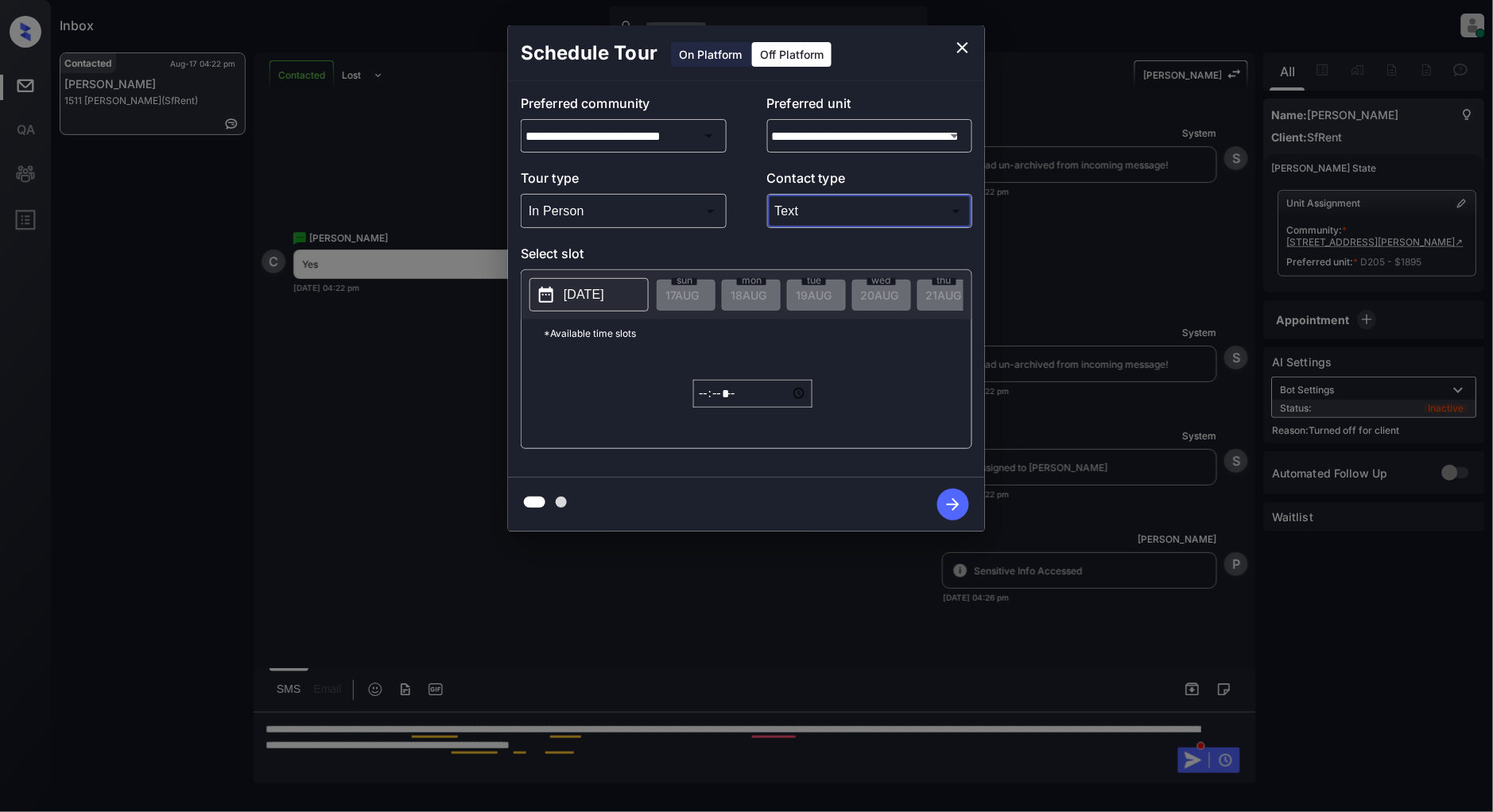
click at [604, 298] on p "[DATE]" at bounding box center [584, 295] width 40 height 19
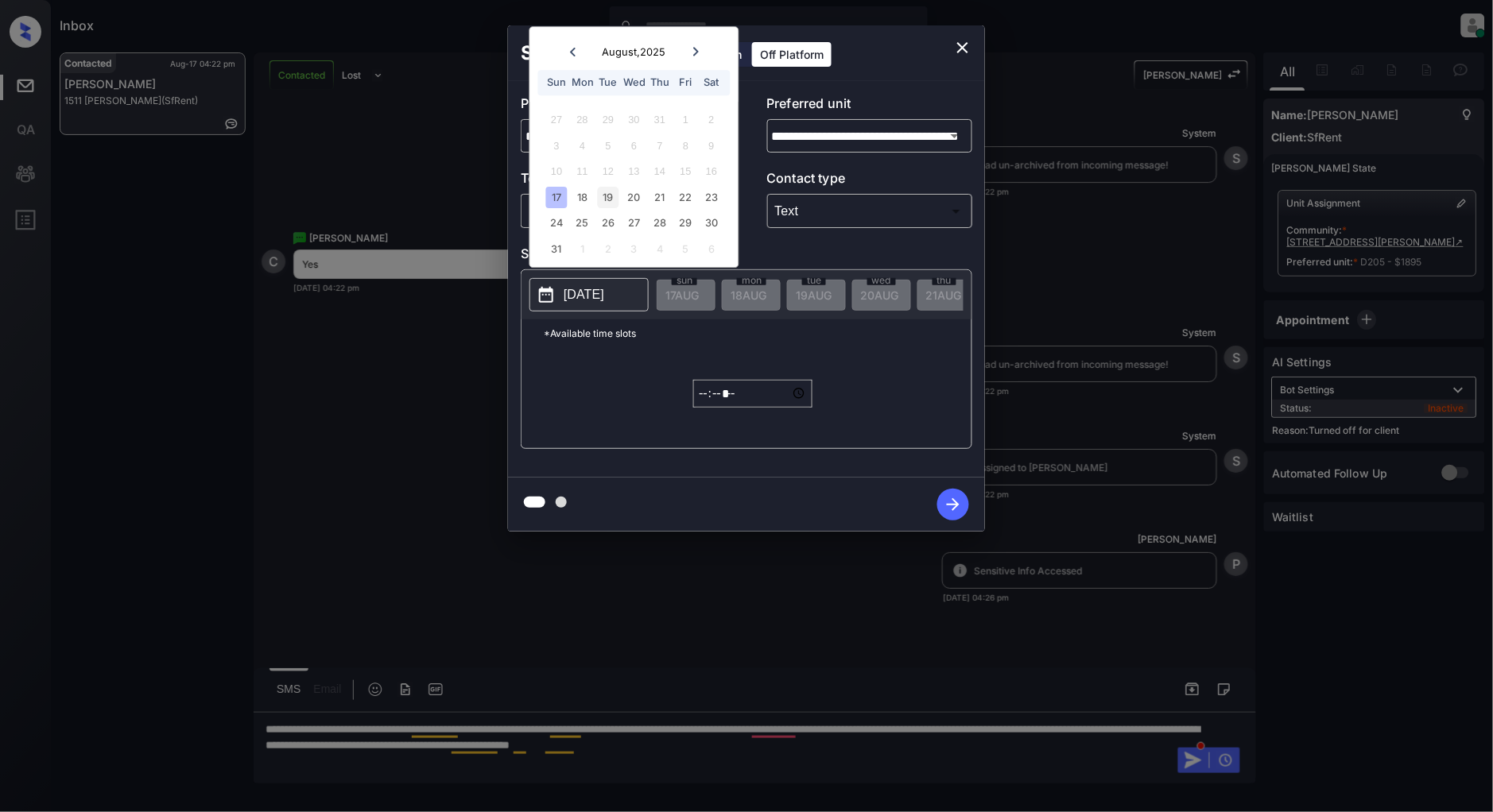
click at [612, 195] on div "19" at bounding box center [609, 197] width 21 height 21
click at [706, 404] on input "*****" at bounding box center [753, 394] width 119 height 27
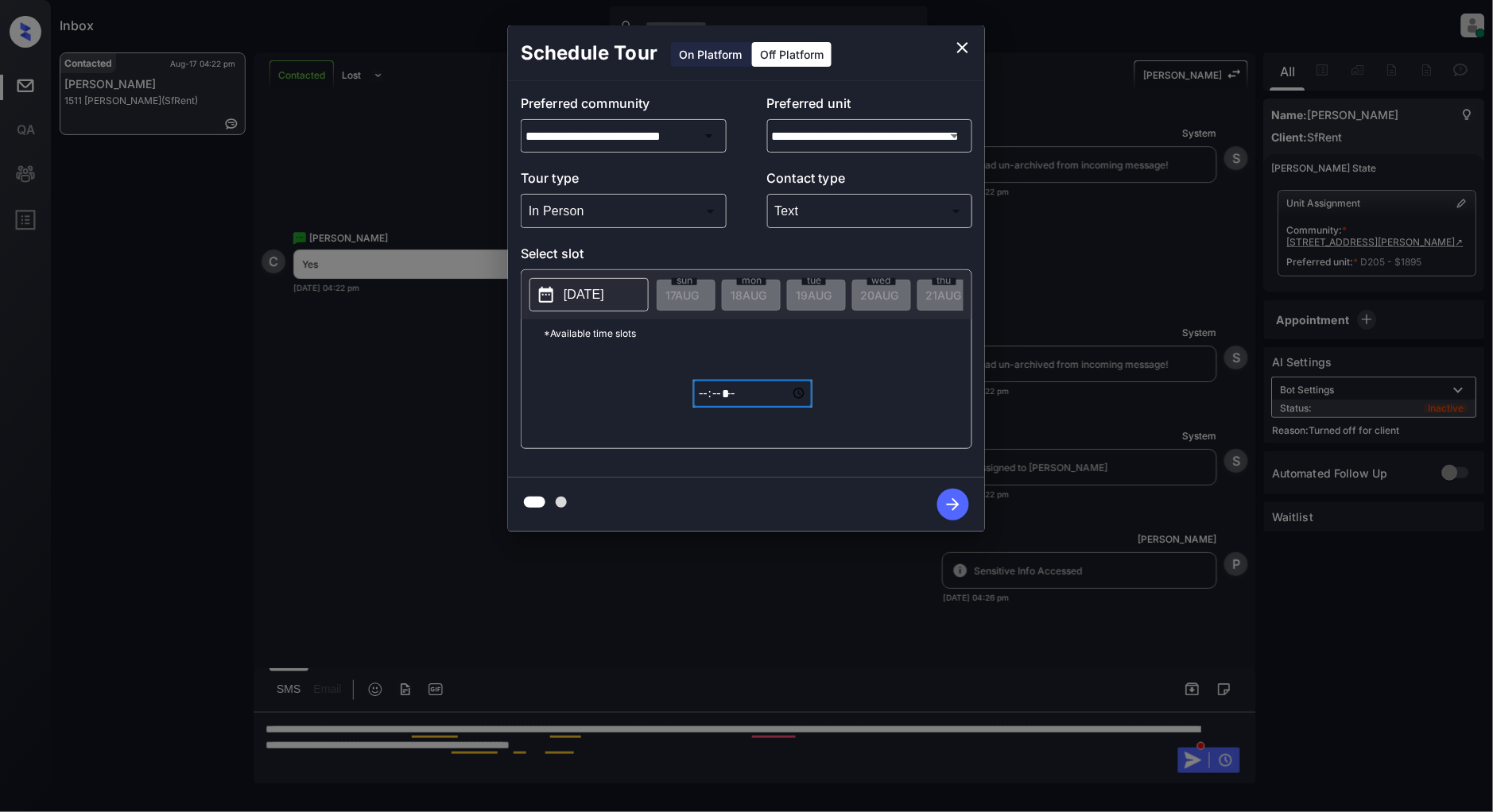
type input "*****"
click at [955, 510] on icon "button" at bounding box center [953, 504] width 32 height 32
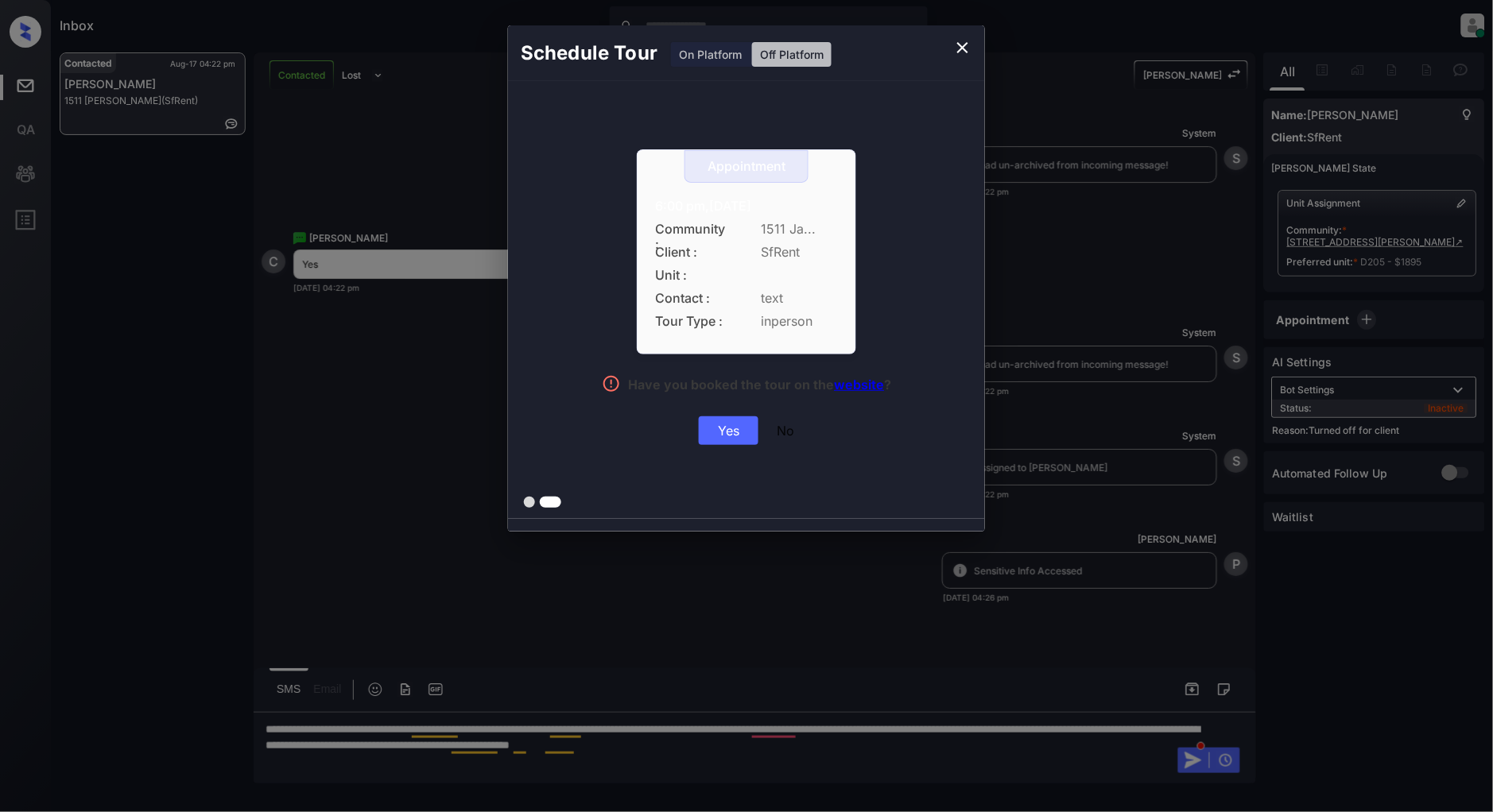
click at [732, 430] on div "Yes" at bounding box center [728, 430] width 59 height 28
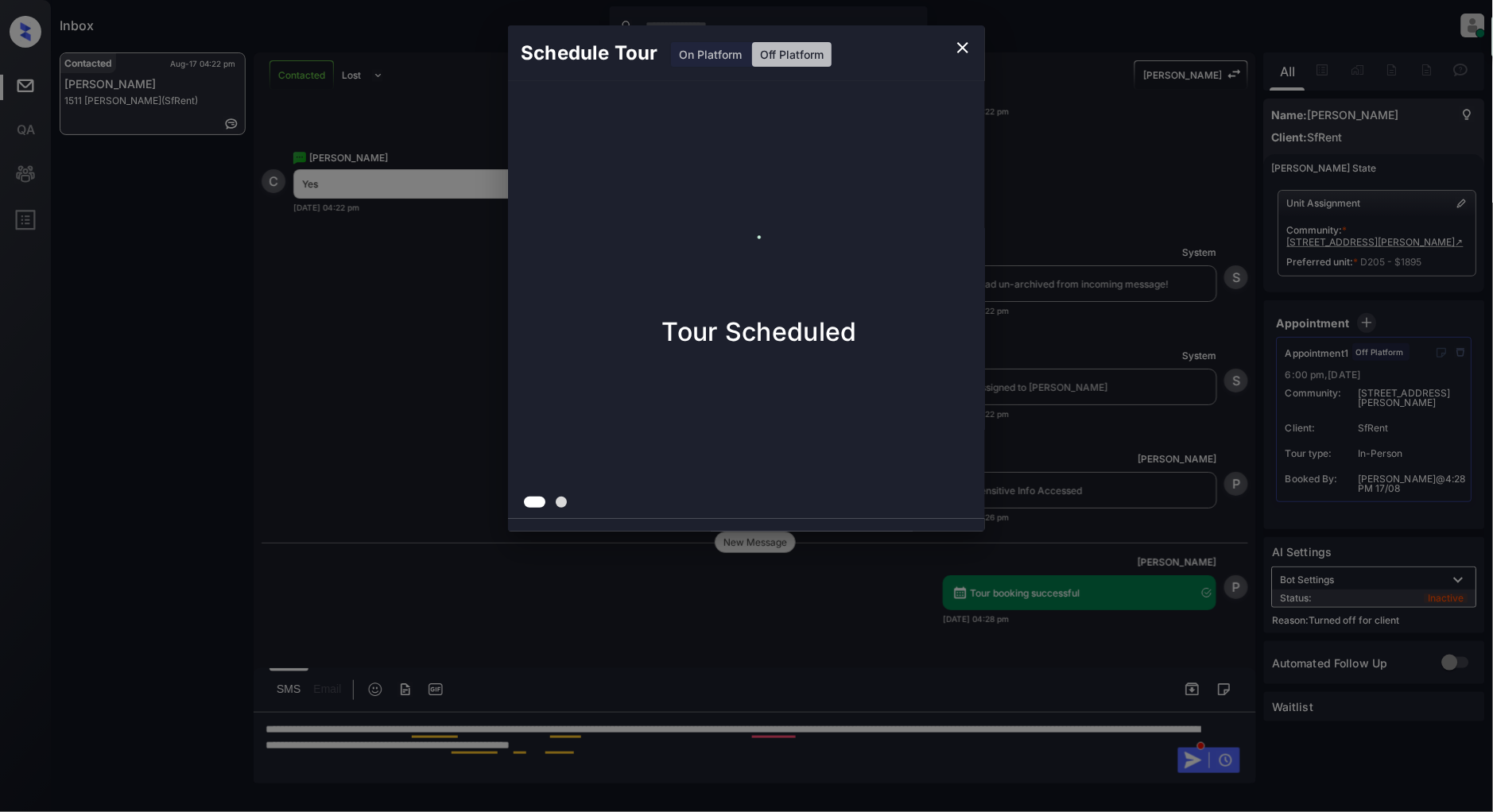
scroll to position [3317, 0]
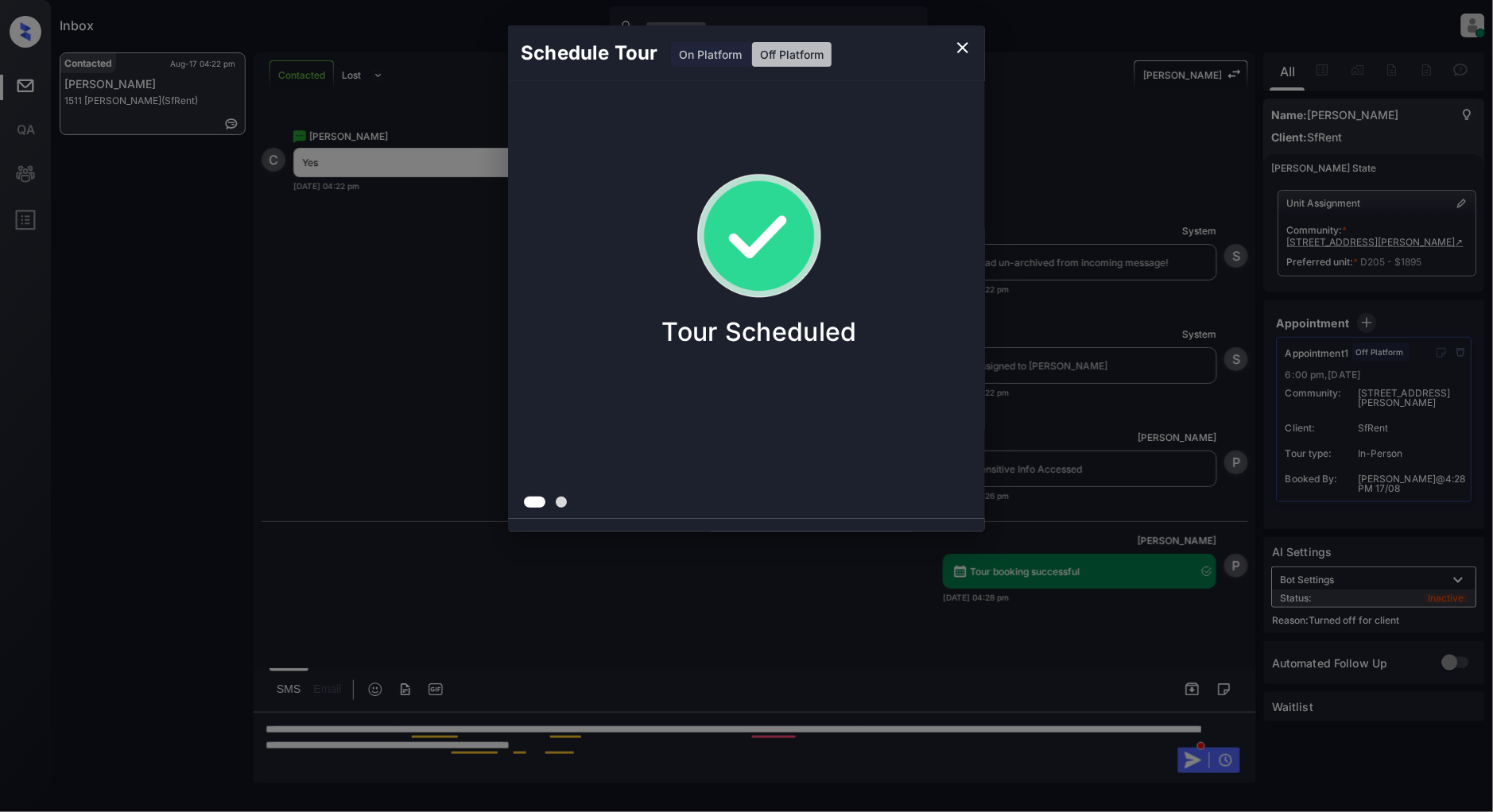
click at [960, 46] on icon "close" at bounding box center [963, 47] width 19 height 19
